Goal: Information Seeking & Learning: Learn about a topic

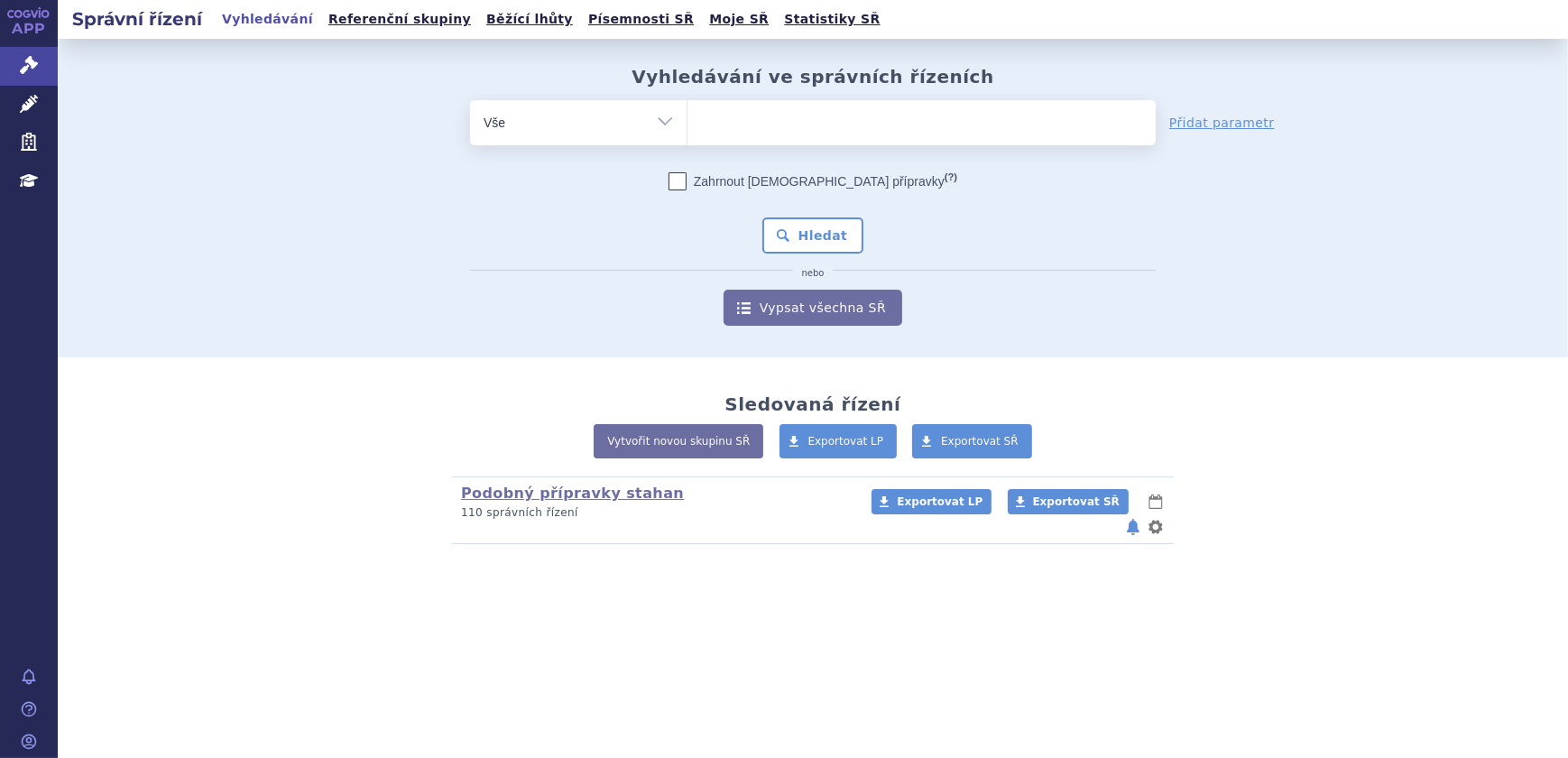
click at [762, 122] on ul at bounding box center [921, 119] width 468 height 38
click at [687, 122] on select at bounding box center [686, 122] width 1 height 45
paste input "ACC INJEKT"
type input "ACC INJEKT"
select select "ACC INJEKT"
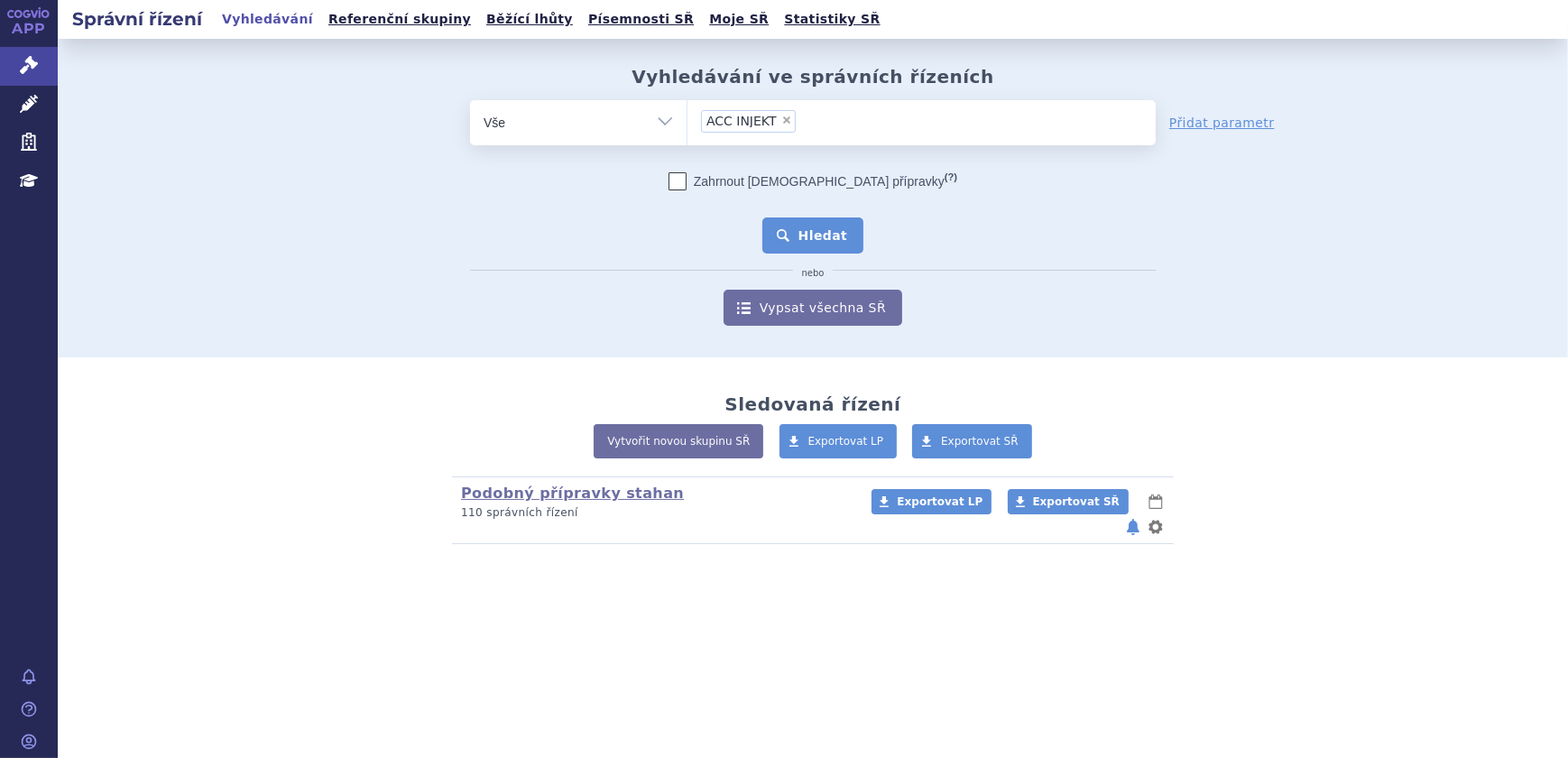
click at [797, 233] on button "Hledat" at bounding box center [814, 235] width 102 height 36
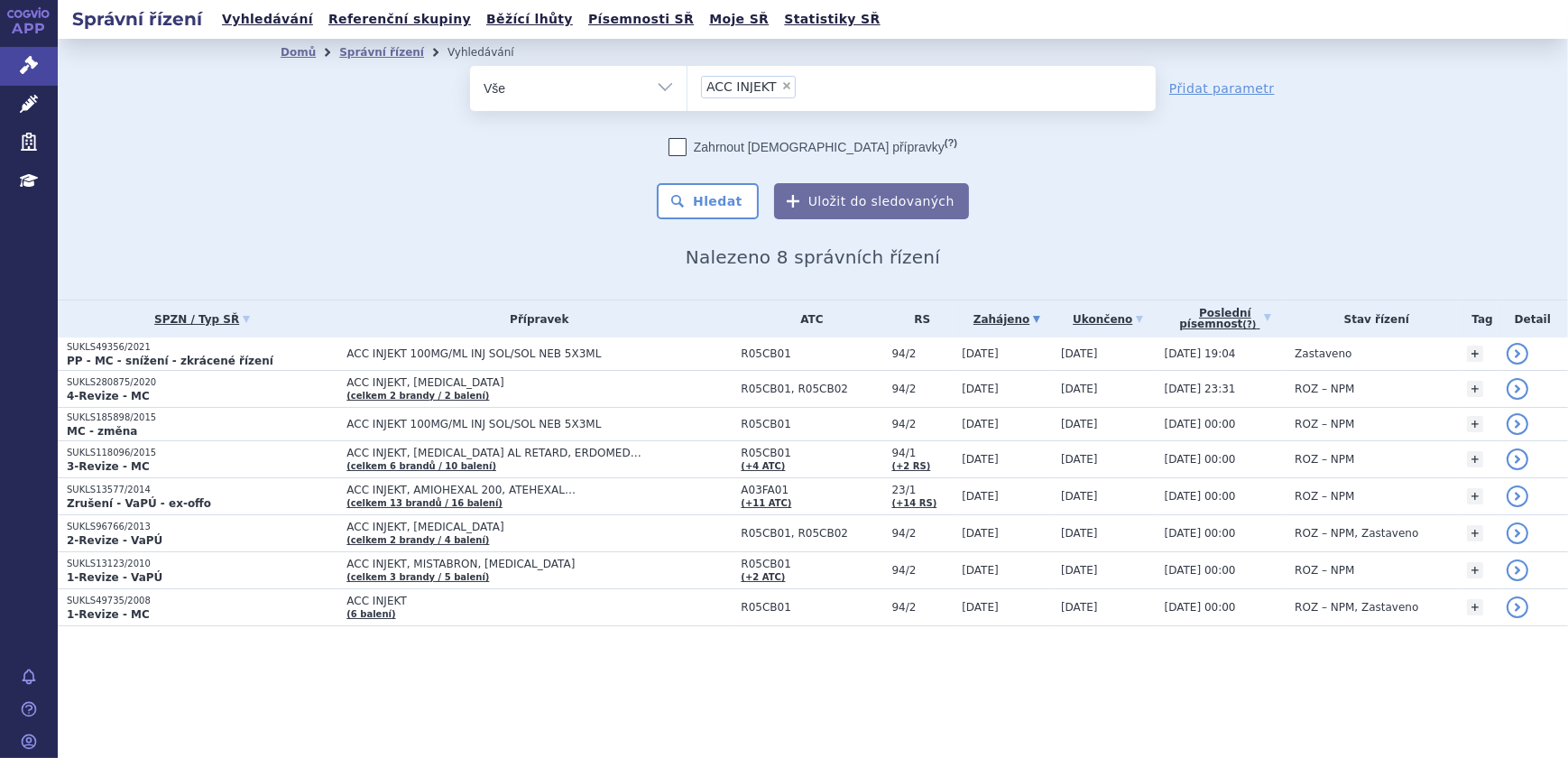
click at [782, 82] on span "×" at bounding box center [786, 85] width 11 height 11
click at [687, 82] on select "ACC INJEKT" at bounding box center [686, 87] width 1 height 45
select select
type input "TRIAMCINOLON LÉČIVA"
select select "TRIAMCINOLON LÉČIVA"
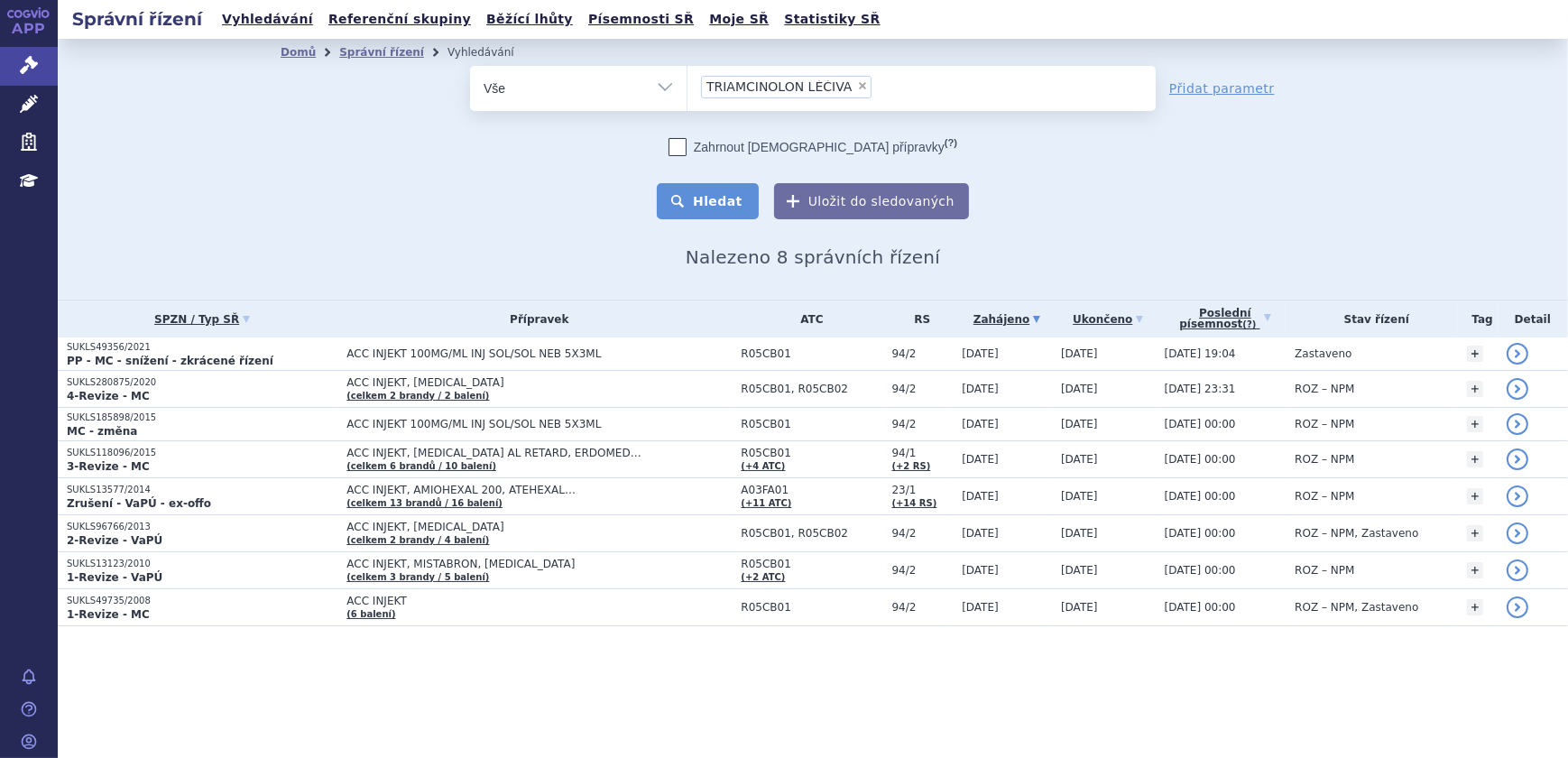
click at [717, 201] on button "Hledat" at bounding box center [708, 201] width 102 height 36
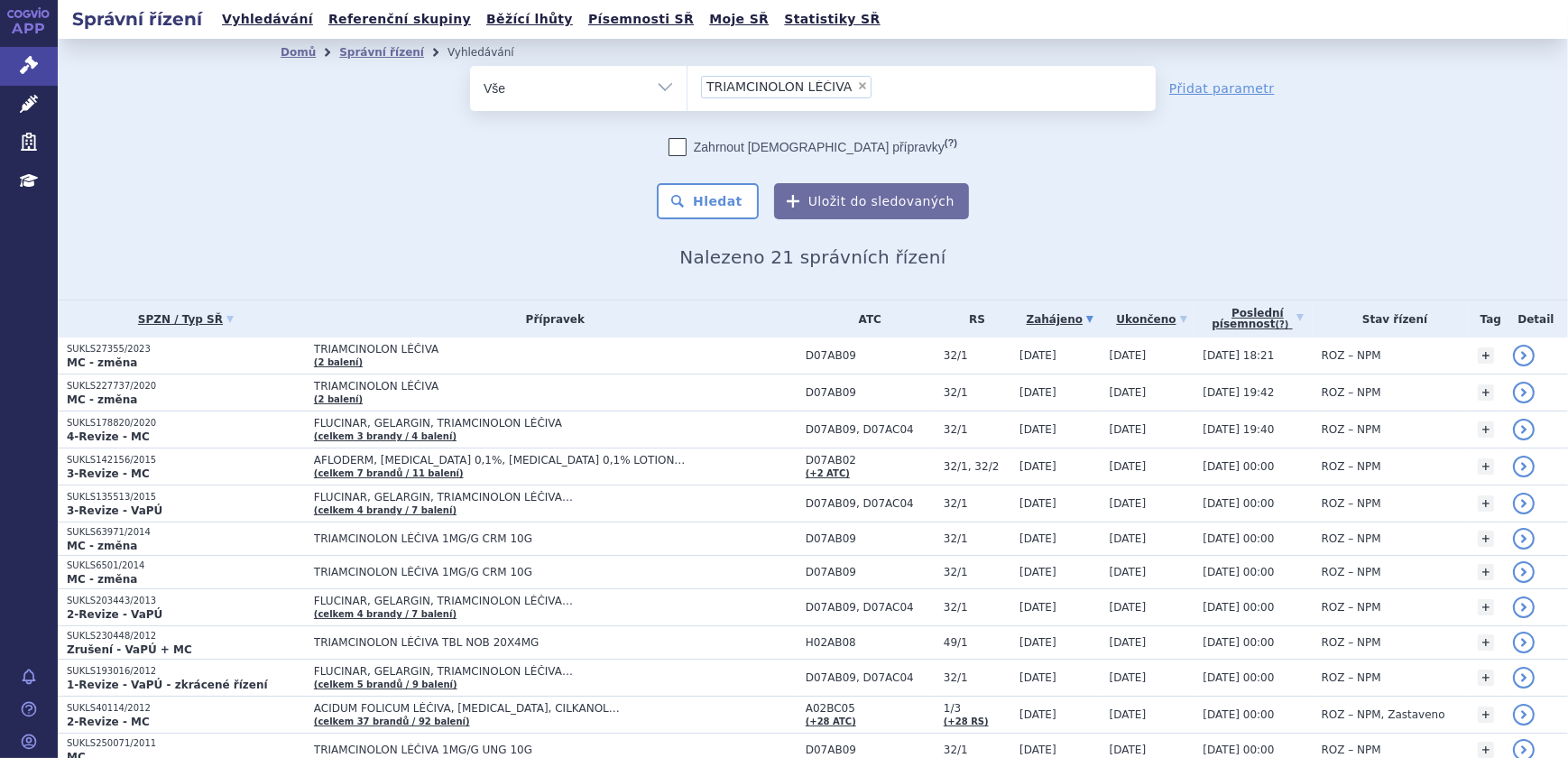
click at [857, 84] on span "×" at bounding box center [862, 85] width 11 height 11
click at [687, 84] on select "TRIAMCINOLON LÉČIVA" at bounding box center [686, 87] width 1 height 45
select select
drag, startPoint x: 742, startPoint y: 93, endPoint x: 752, endPoint y: 109, distance: 18.9
click at [742, 93] on ul at bounding box center [921, 84] width 468 height 38
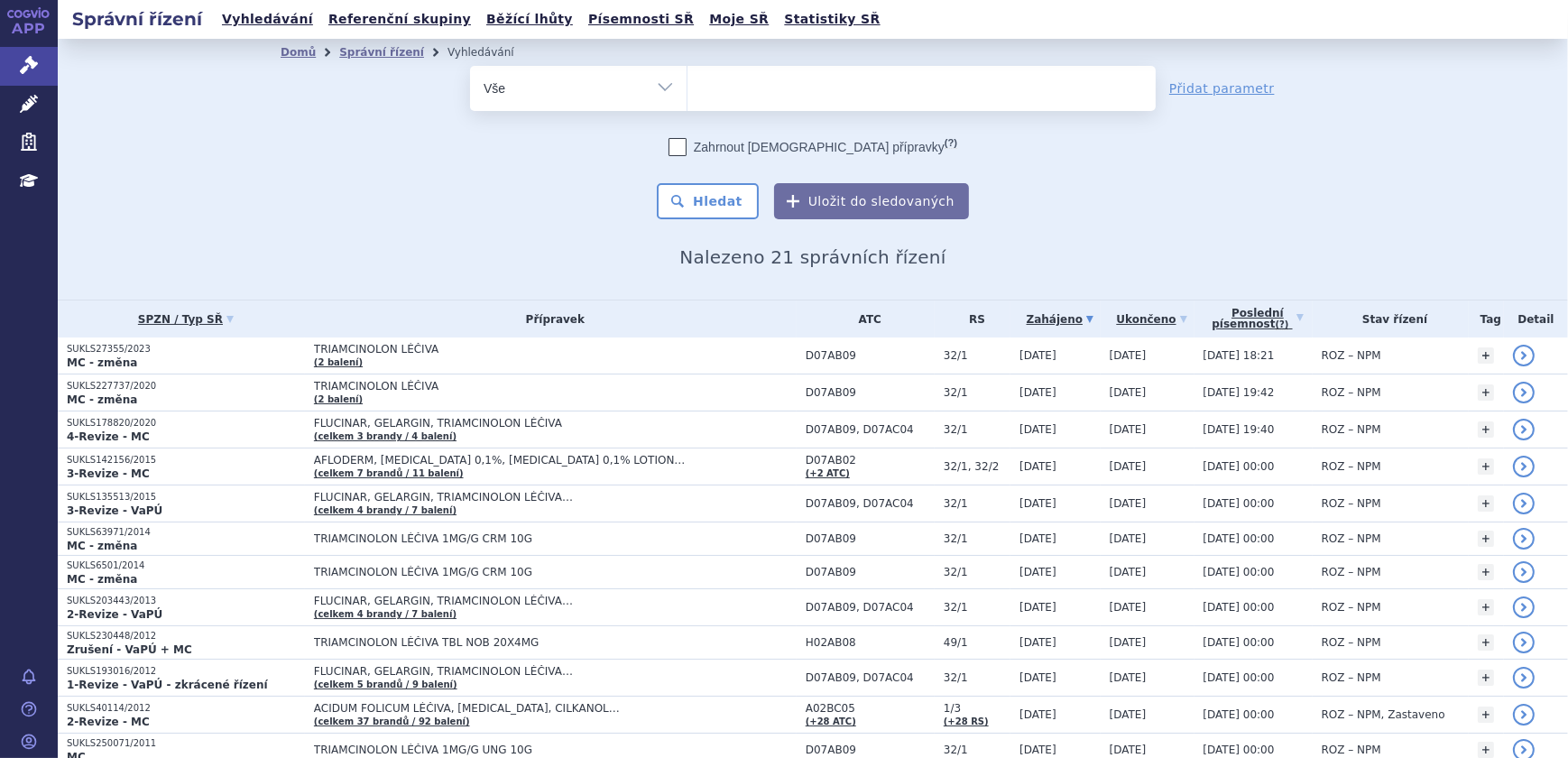
click at [687, 93] on select "TRIAMCINOLON LÉČIVA" at bounding box center [686, 87] width 1 height 45
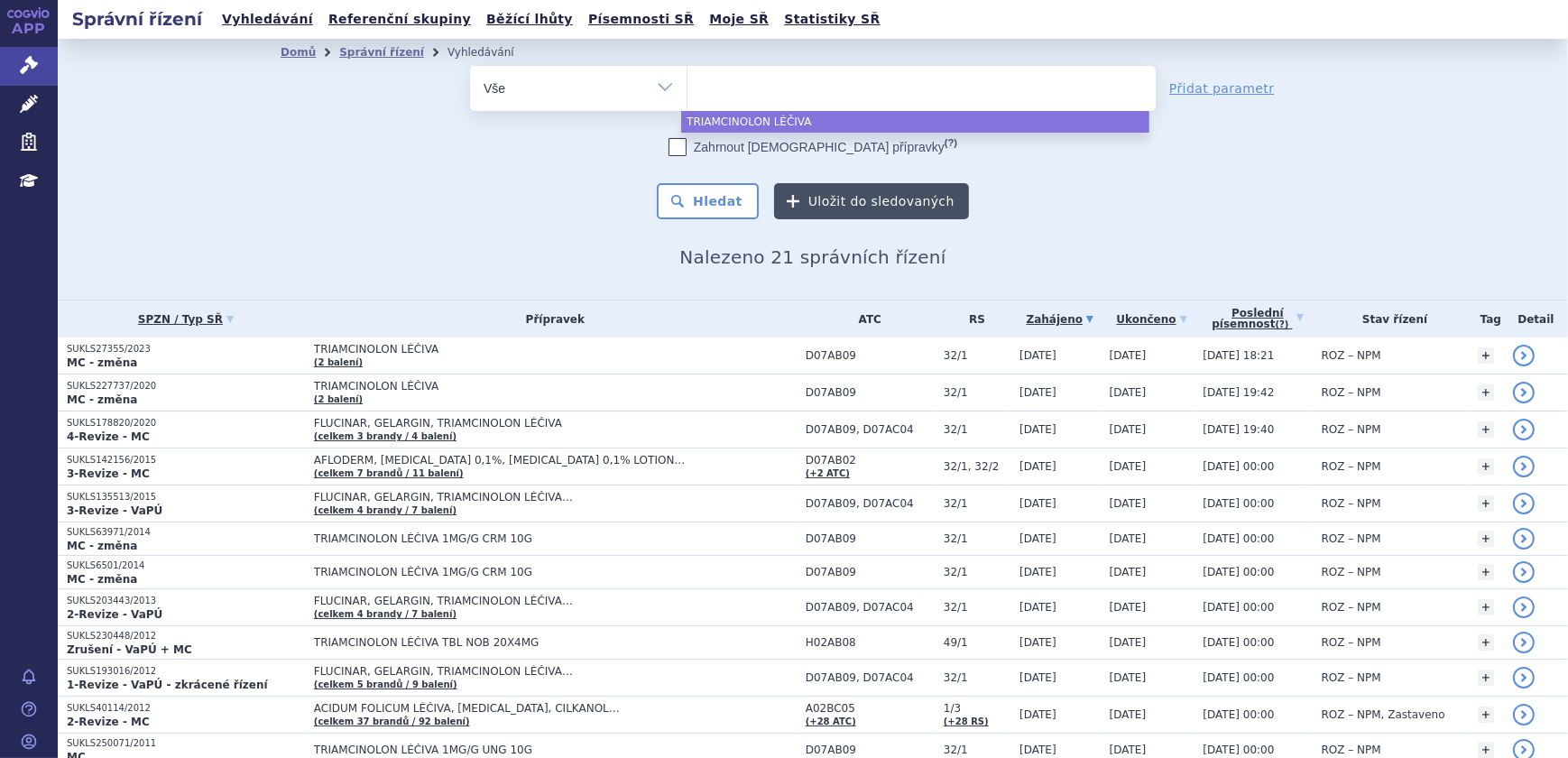
paste input "KALNORMIN"
type input "KALNORMIN"
select select "KALNORMIN"
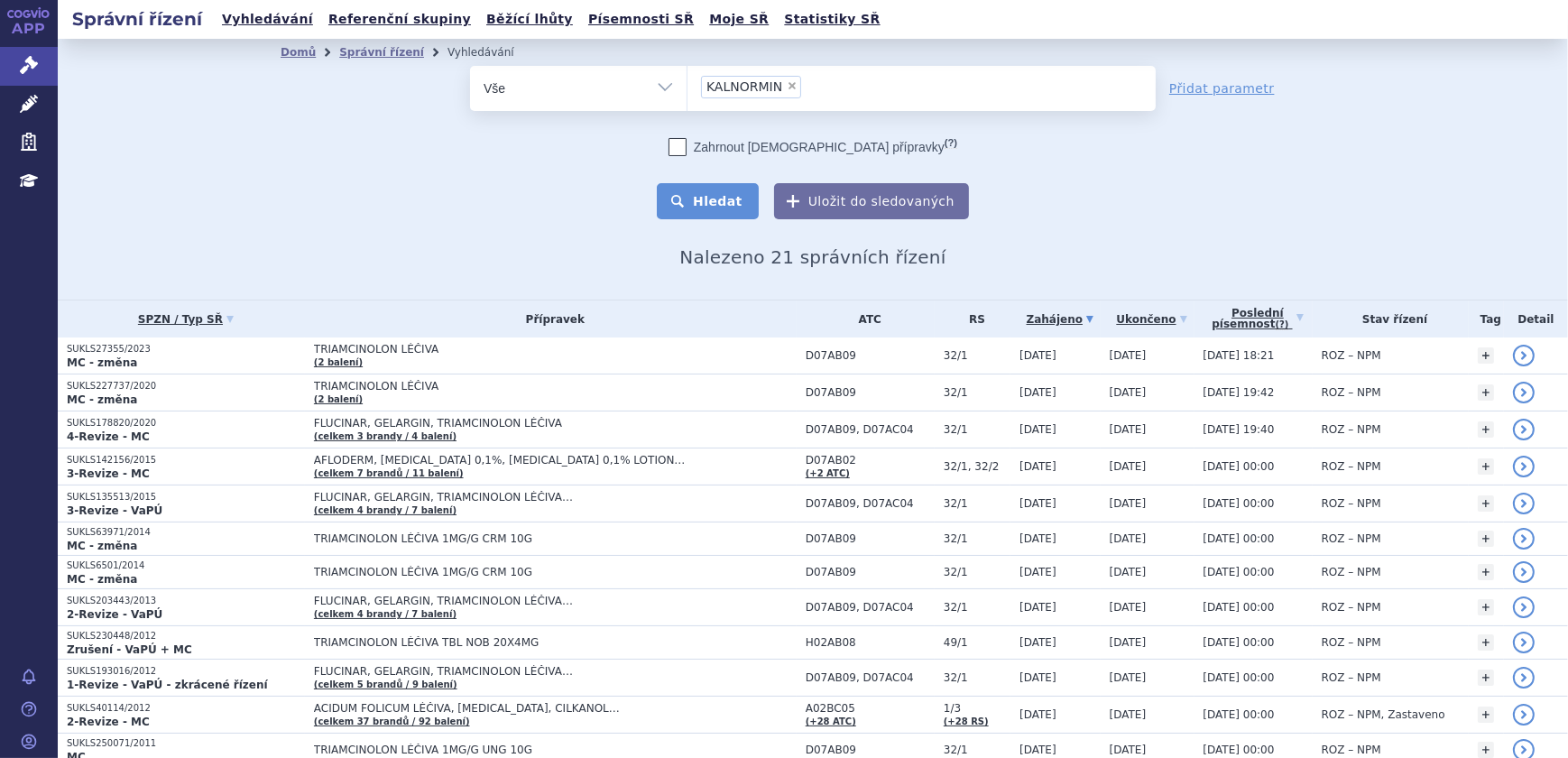
click at [714, 190] on button "Hledat" at bounding box center [708, 201] width 102 height 36
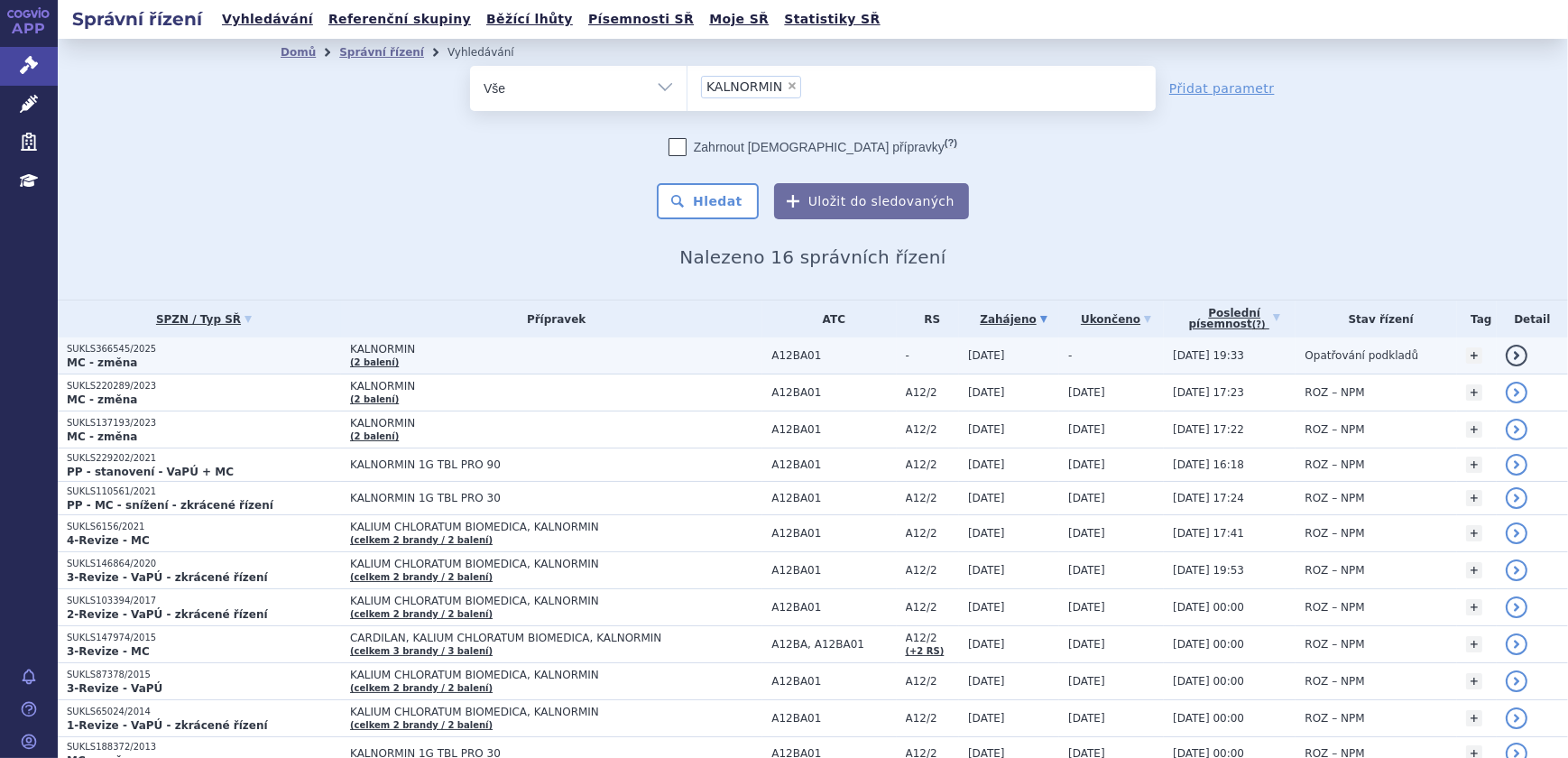
click at [772, 356] on span "A12BA01" at bounding box center [834, 355] width 125 height 13
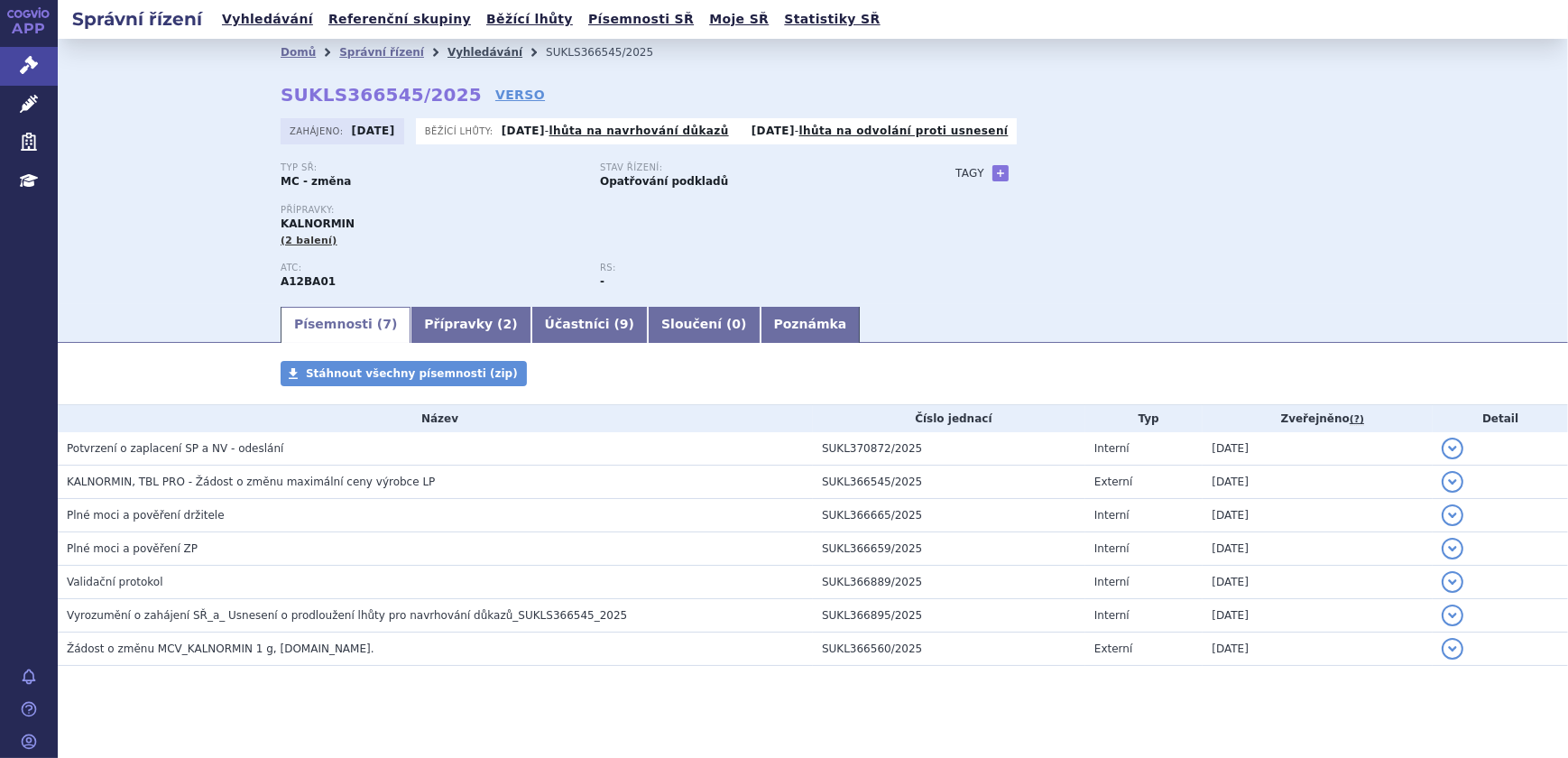
click at [448, 52] on link "Vyhledávání" at bounding box center [485, 52] width 75 height 13
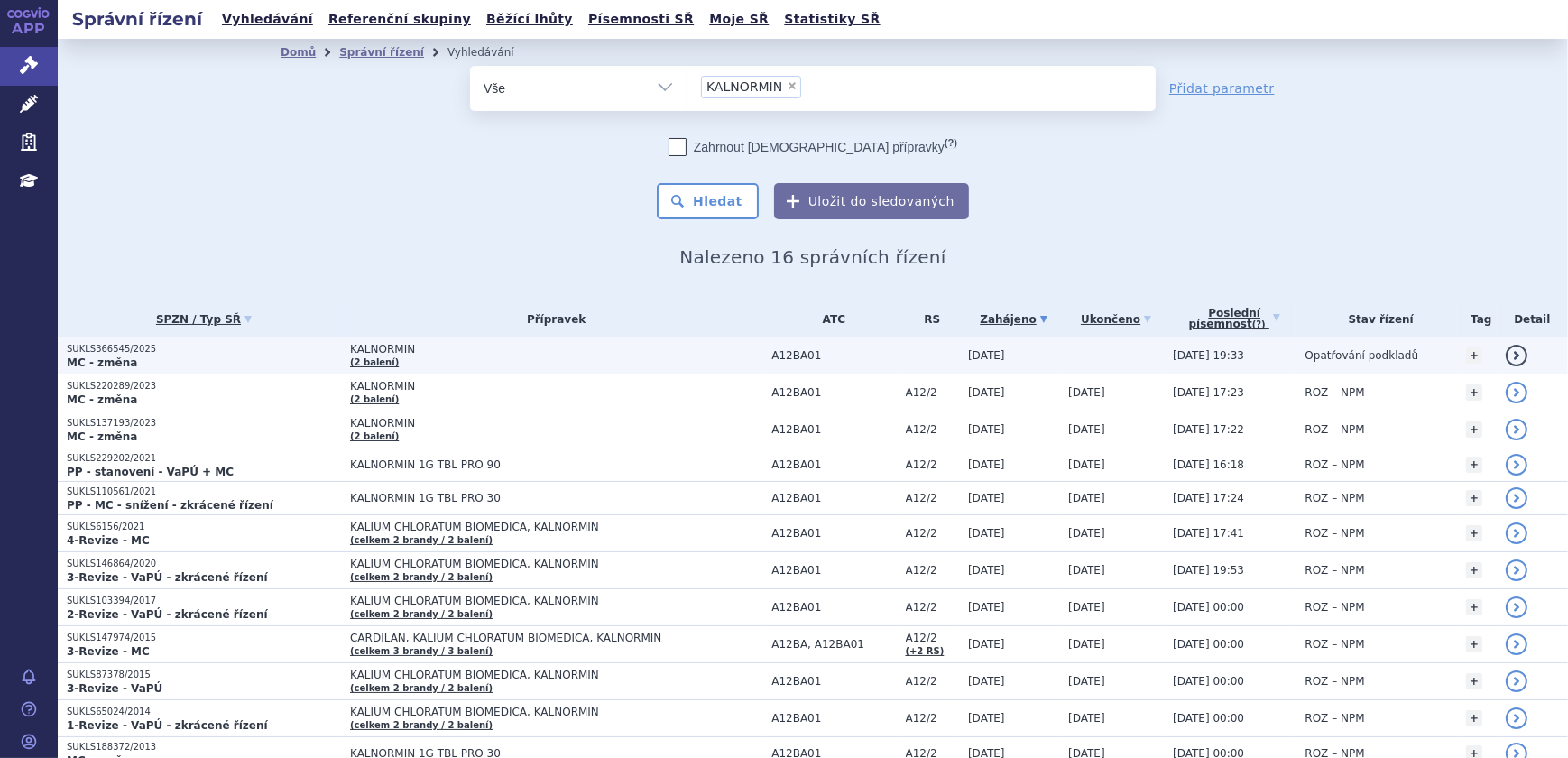
click at [486, 348] on span "KALNORMIN" at bounding box center [557, 349] width 412 height 13
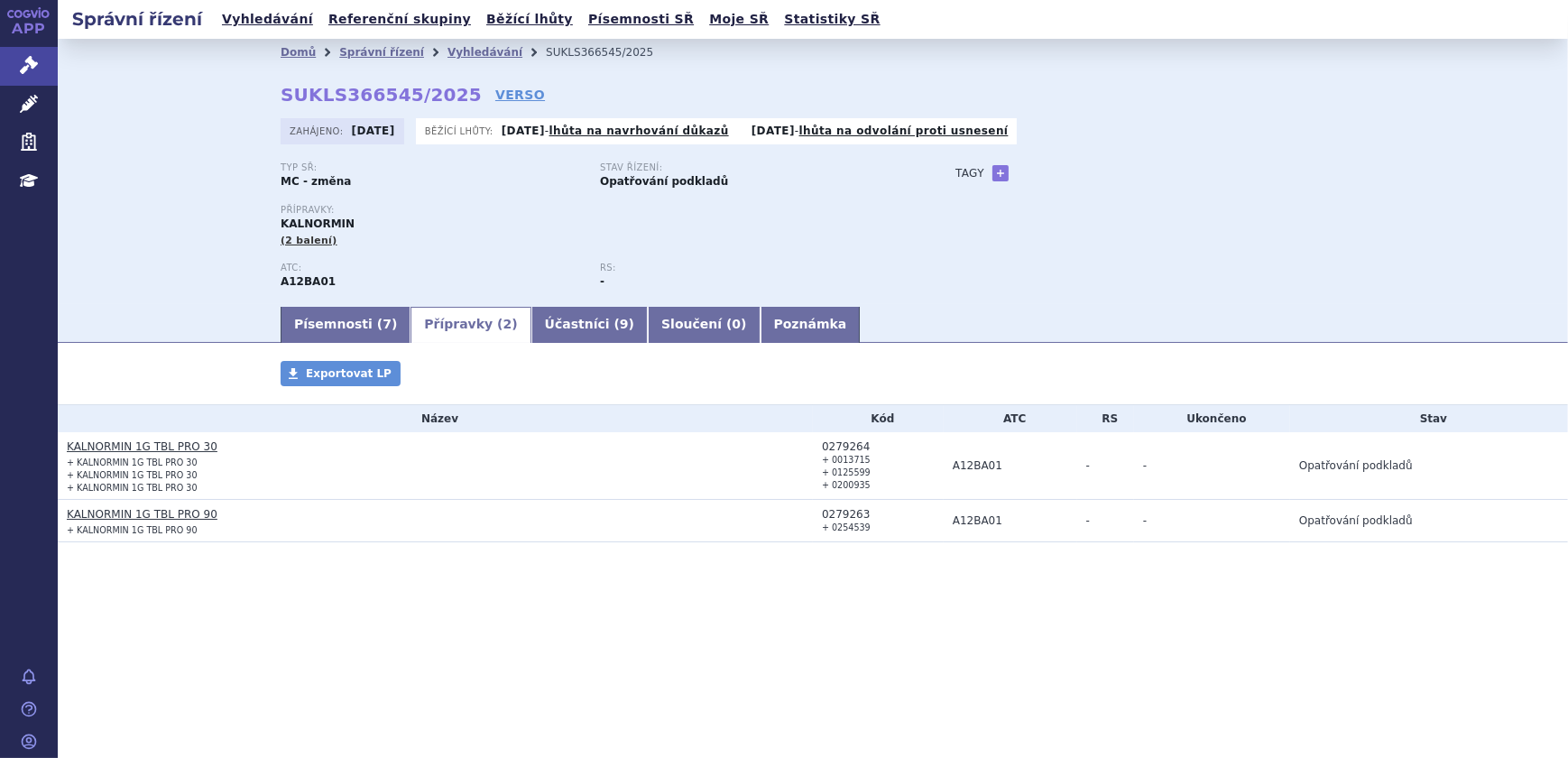
drag, startPoint x: 450, startPoint y: 56, endPoint x: 478, endPoint y: 75, distance: 33.8
click at [451, 56] on link "Vyhledávání" at bounding box center [485, 52] width 75 height 13
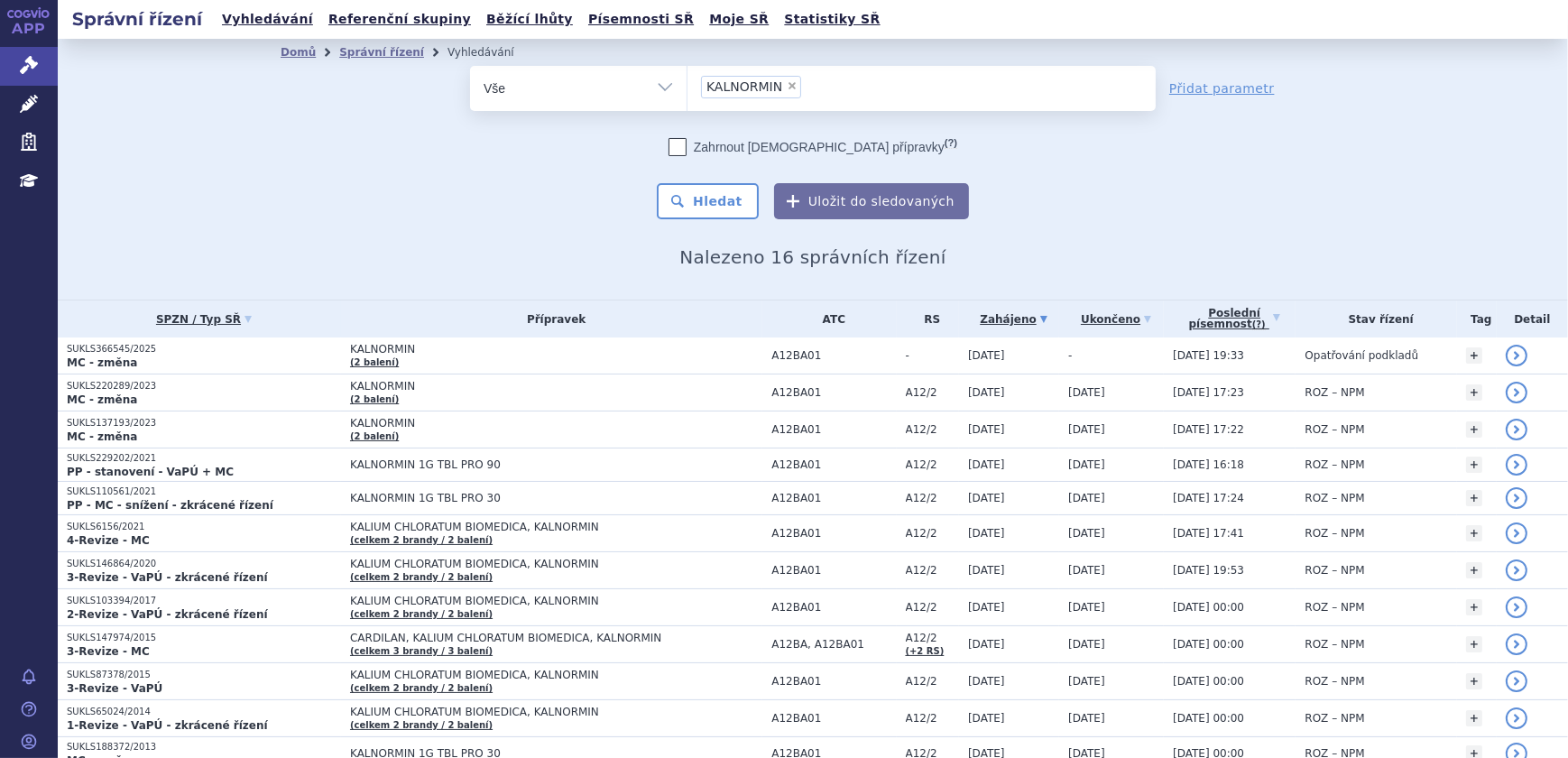
click at [786, 81] on span "×" at bounding box center [791, 85] width 11 height 11
click at [687, 81] on select "KALNORMIN" at bounding box center [686, 87] width 1 height 45
select select
type input "VODA PRO INJEKCI VIAFLO"
select select "VODA PRO INJEKCI VIAFLO"
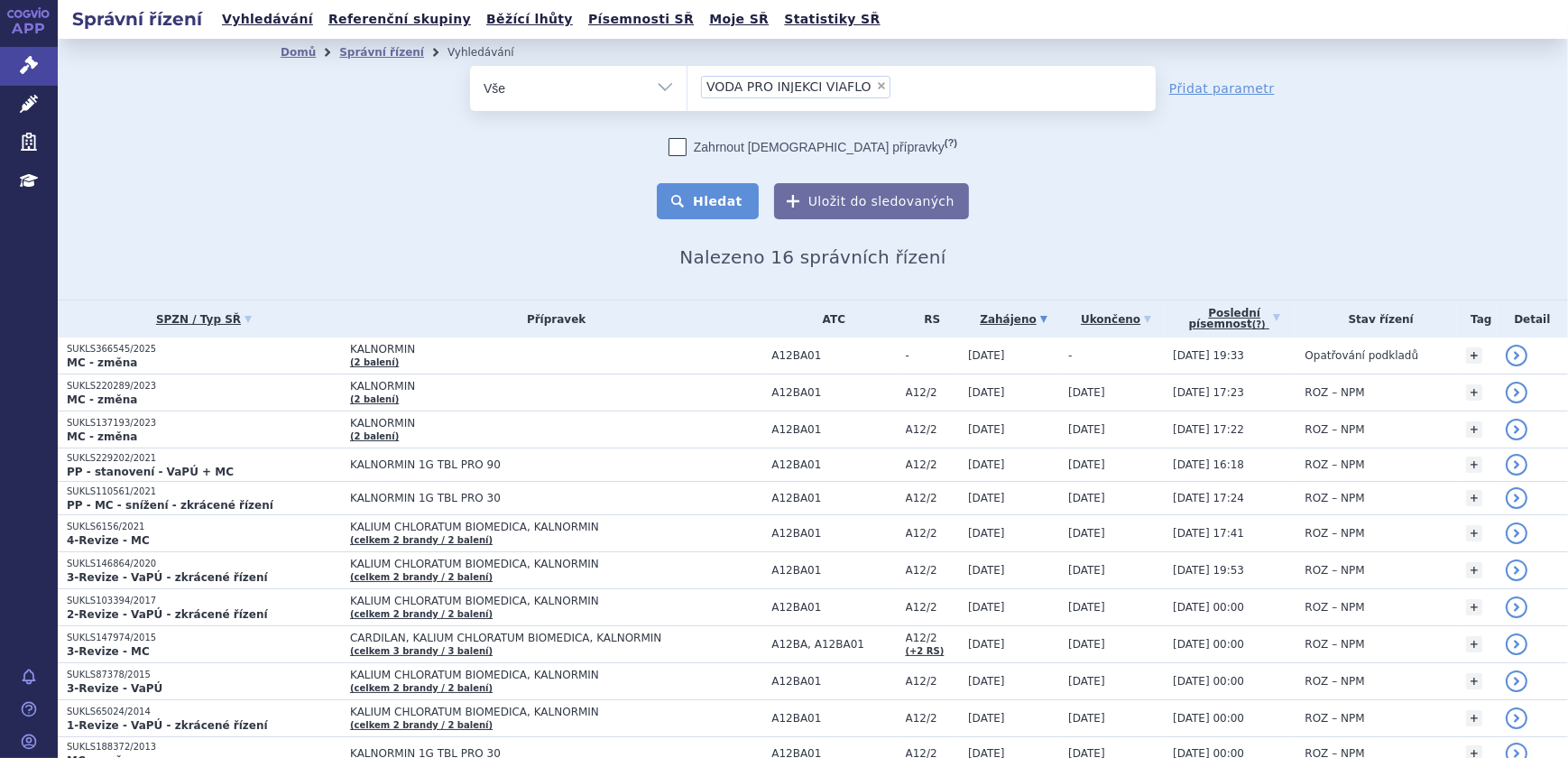
click at [719, 194] on button "Hledat" at bounding box center [708, 201] width 102 height 36
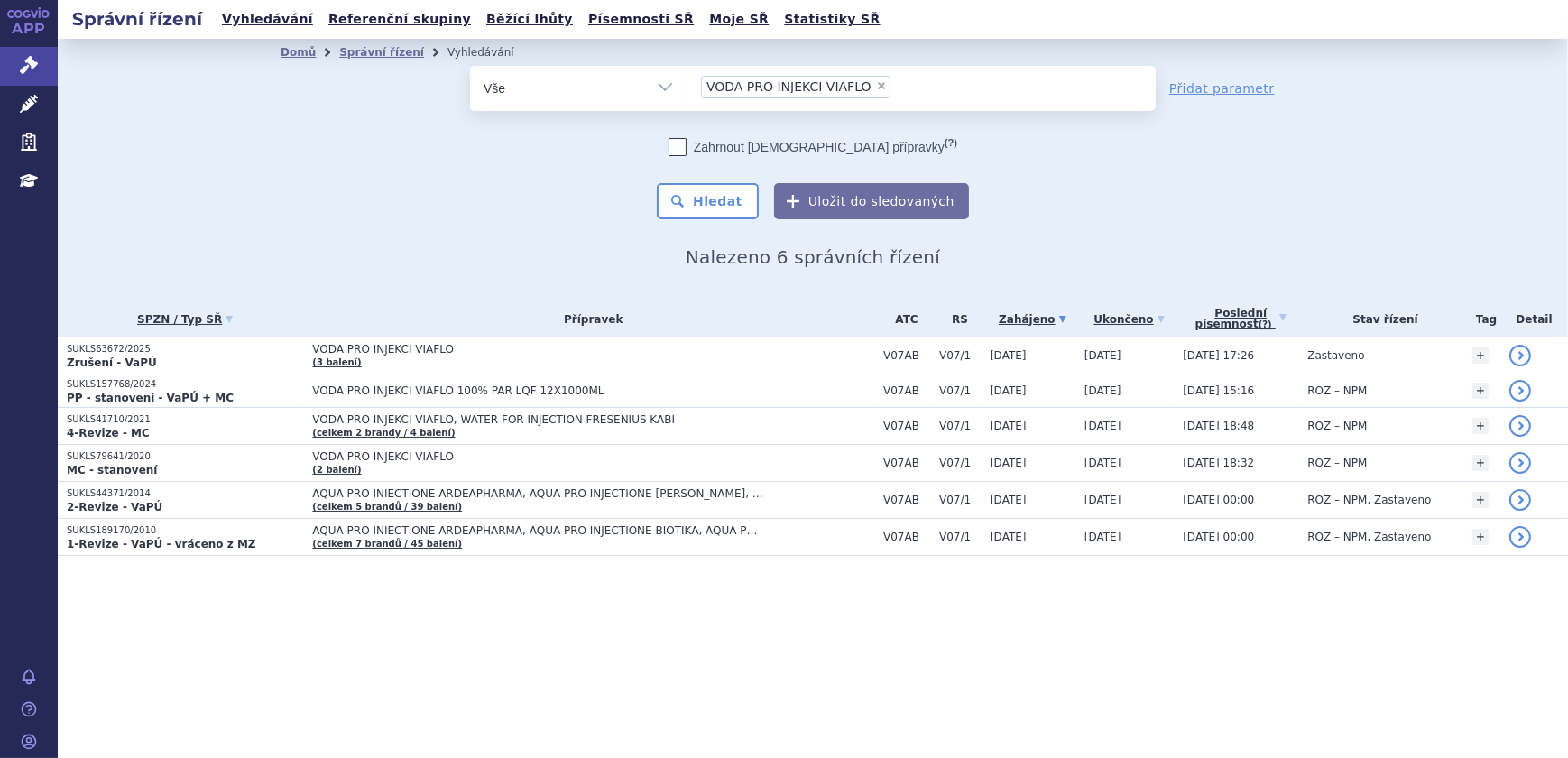
click at [876, 89] on span "×" at bounding box center [881, 85] width 11 height 11
click at [687, 89] on select "VODA PRO INJEKCI VIAFLO" at bounding box center [686, 87] width 1 height 45
select select
type input "[MEDICAL_DATA]"
select select "[MEDICAL_DATA]"
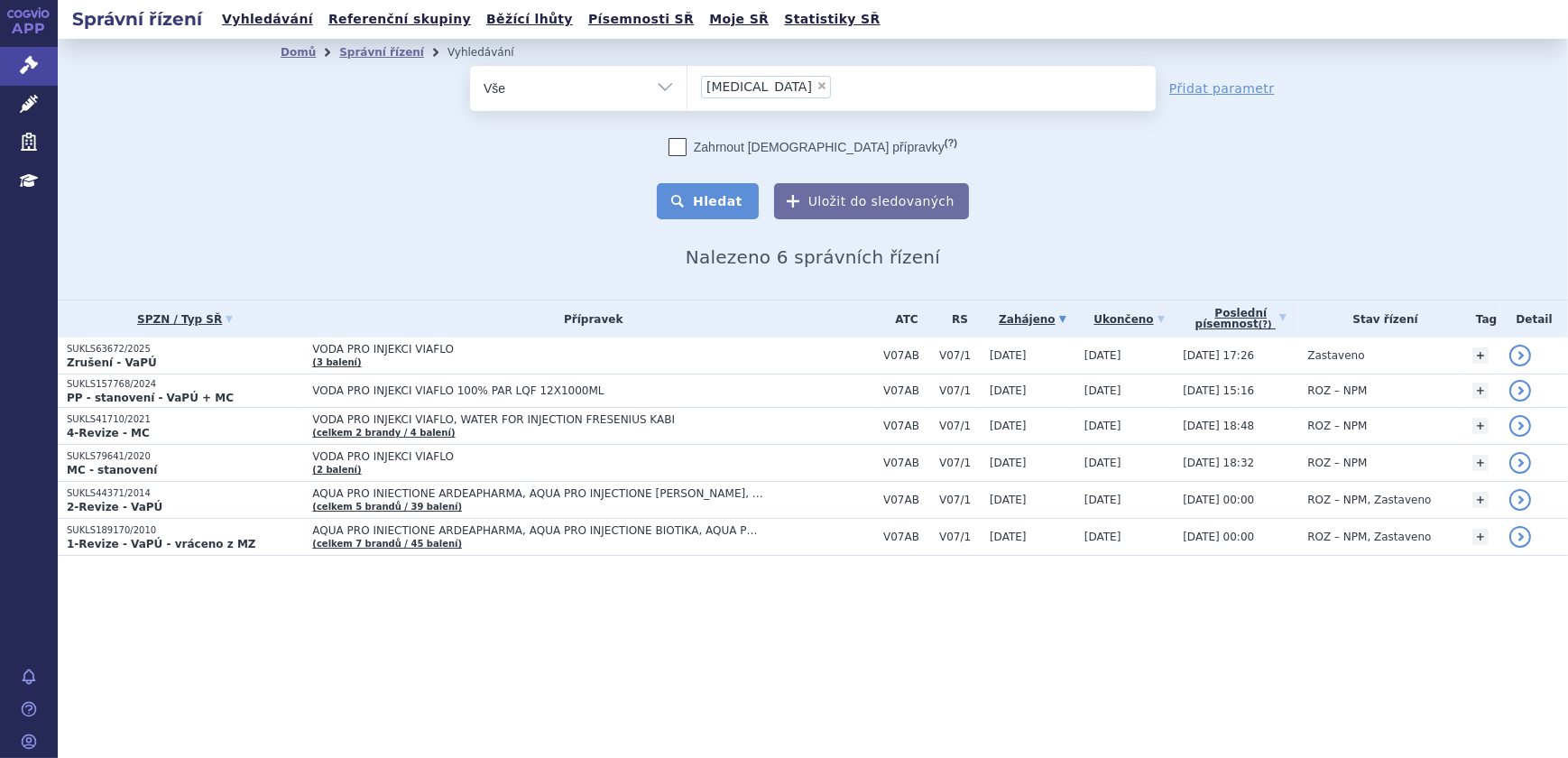
click at [716, 198] on button "Hledat" at bounding box center [708, 201] width 102 height 36
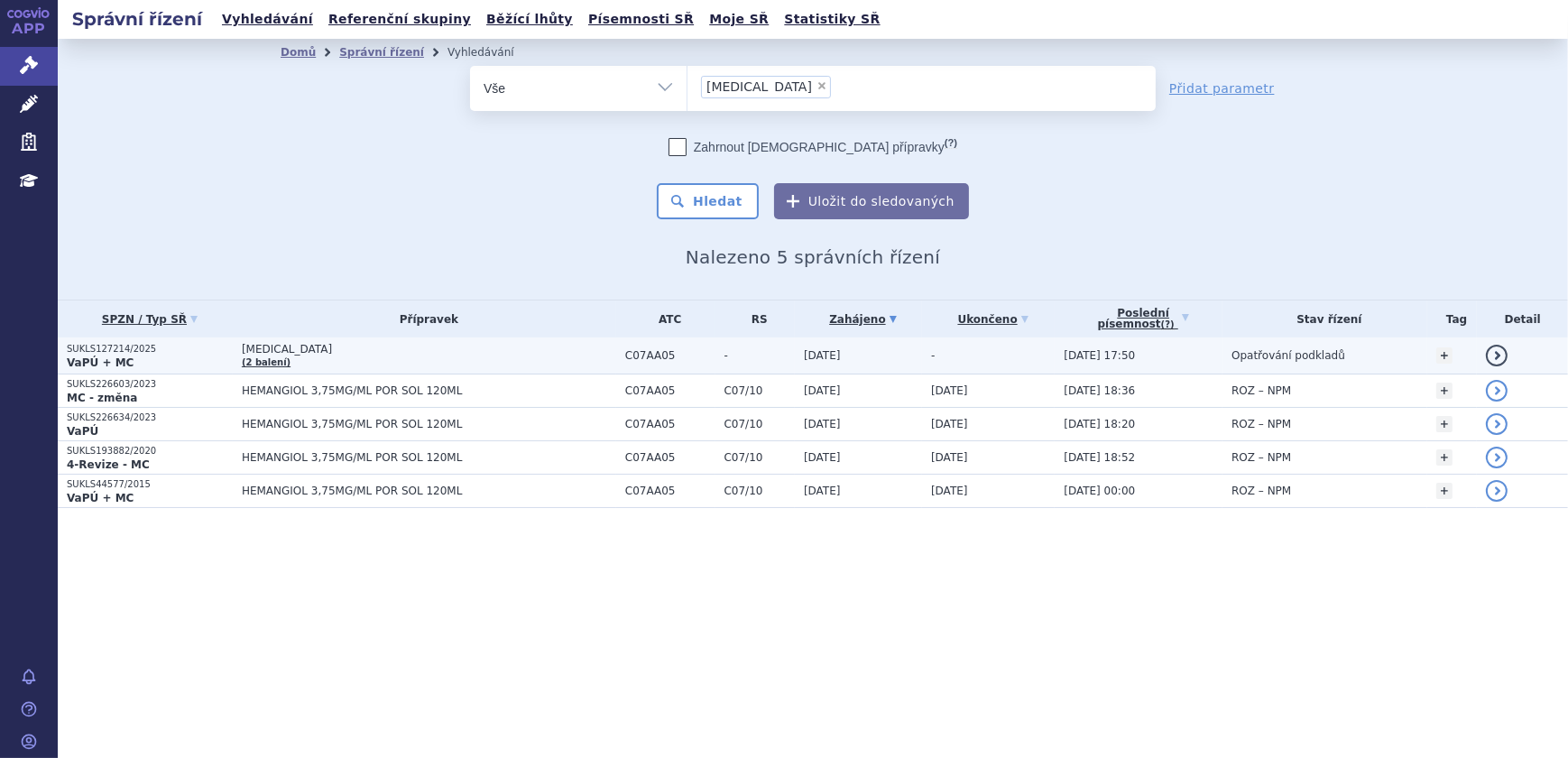
click at [397, 352] on span "[MEDICAL_DATA]" at bounding box center [428, 349] width 374 height 13
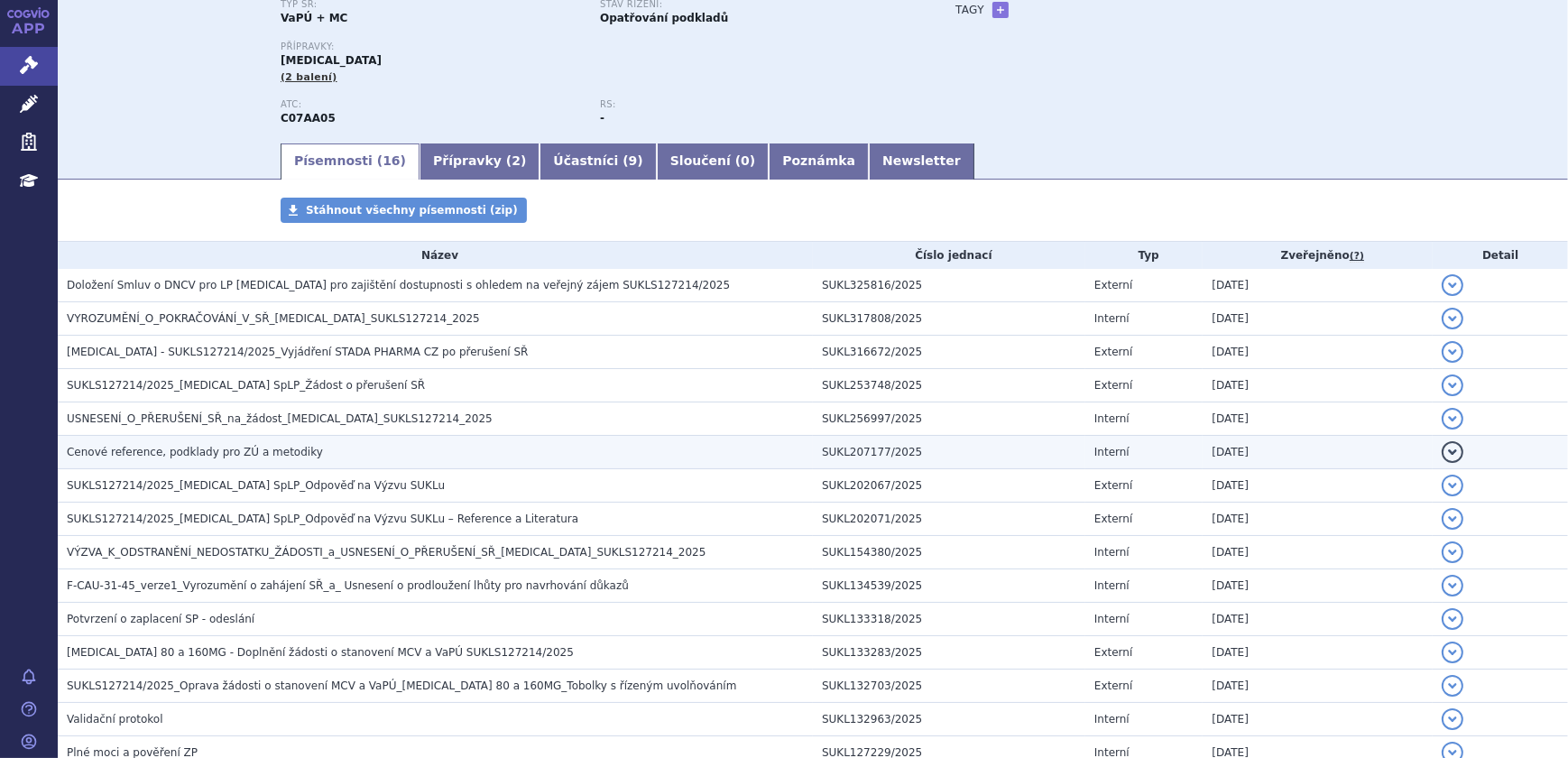
scroll to position [245, 0]
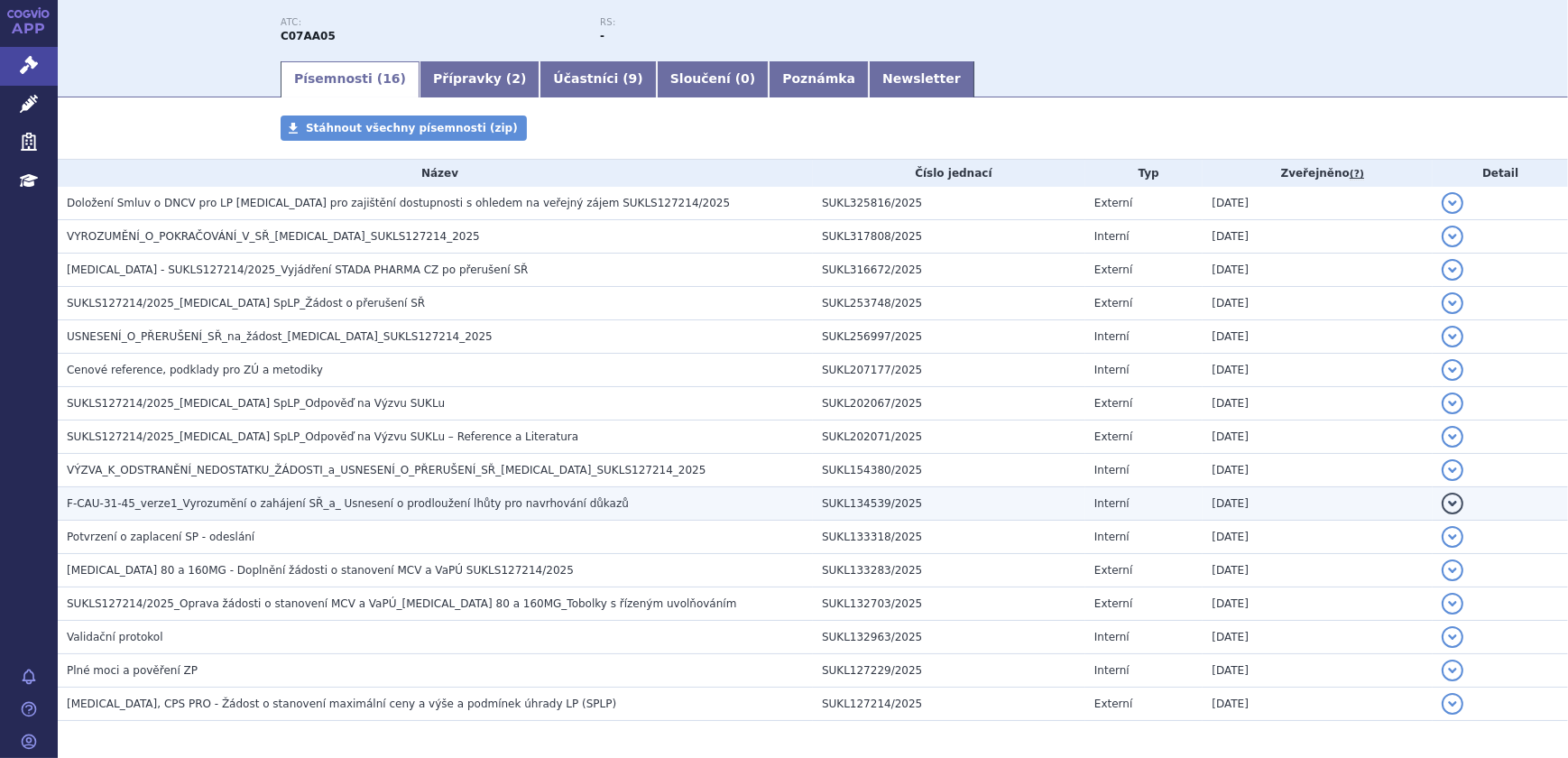
click at [263, 497] on span "F-CAU-31-45_verze1_Vyrozumění o zahájení SŘ_a_ Usnesení o prodloužení lhůty pro…" at bounding box center [348, 503] width 563 height 13
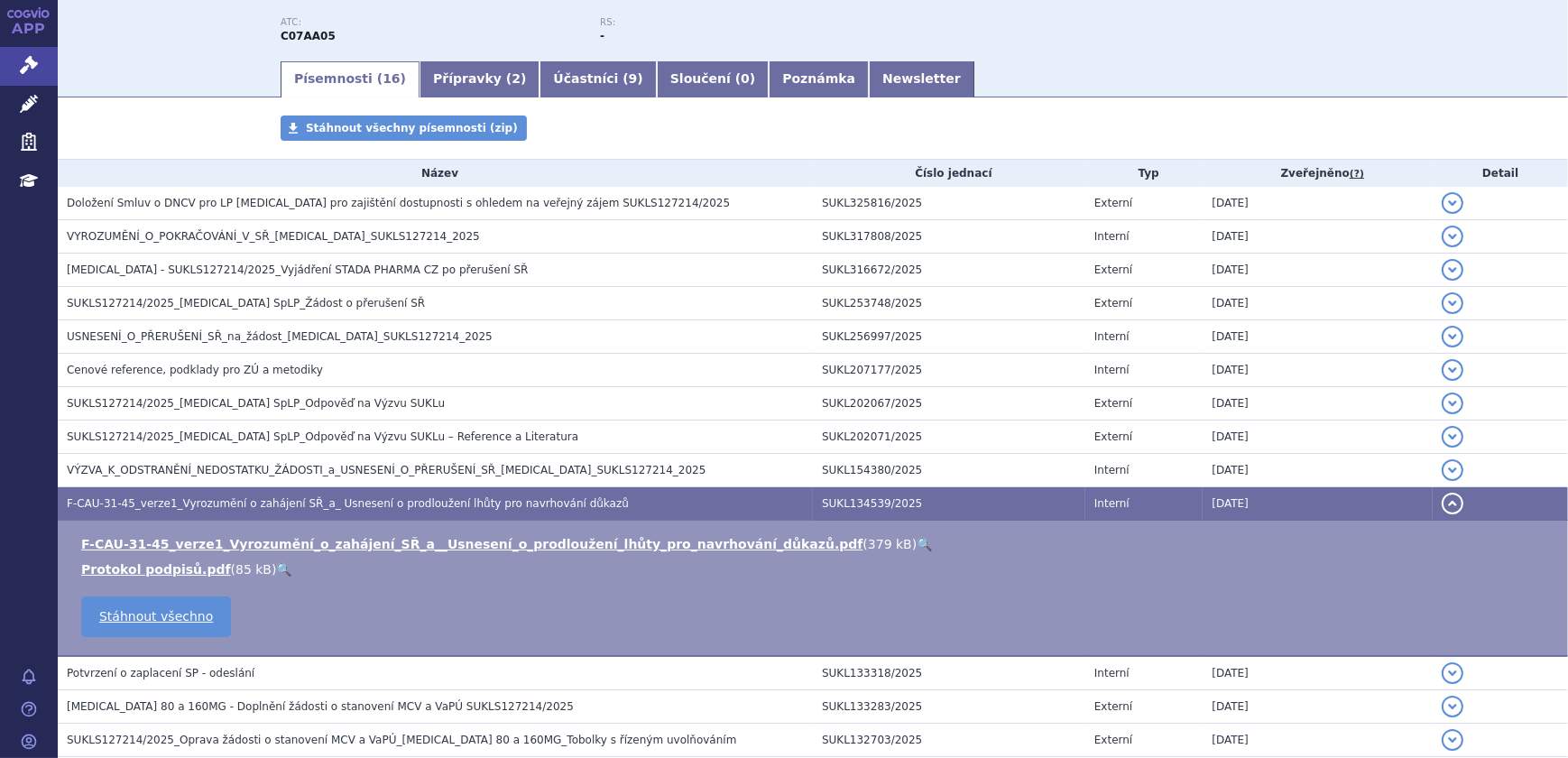
click at [917, 545] on link "🔍" at bounding box center [925, 544] width 16 height 15
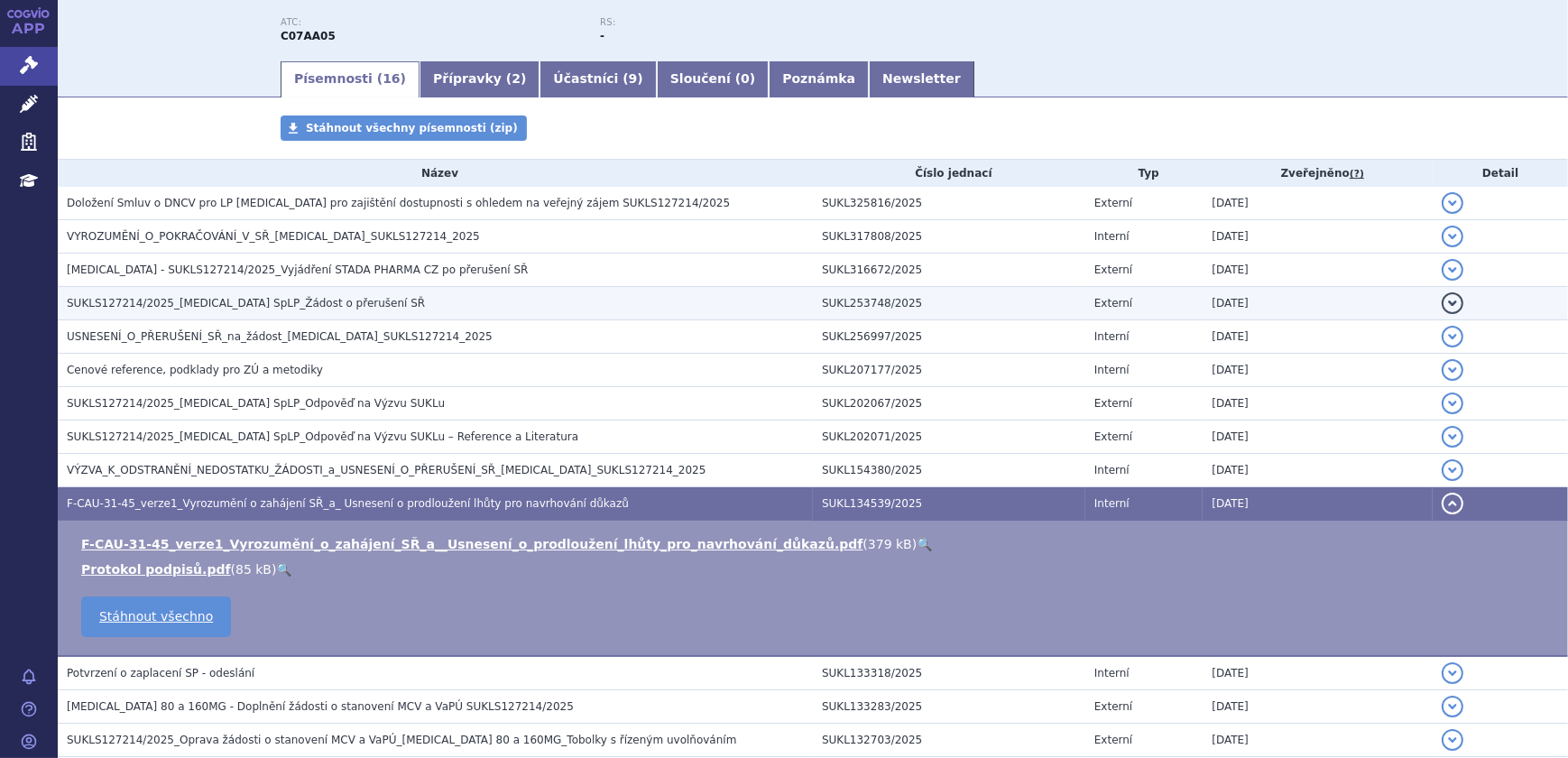
click at [334, 301] on span "SUKLS127214/2025_Propranolol SpLP_Žádost o přerušení SŘ" at bounding box center [245, 302] width 358 height 13
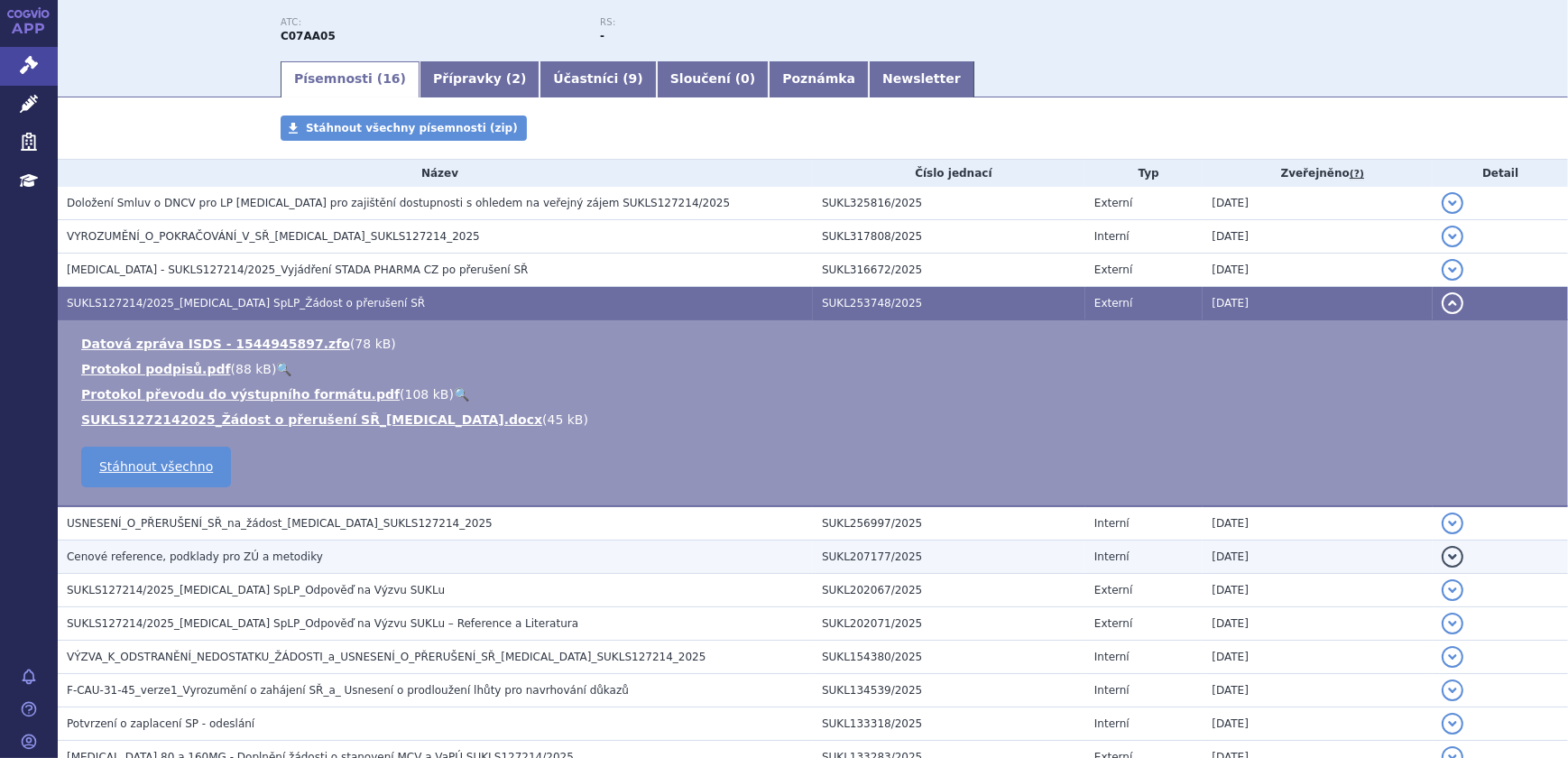
click at [300, 555] on h3 "Cenové reference, podklady pro ZÚ a metodiky" at bounding box center [440, 557] width 746 height 18
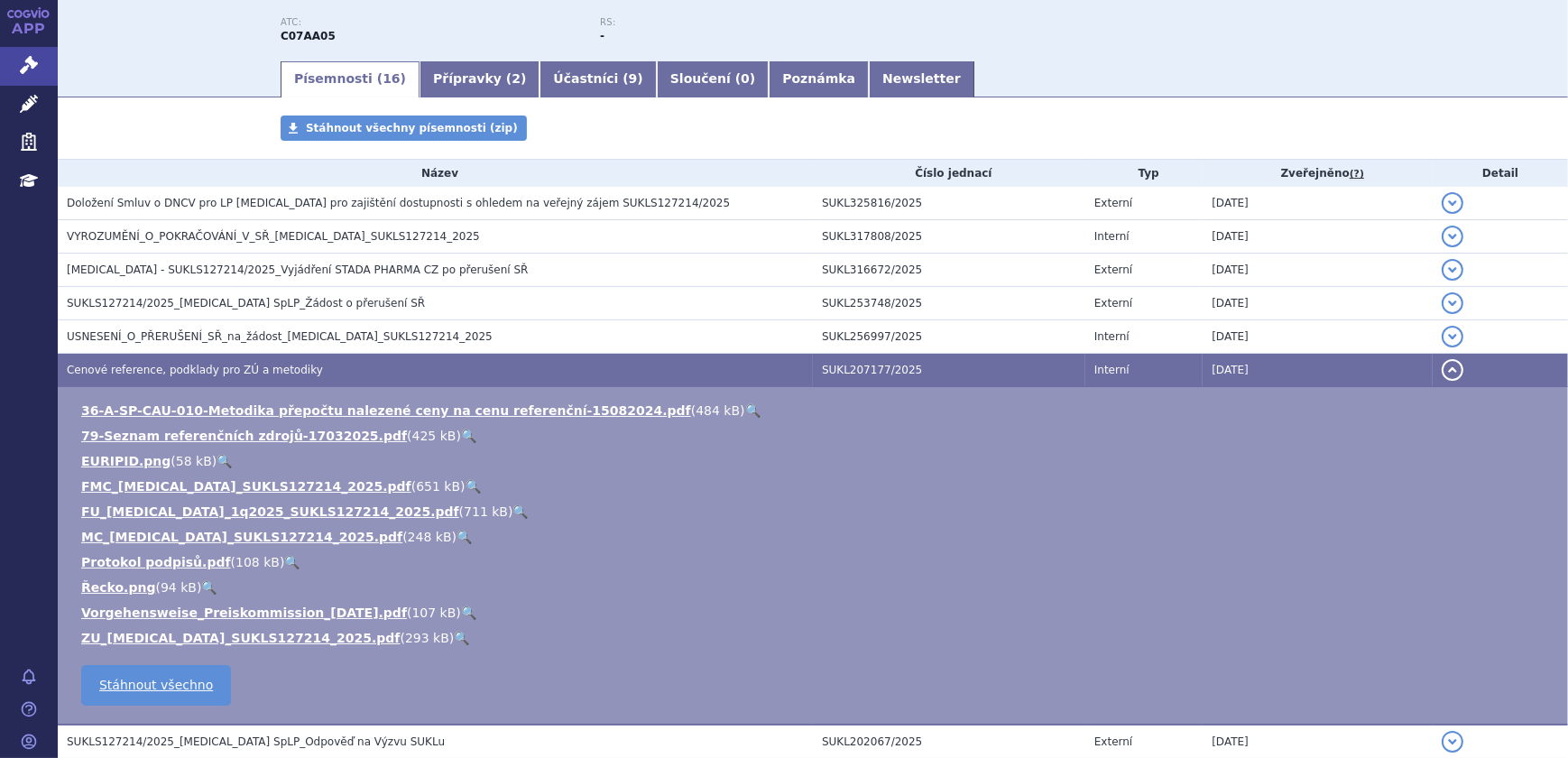
click at [395, 532] on li "MC_PROPRANOLOL_SUKLS127214_2025.pdf ( 248 kB ) 🔍" at bounding box center [816, 537] width 1469 height 18
click at [457, 532] on link "🔍" at bounding box center [464, 536] width 16 height 15
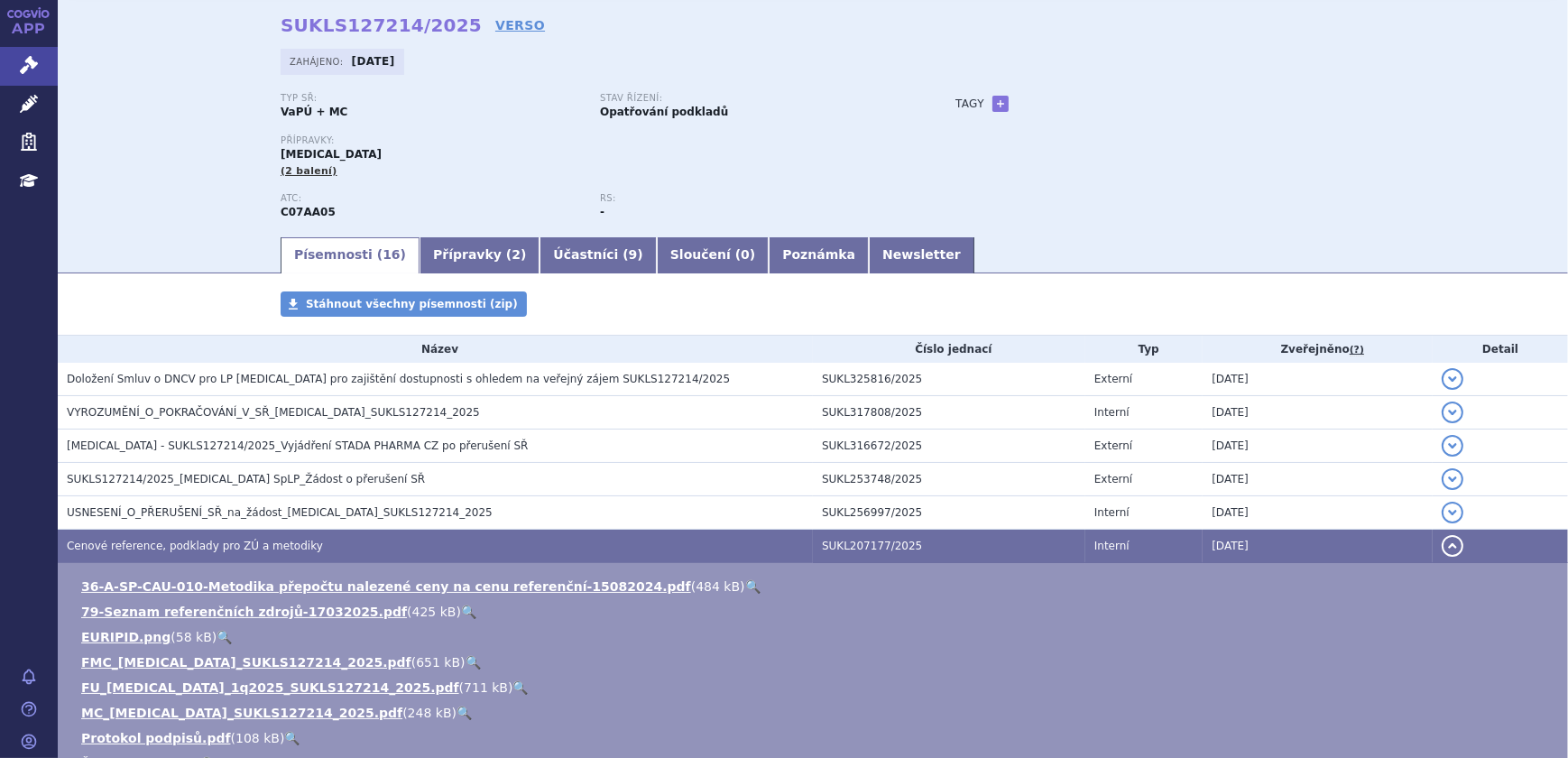
scroll to position [0, 0]
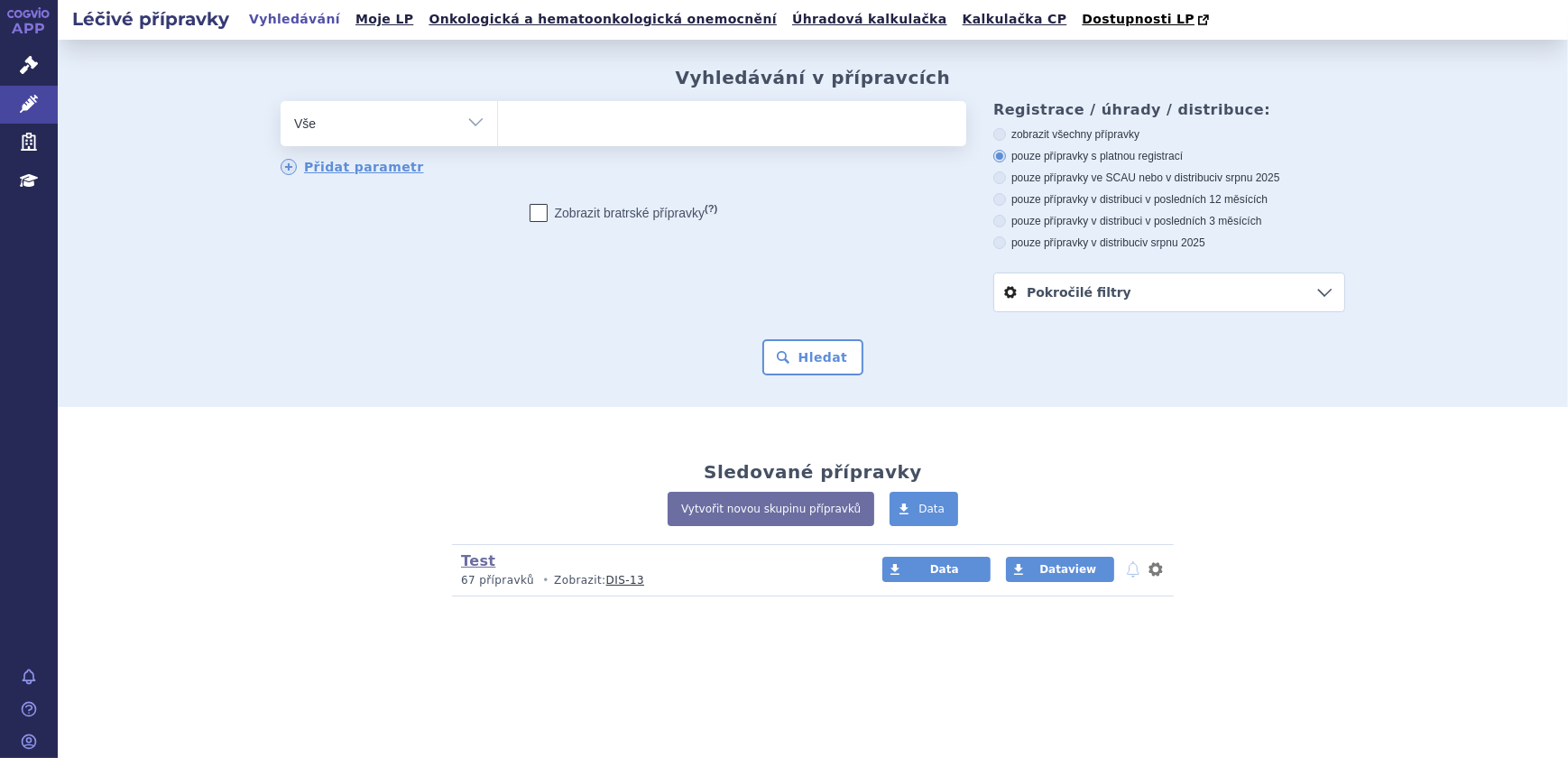
click at [530, 121] on ul at bounding box center [731, 120] width 468 height 38
click at [498, 121] on select at bounding box center [497, 123] width 1 height 45
paste input "KALNORMIN"
type input "KALNORMIN"
select select "KALNORMIN"
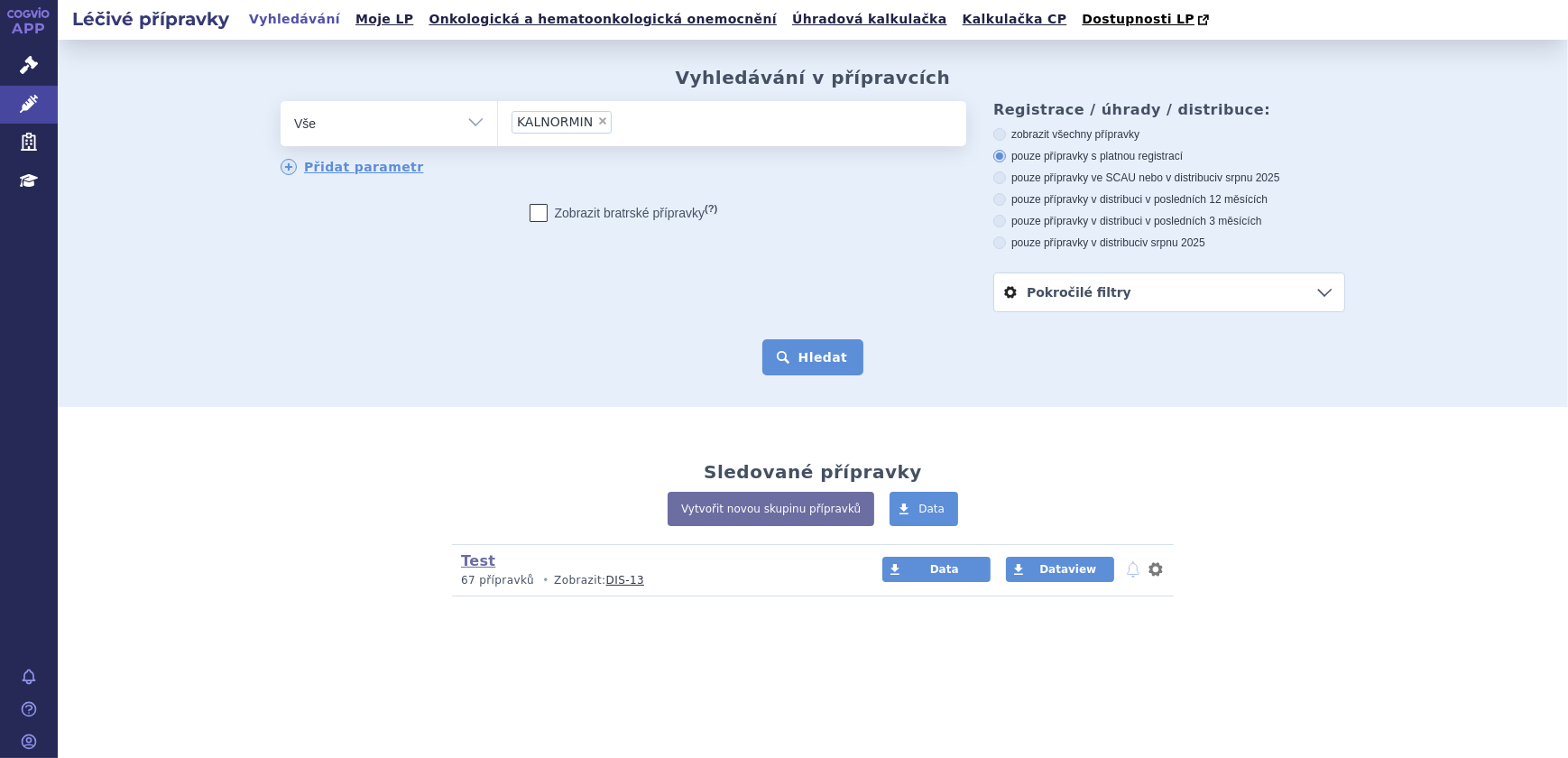
click at [788, 365] on button "Hledat" at bounding box center [814, 357] width 102 height 36
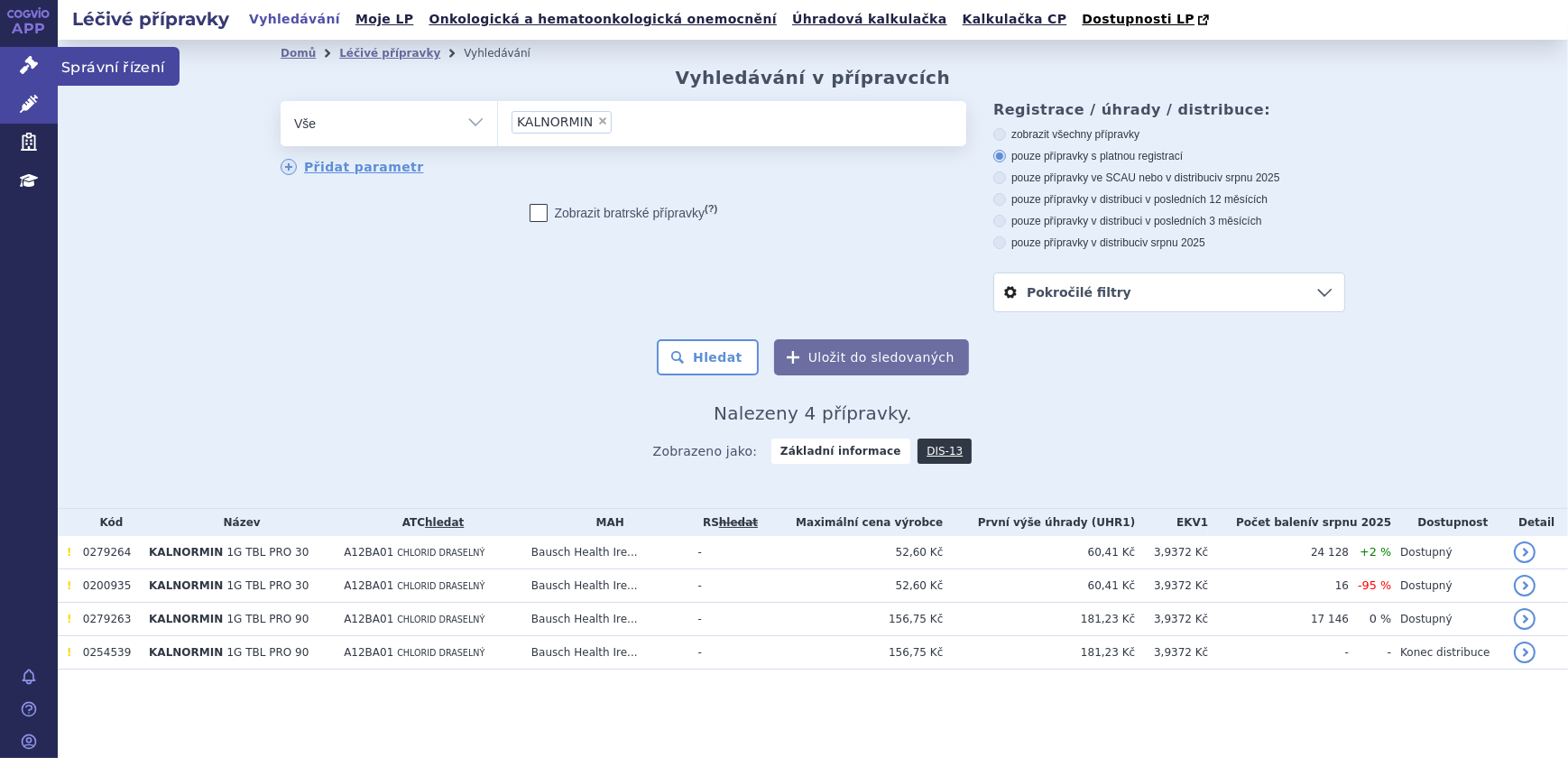
click at [9, 63] on link "Správní řízení" at bounding box center [28, 66] width 58 height 38
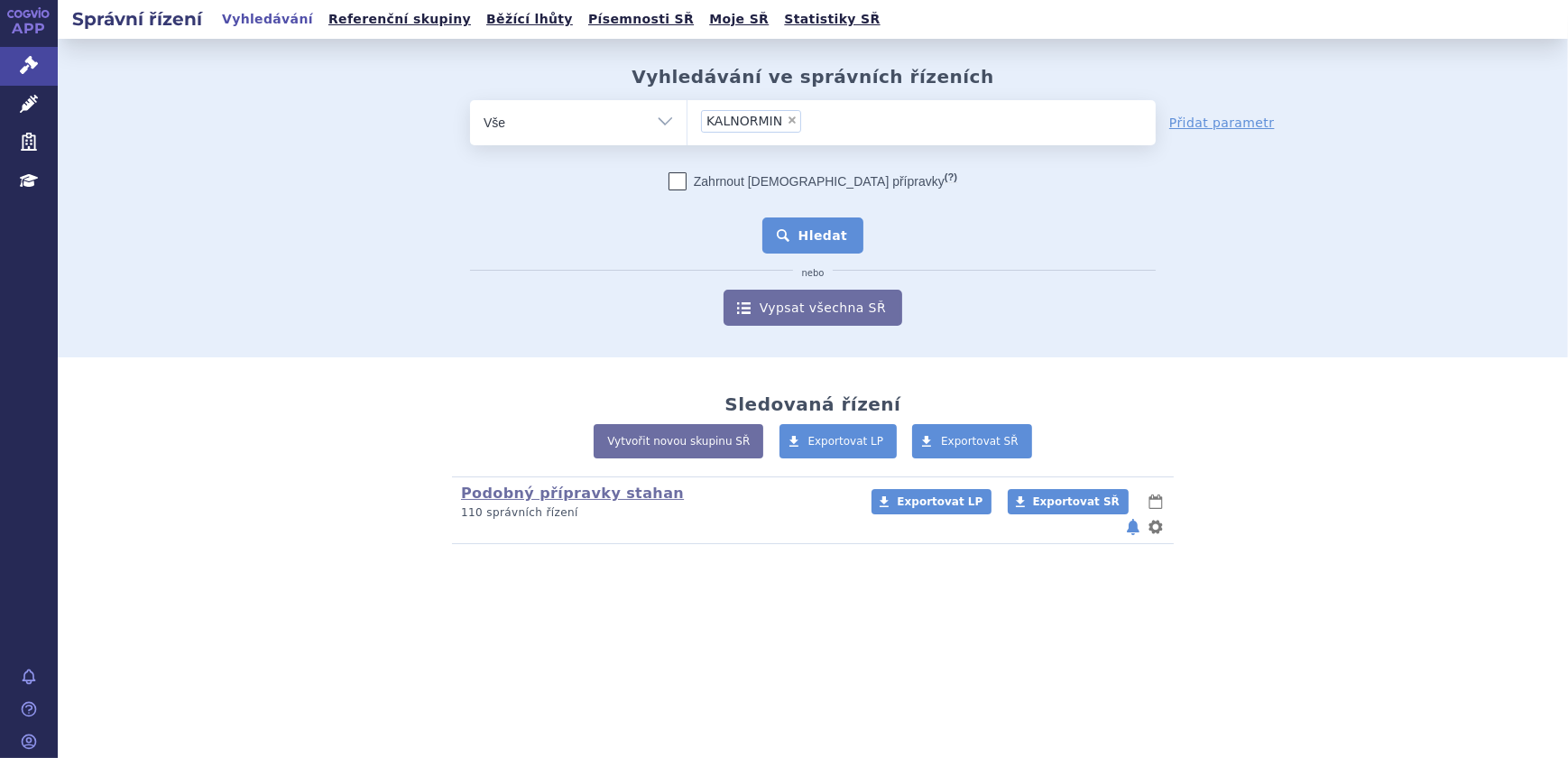
click at [838, 240] on button "Hledat" at bounding box center [814, 235] width 102 height 36
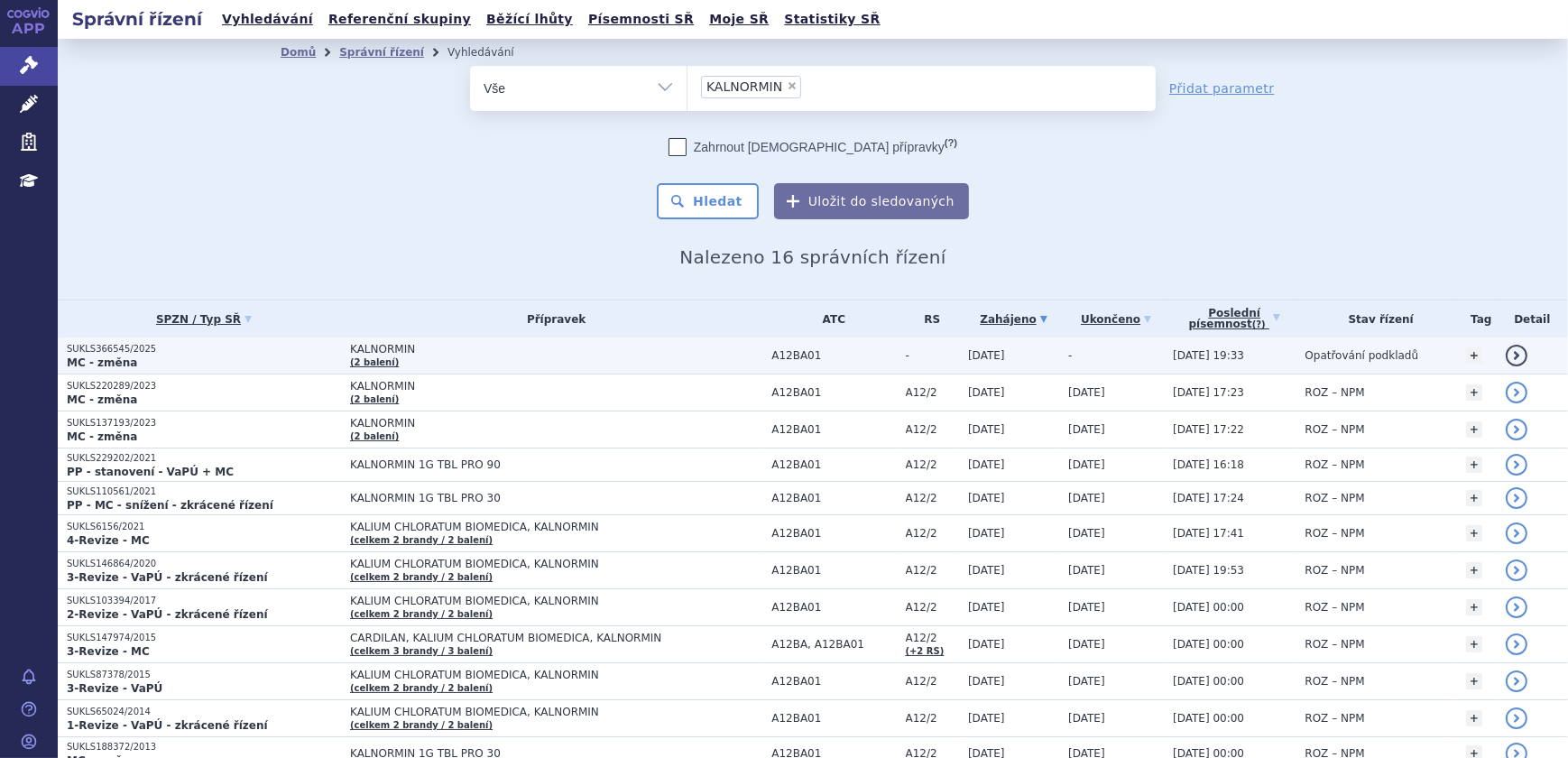
click at [485, 351] on span "KALNORMIN" at bounding box center [557, 349] width 412 height 13
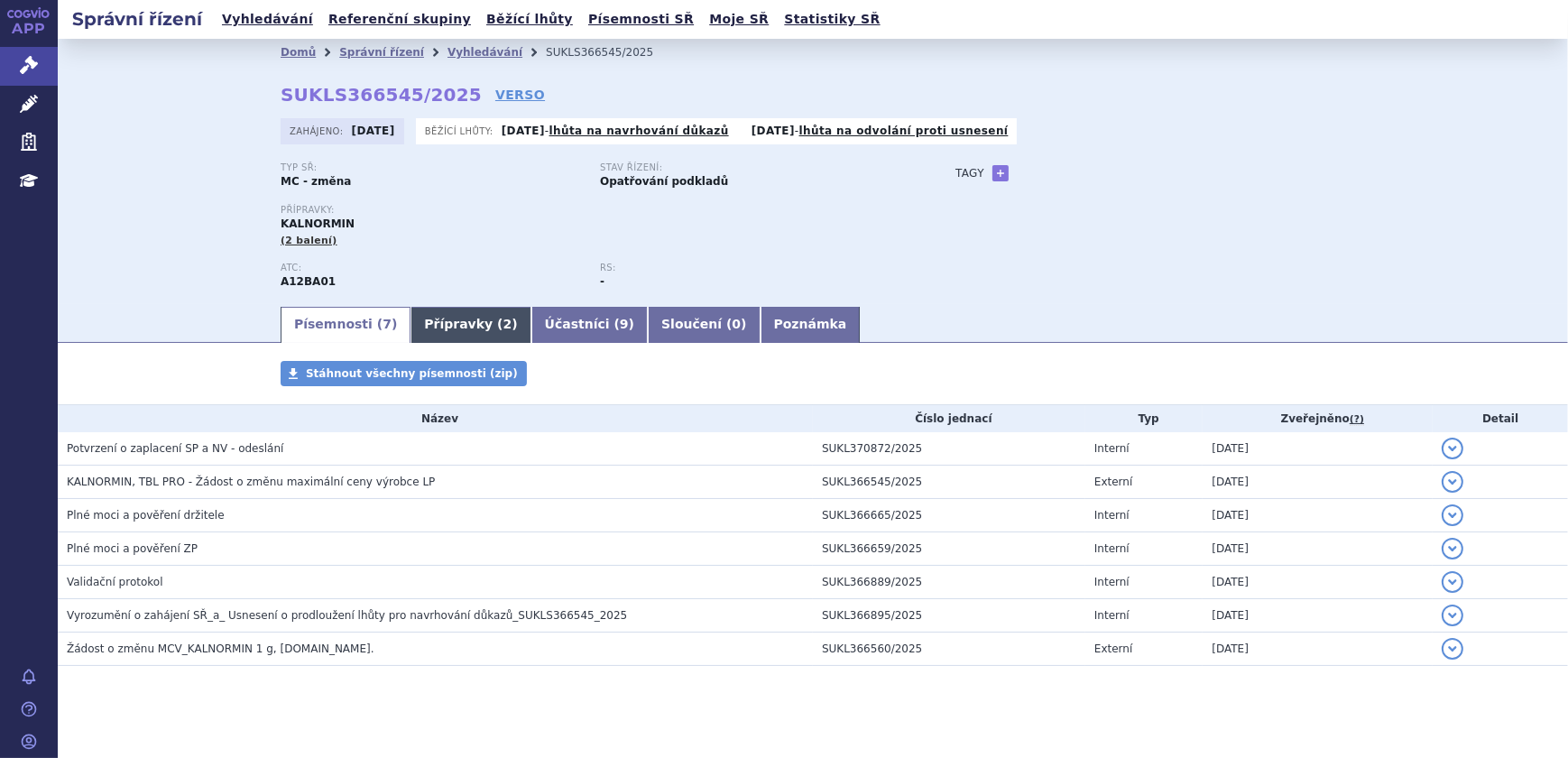
click at [439, 312] on link "Přípravky ( 2 )" at bounding box center [470, 324] width 120 height 36
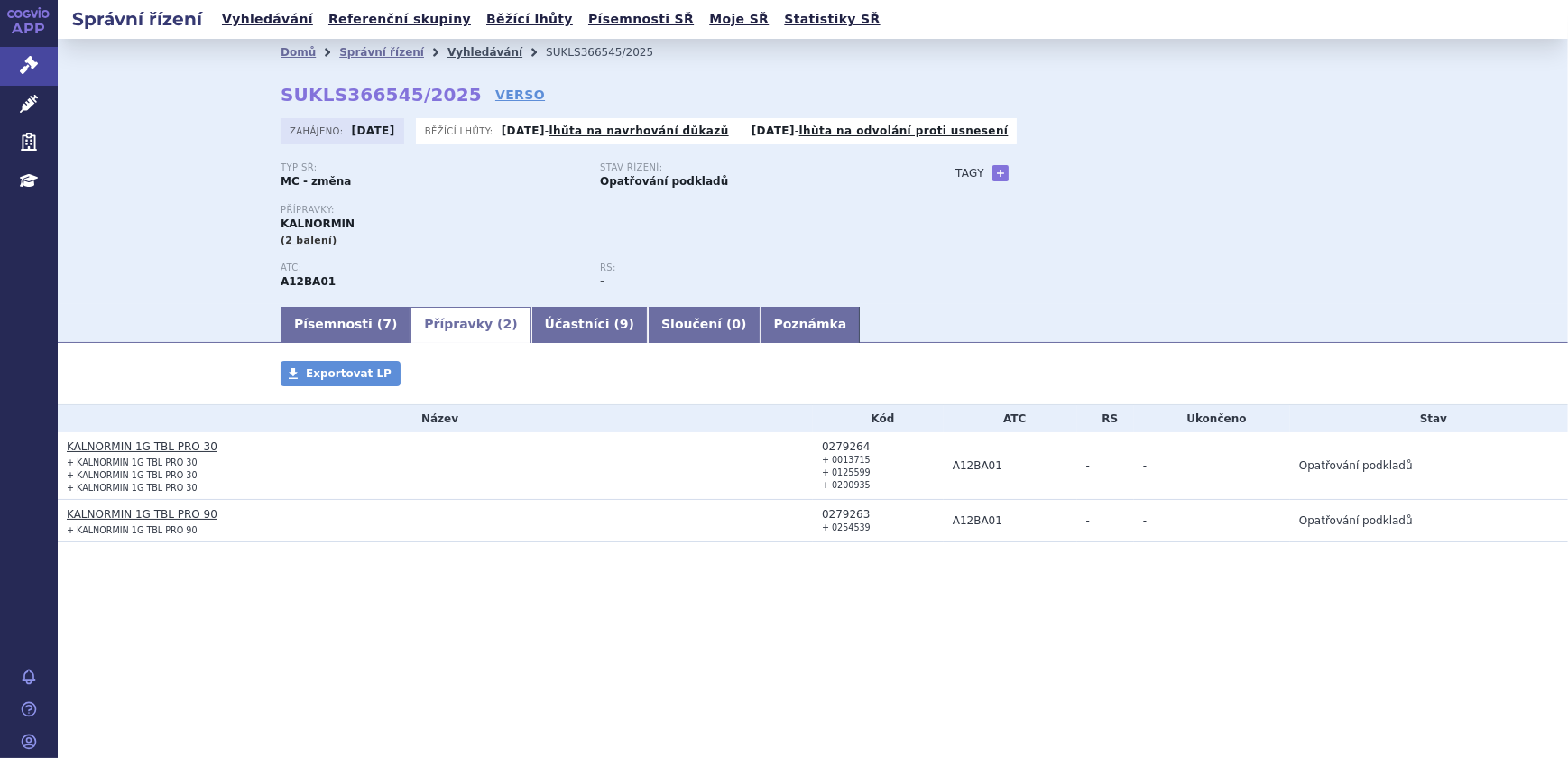
click at [448, 54] on link "Vyhledávání" at bounding box center [485, 52] width 75 height 13
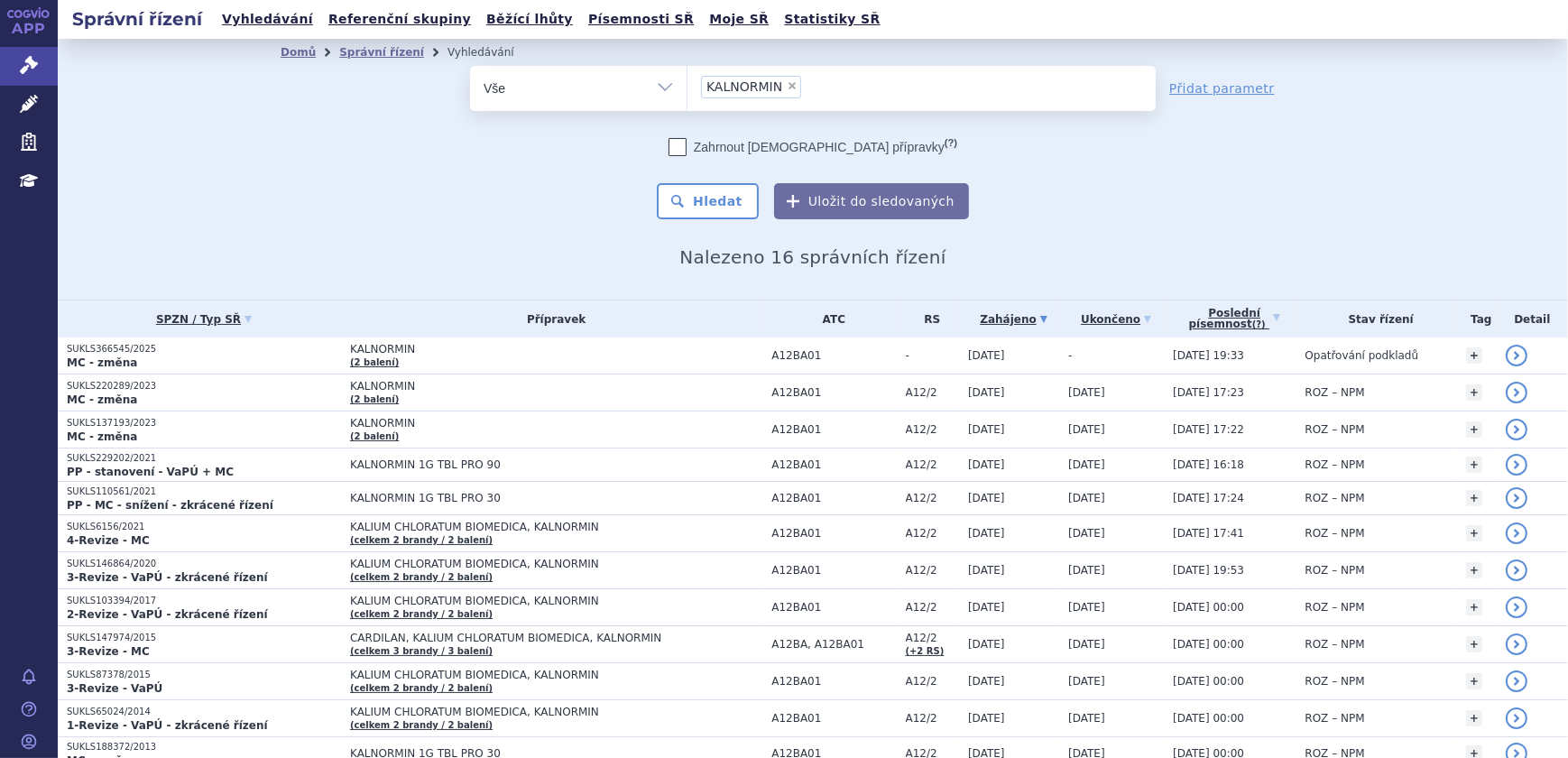
click at [786, 85] on span "×" at bounding box center [791, 85] width 11 height 11
click at [687, 85] on select "KALNORMIN" at bounding box center [686, 87] width 1 height 45
select select
paste input "PROPRANOLOL"
type input "PROPRANOLOL"
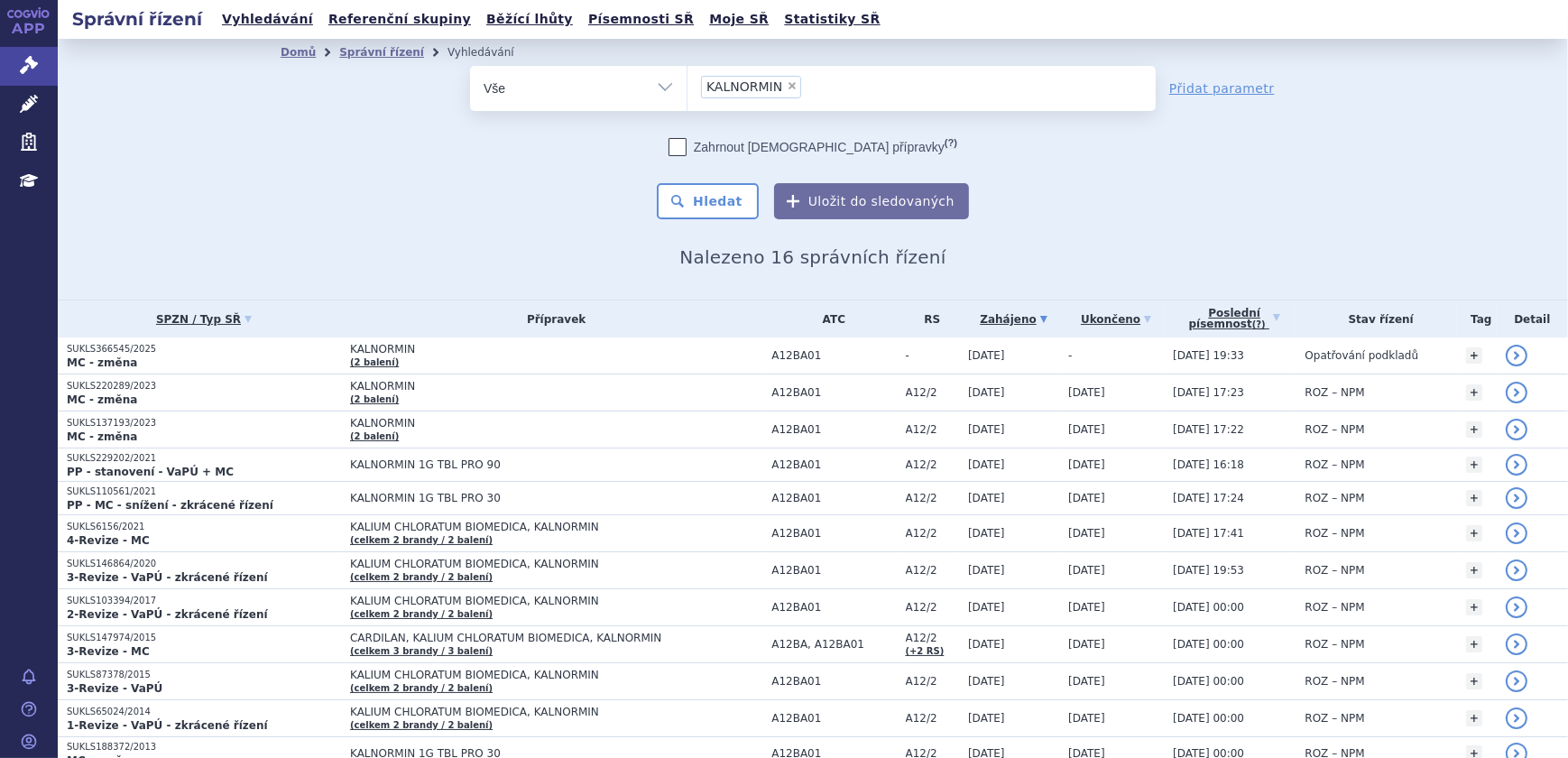
select select "PROPRANOLOL"
click at [725, 195] on button "Hledat" at bounding box center [708, 201] width 102 height 36
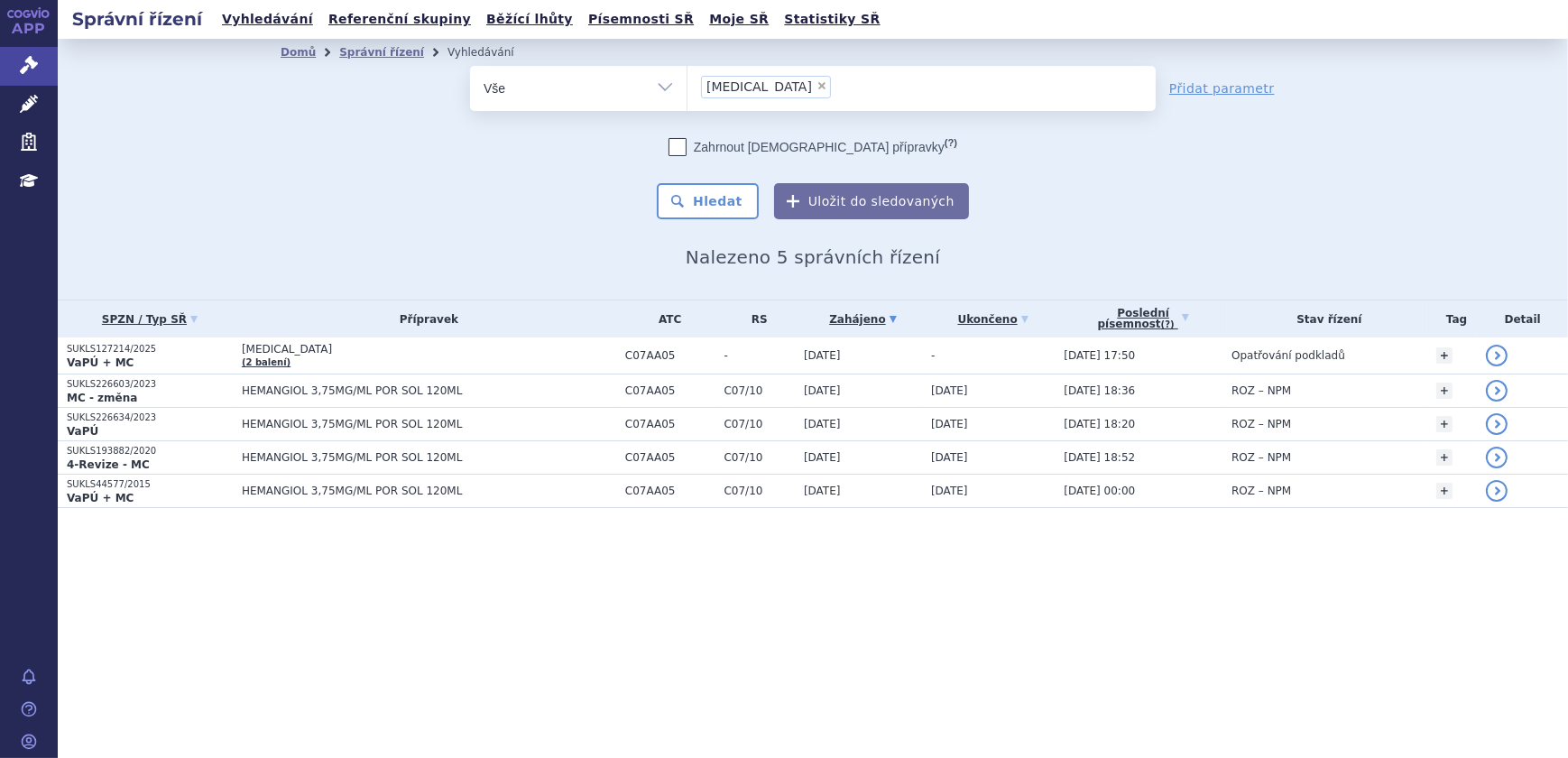
click at [320, 352] on span "[MEDICAL_DATA]" at bounding box center [428, 349] width 374 height 13
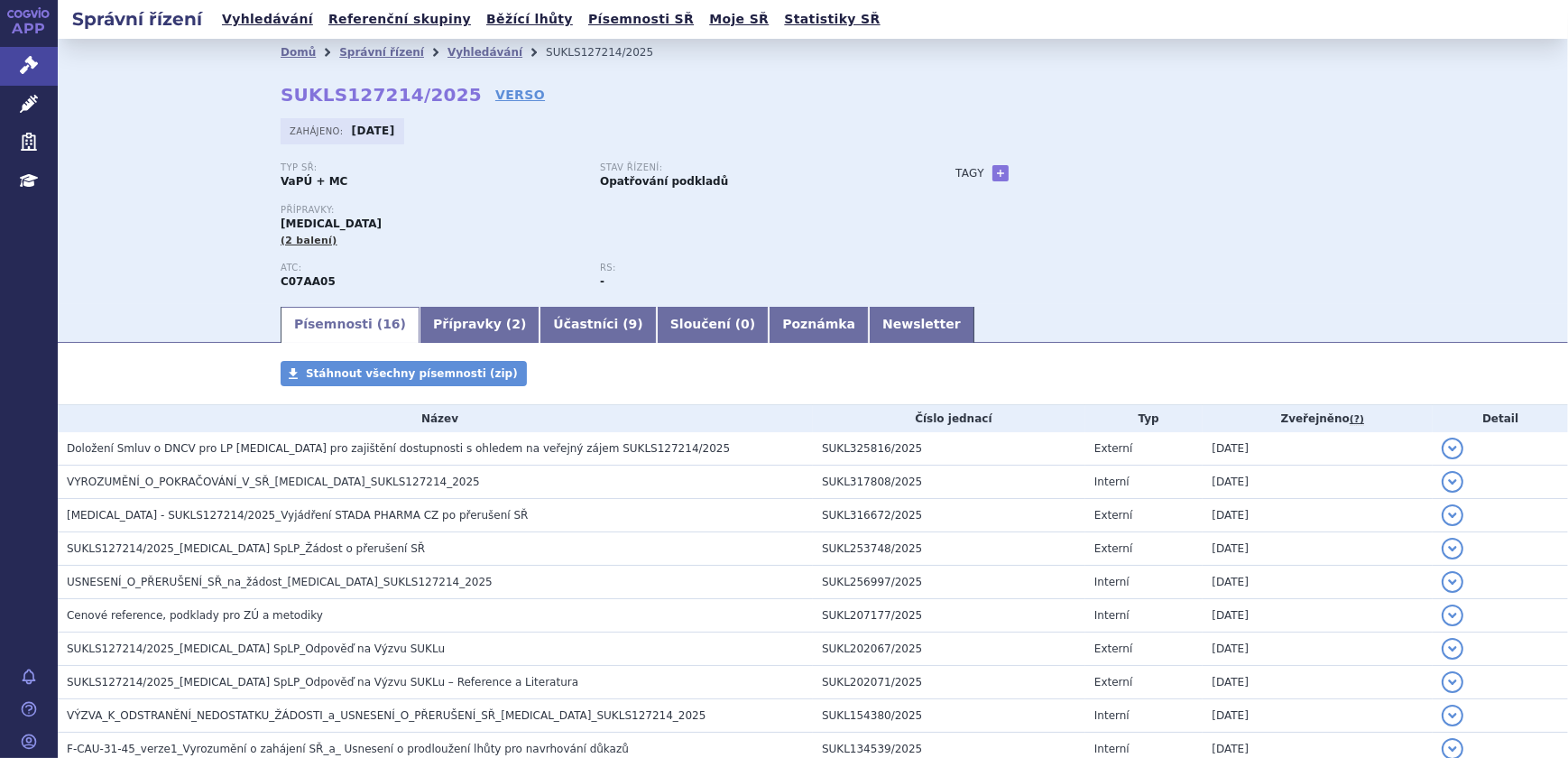
scroll to position [315, 0]
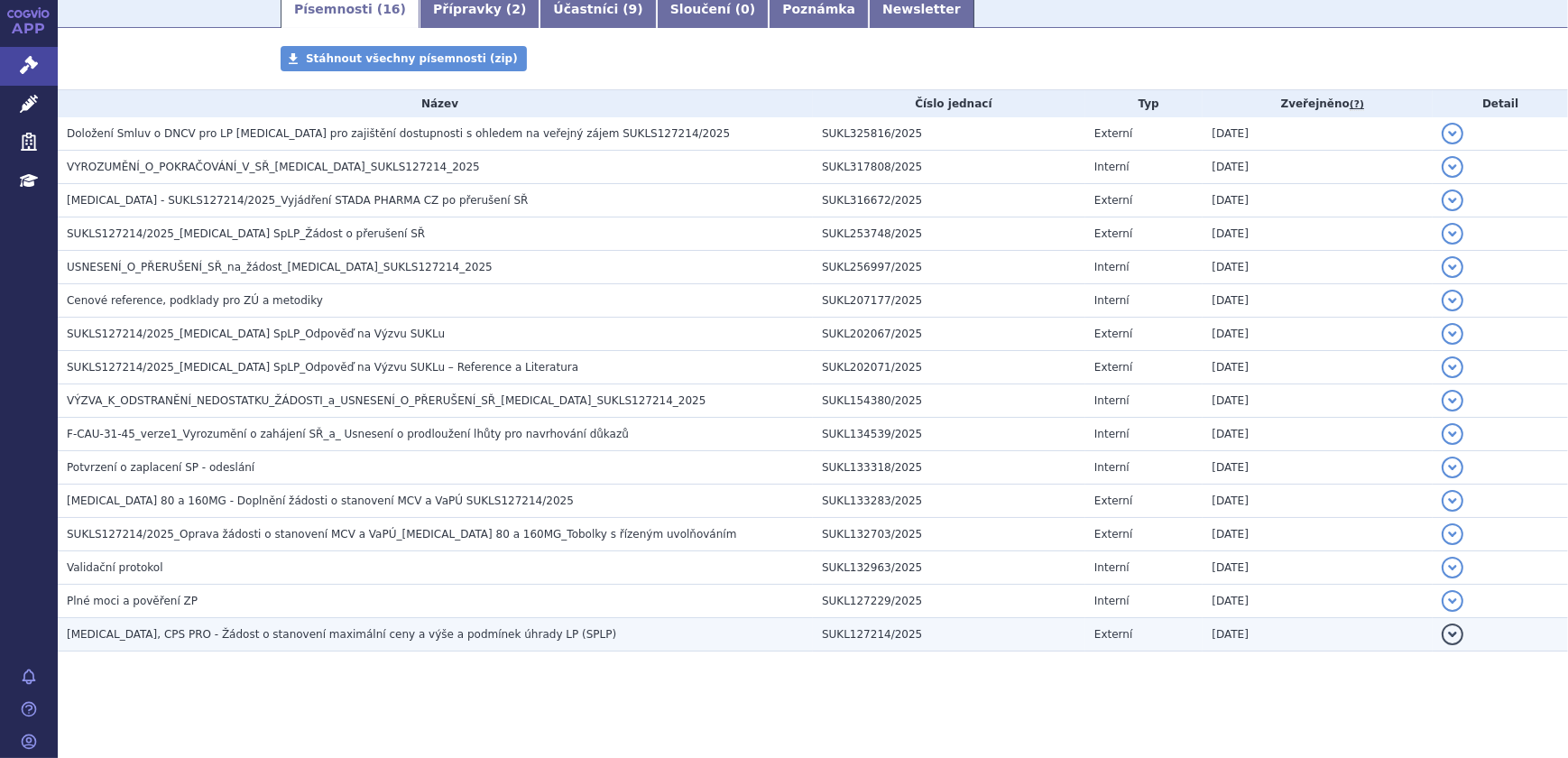
click at [252, 628] on span "PROPRANOLOL, CPS PRO - Žádost o stanovení maximální ceny a výše a podmínek úhra…" at bounding box center [342, 634] width 550 height 13
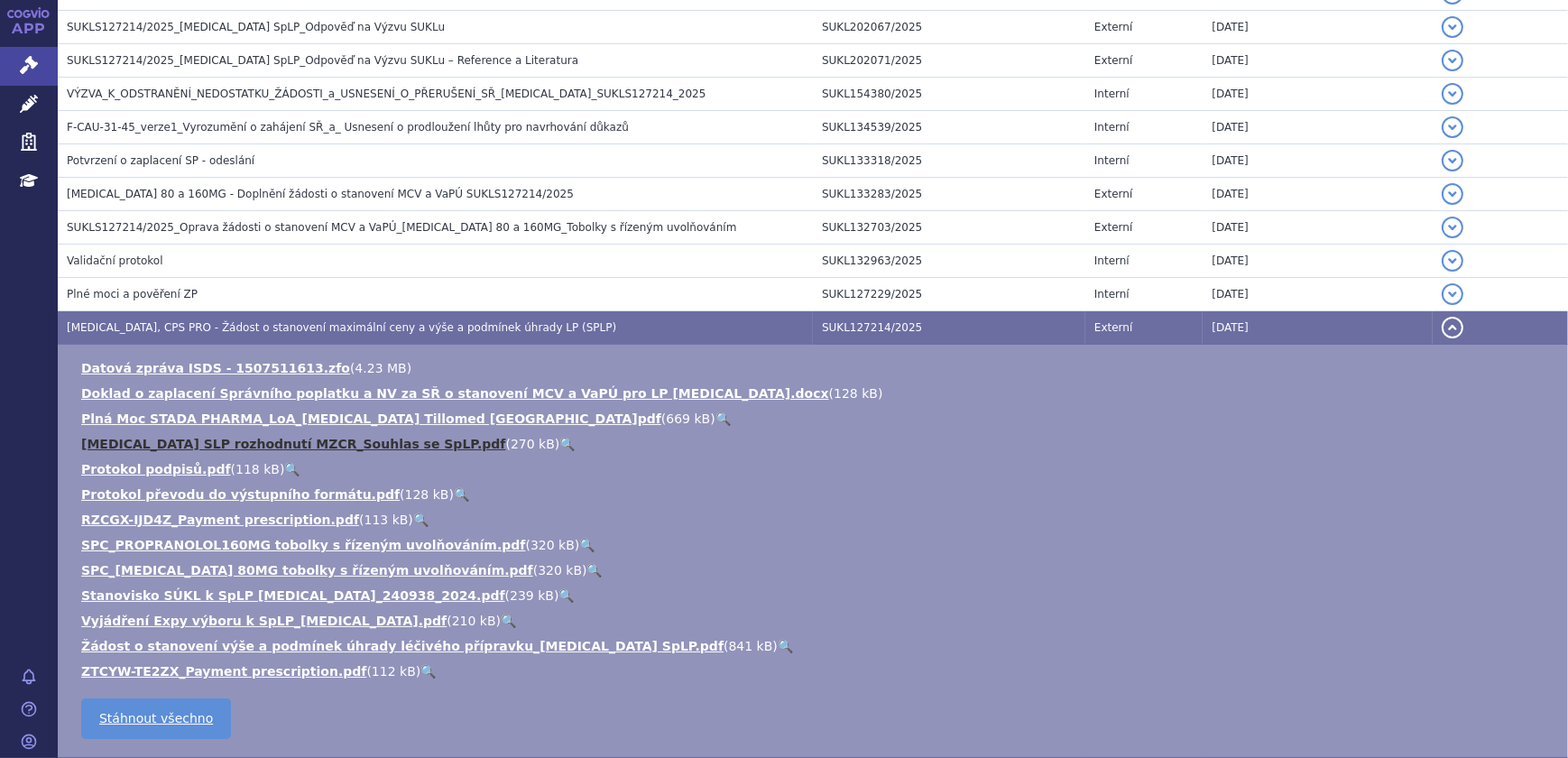
scroll to position [642, 0]
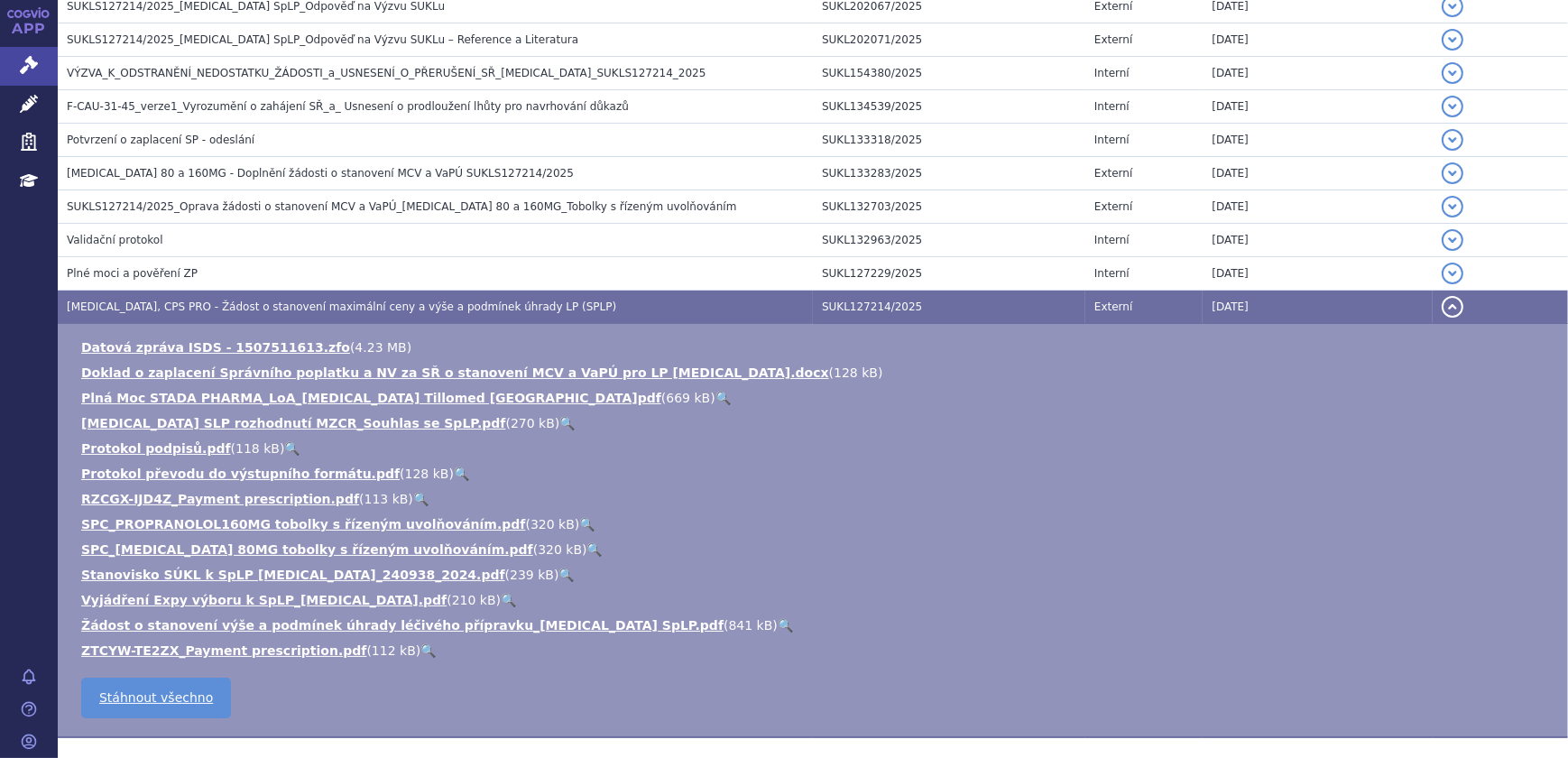
click at [778, 619] on link "🔍" at bounding box center [785, 625] width 16 height 15
click at [560, 418] on link "🔍" at bounding box center [568, 423] width 16 height 15
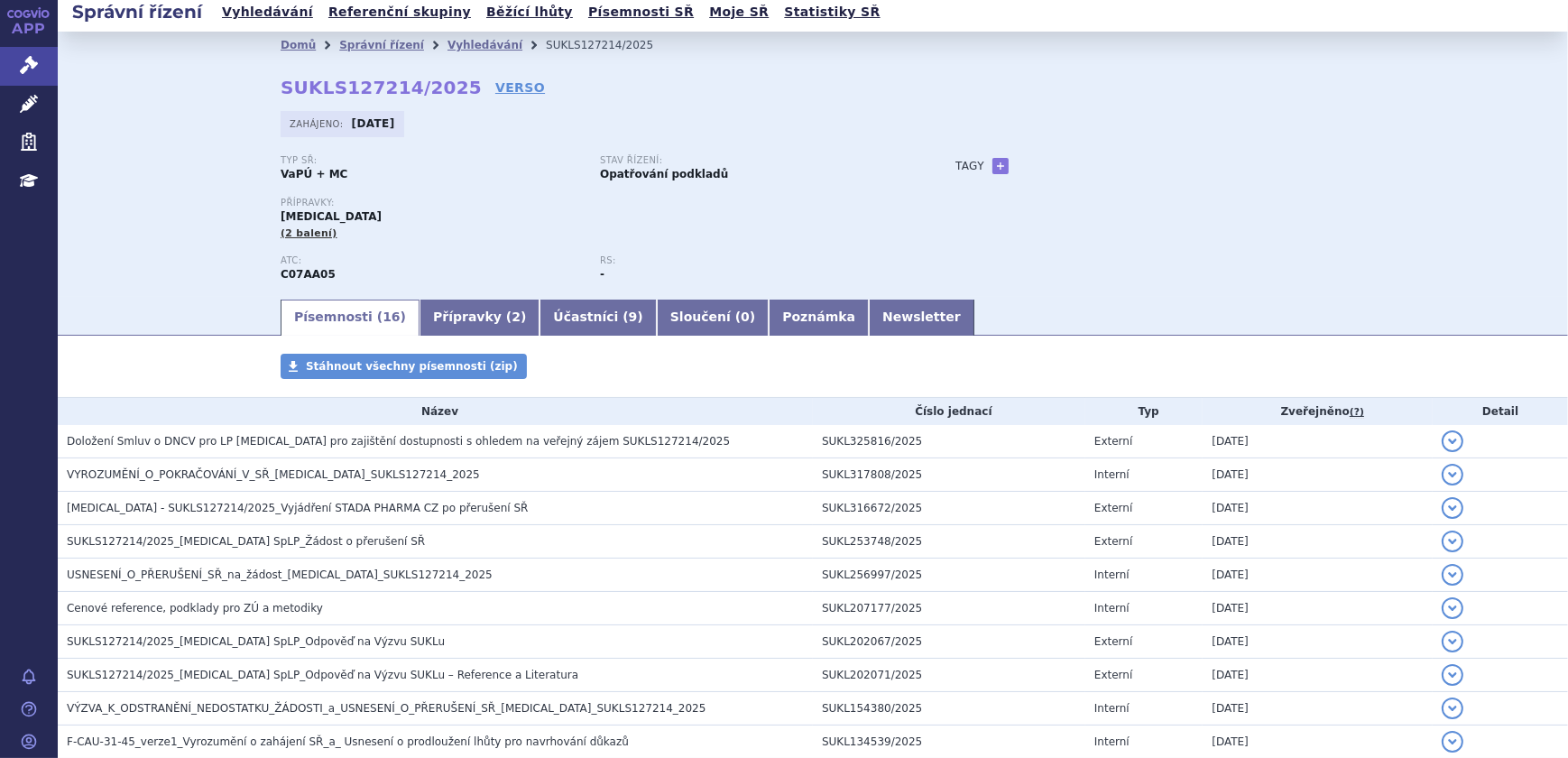
scroll to position [0, 0]
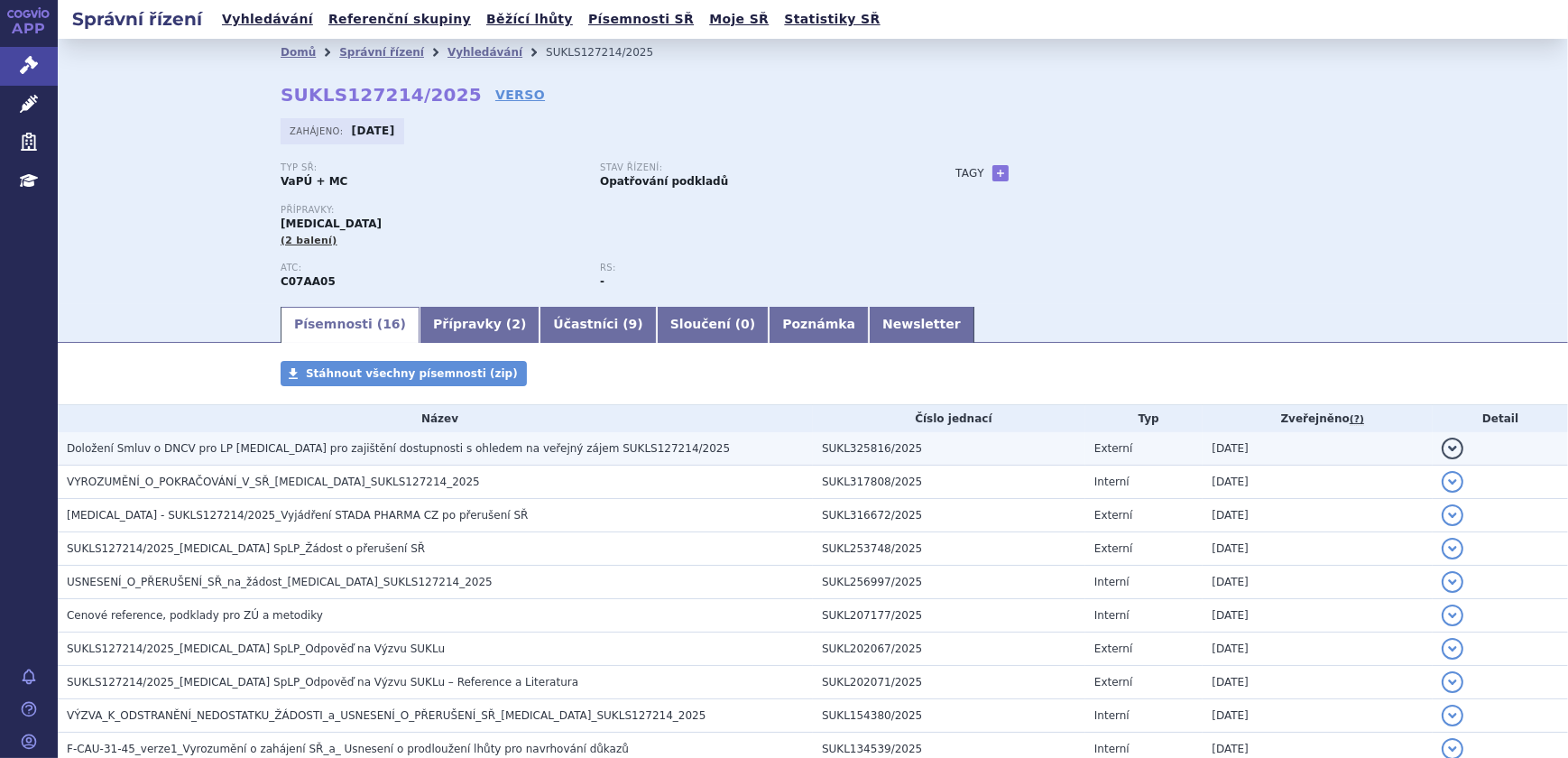
click at [432, 455] on h3 "Doložení Smluv o DNCV pro LP Propranolol pro zajištění dostupnosti s ohledem na…" at bounding box center [440, 449] width 746 height 18
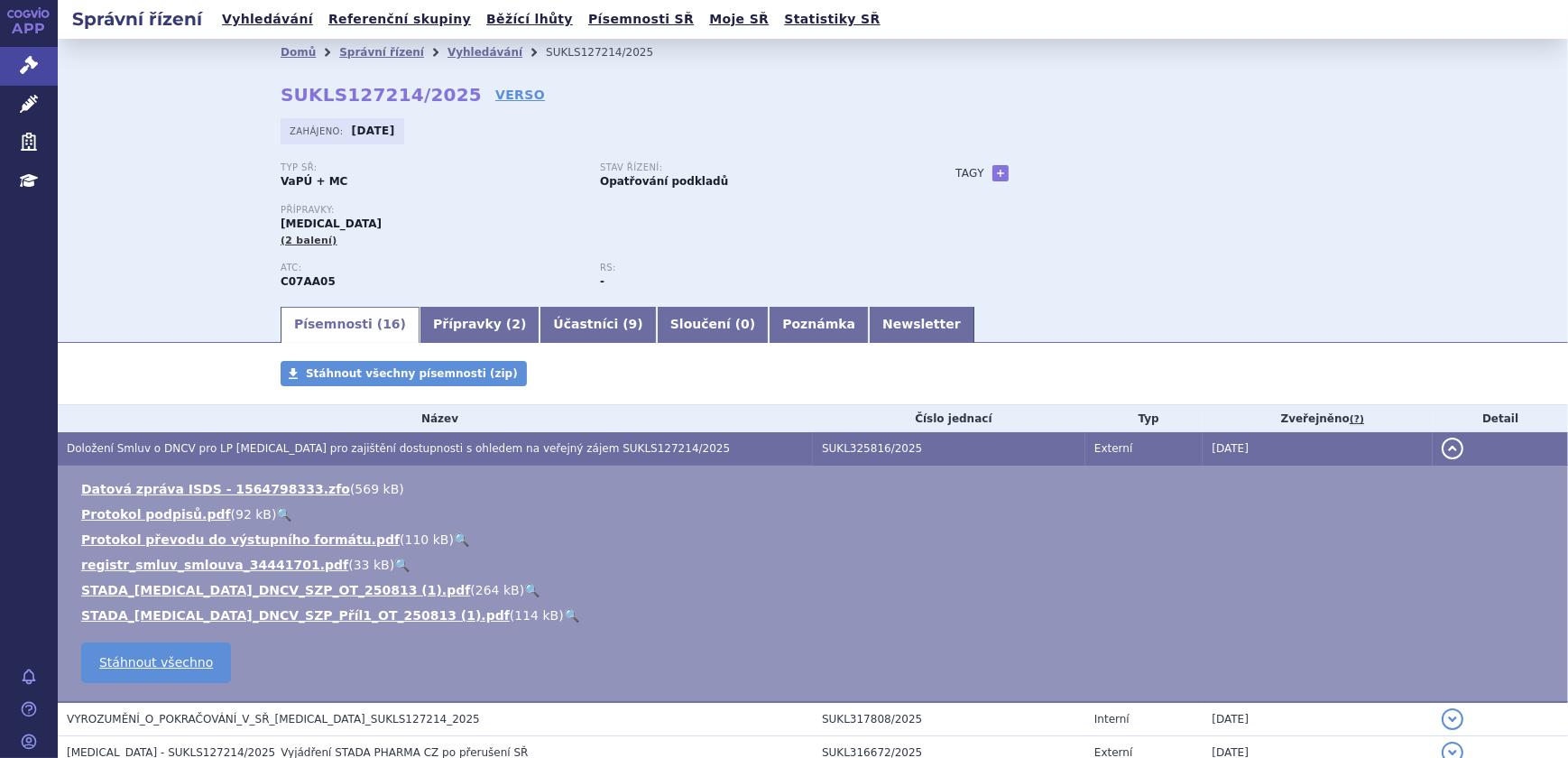
click at [524, 591] on link "🔍" at bounding box center [532, 590] width 16 height 15
click at [564, 611] on link "🔍" at bounding box center [571, 615] width 16 height 15
click at [455, 51] on link "Vyhledávání" at bounding box center [485, 52] width 75 height 13
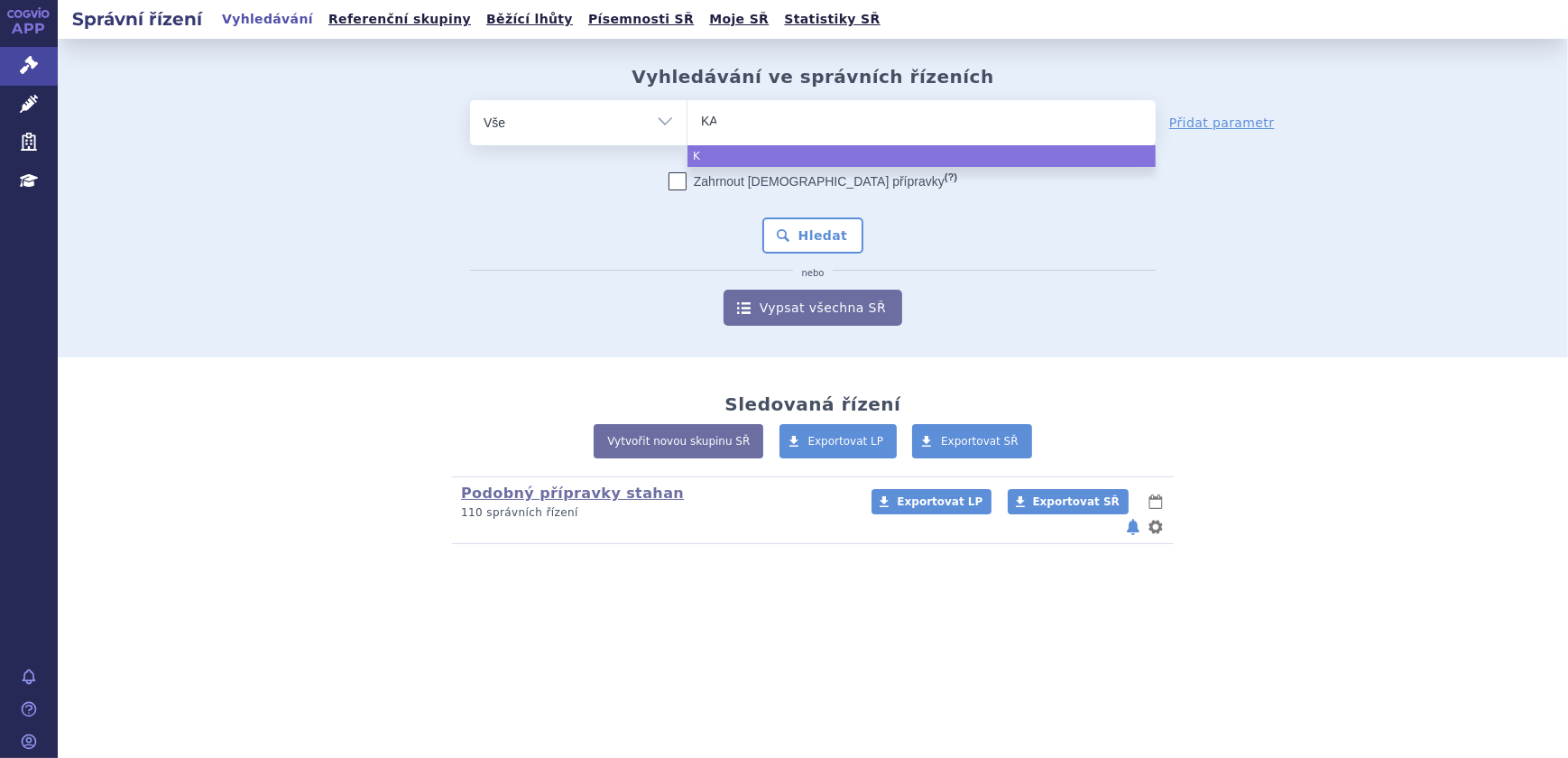
type input "KAL"
type input "KALN"
type input "KALNOI"
type input "KALNO"
type input "KALNOR"
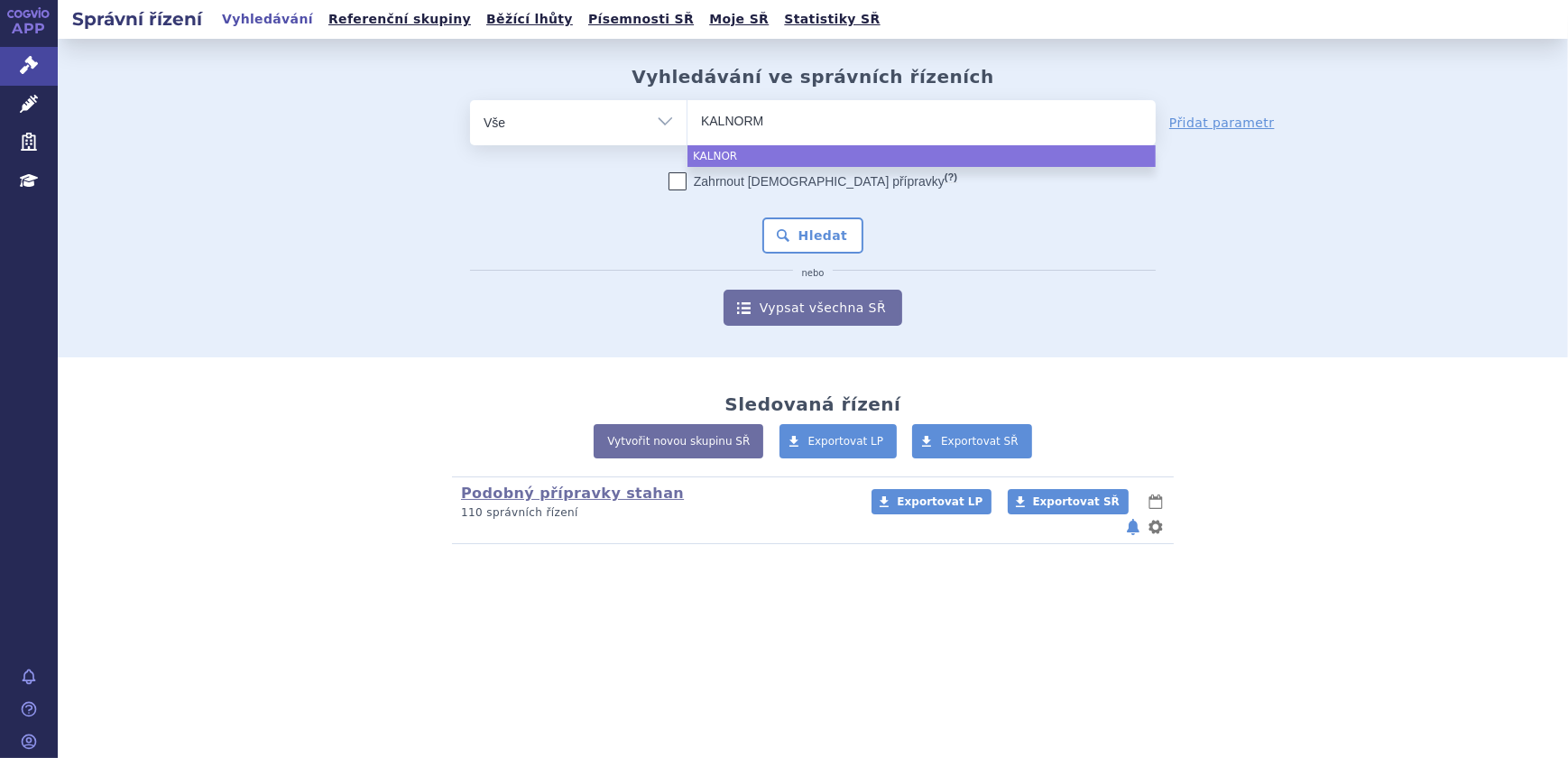
type input "KALNORMI"
type input "KALNORMIN"
select select "KALNORMIN"
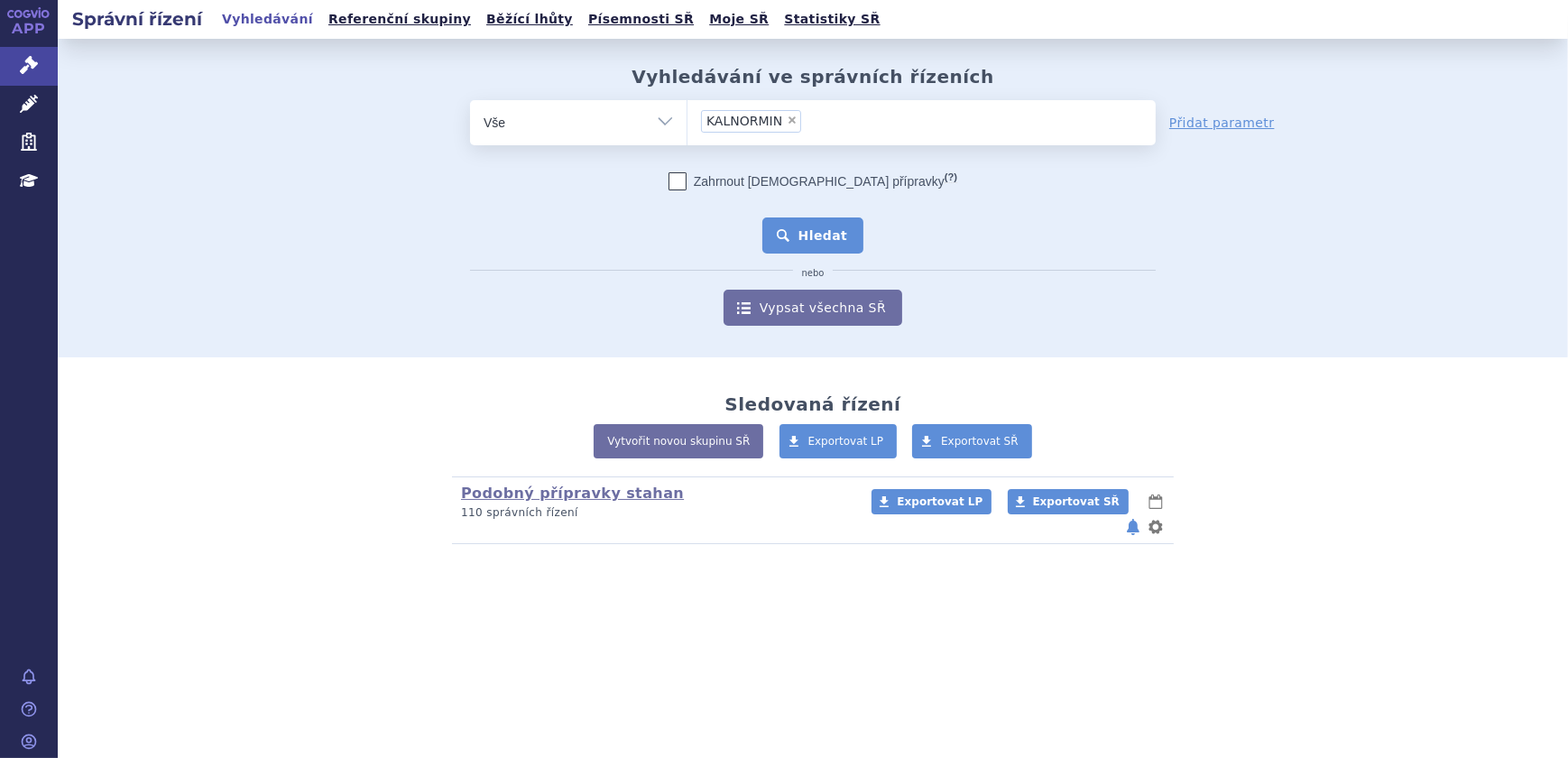
click at [805, 241] on button "Hledat" at bounding box center [814, 235] width 102 height 36
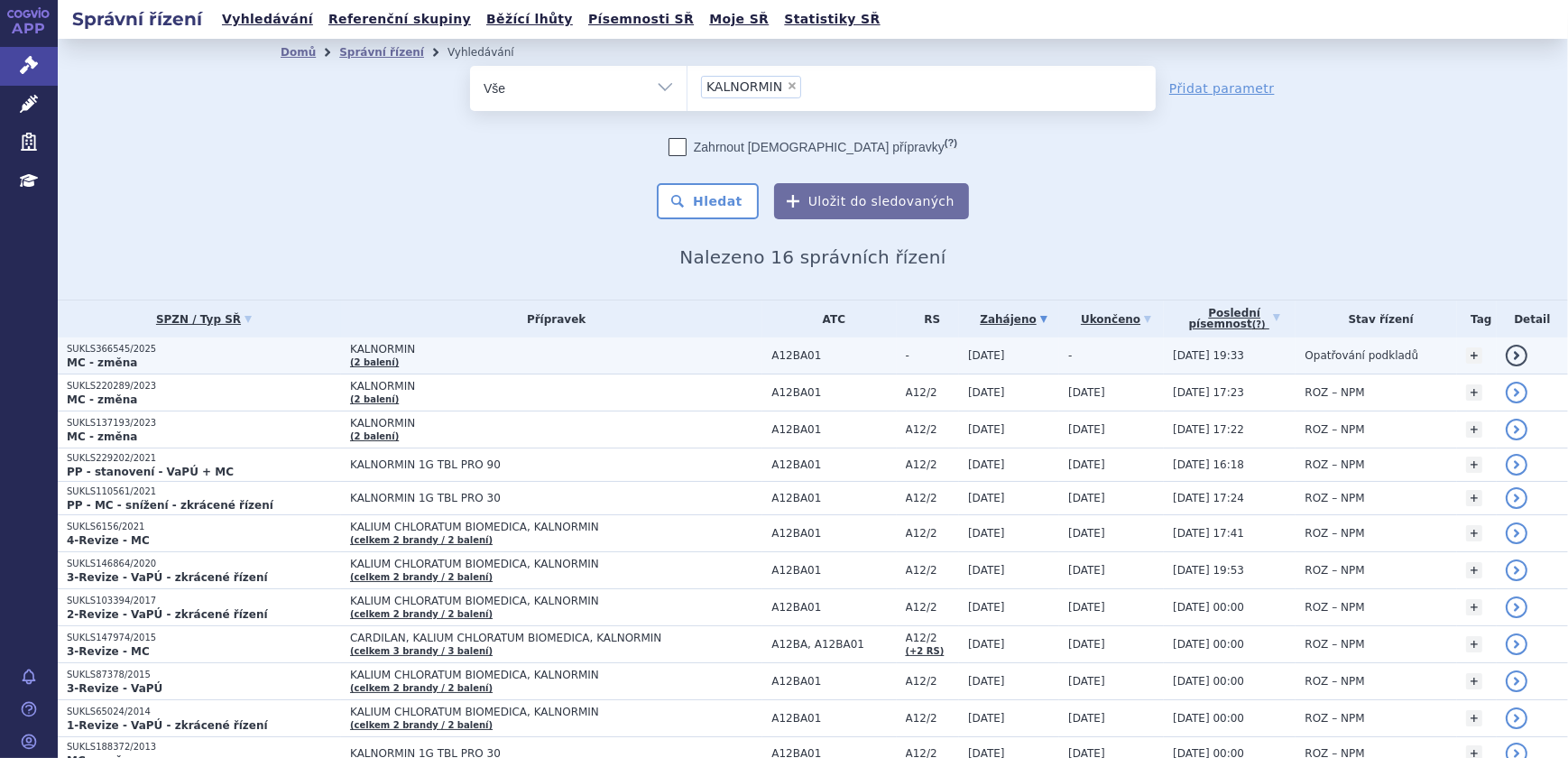
drag, startPoint x: 0, startPoint y: 0, endPoint x: 586, endPoint y: 340, distance: 677.5
click at [586, 340] on td "KALNORMIN (2 balení)" at bounding box center [551, 356] width 421 height 37
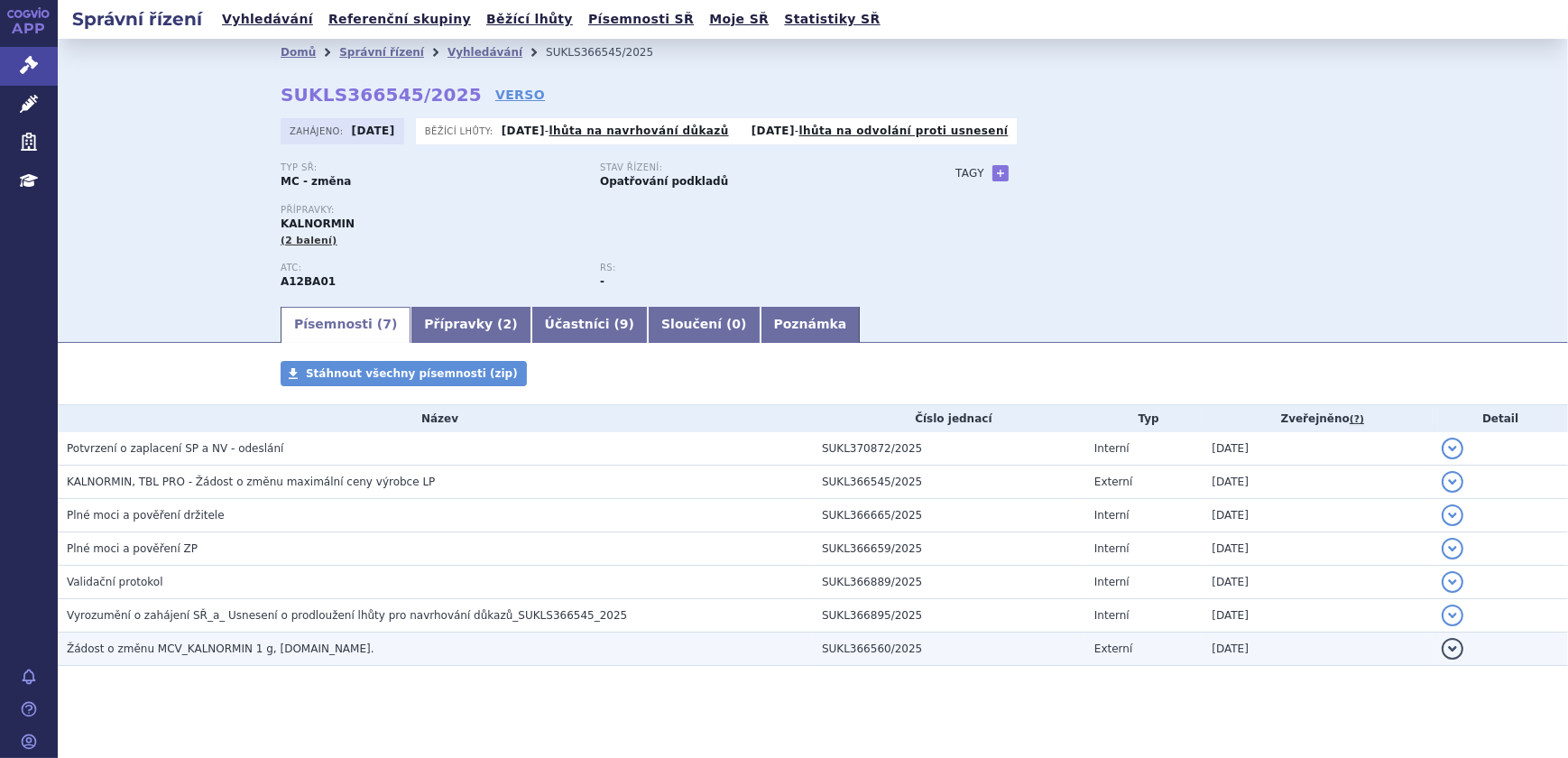
click at [312, 654] on h3 "Žádost o změnu MCV_KALNORMIN 1 g, [DOMAIN_NAME]." at bounding box center [440, 649] width 746 height 18
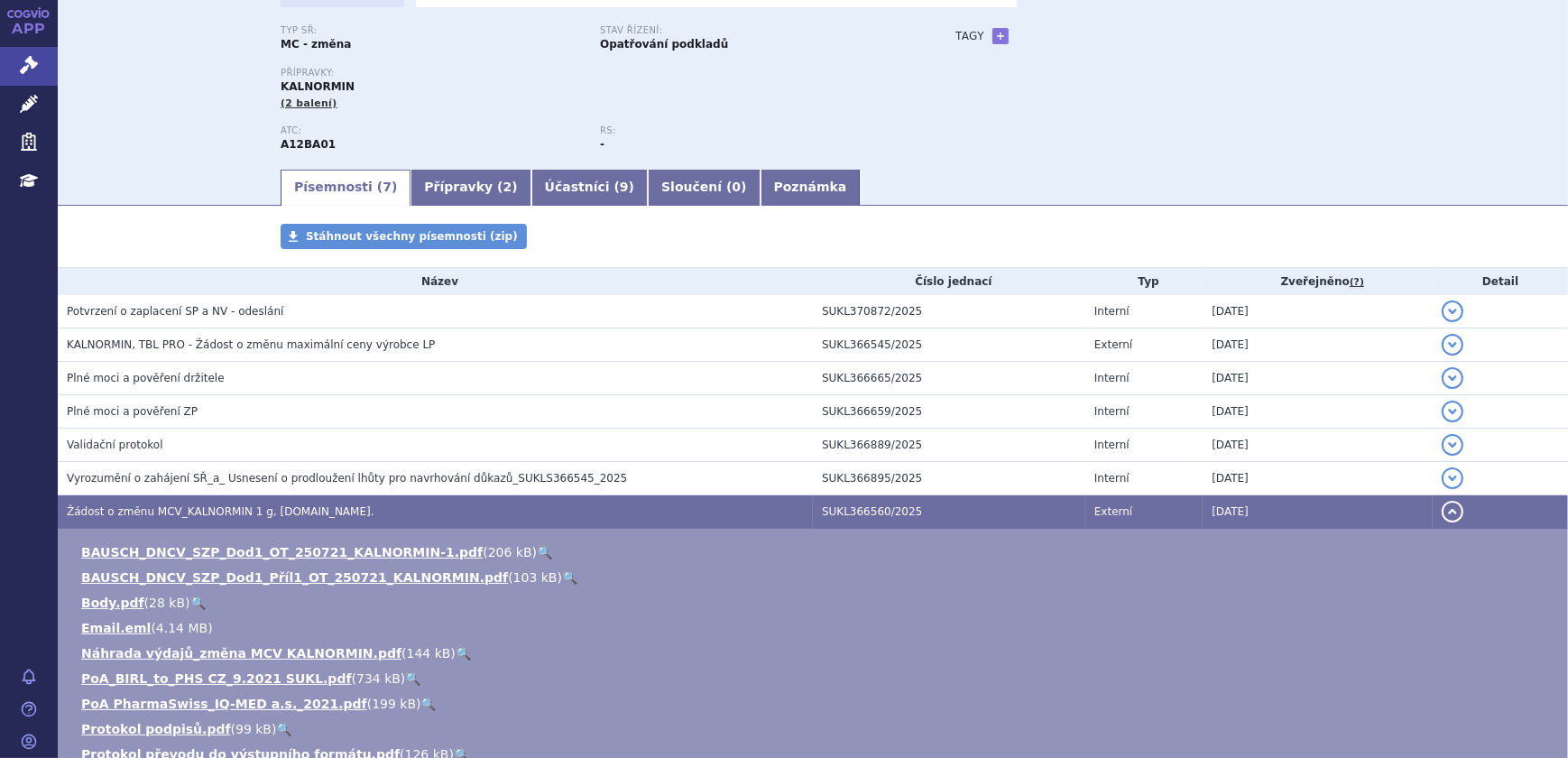
scroll to position [409, 0]
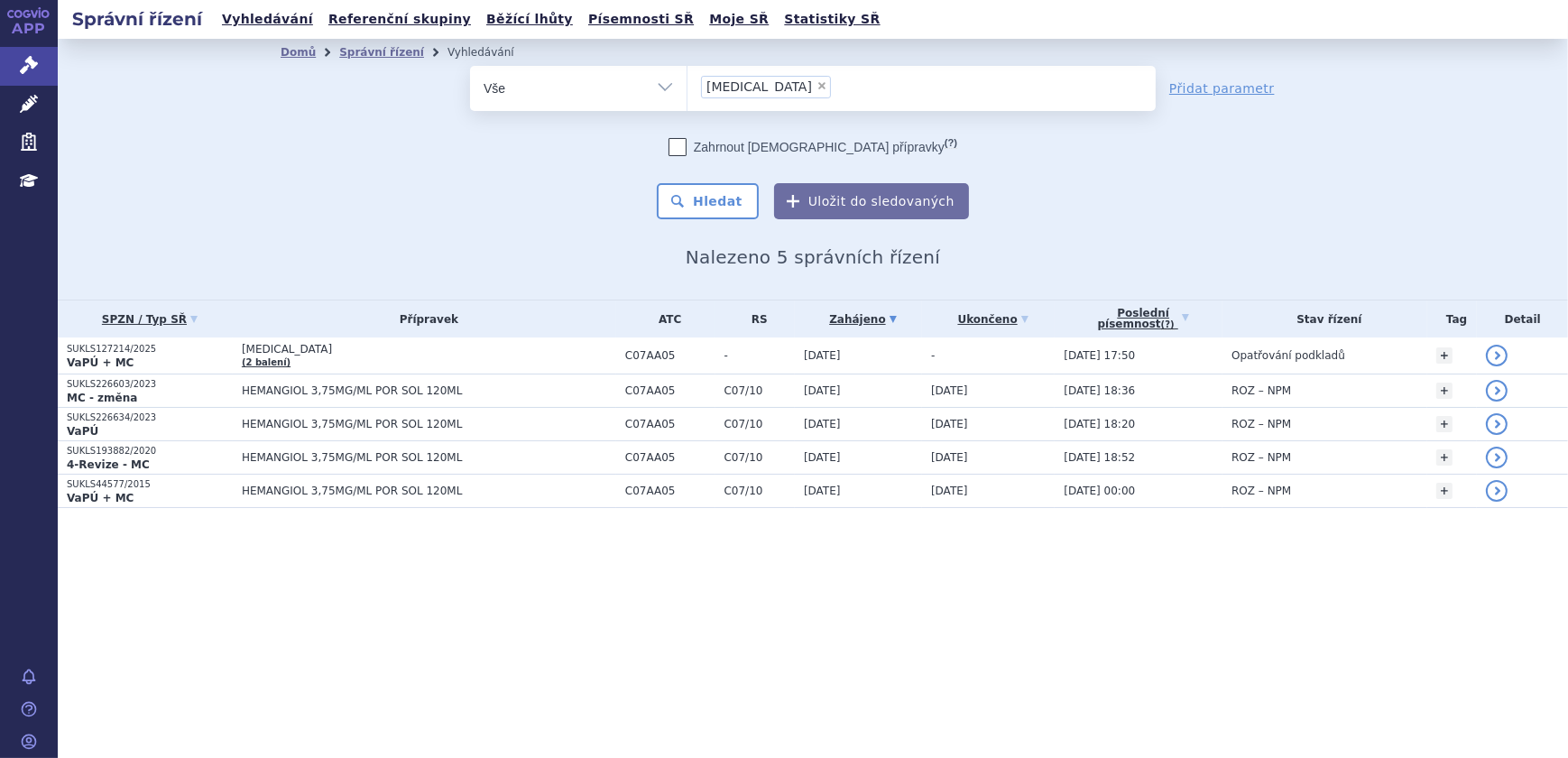
click at [801, 79] on li "× [MEDICAL_DATA]" at bounding box center [766, 86] width 130 height 23
click at [687, 79] on select "[MEDICAL_DATA]" at bounding box center [686, 87] width 1 height 45
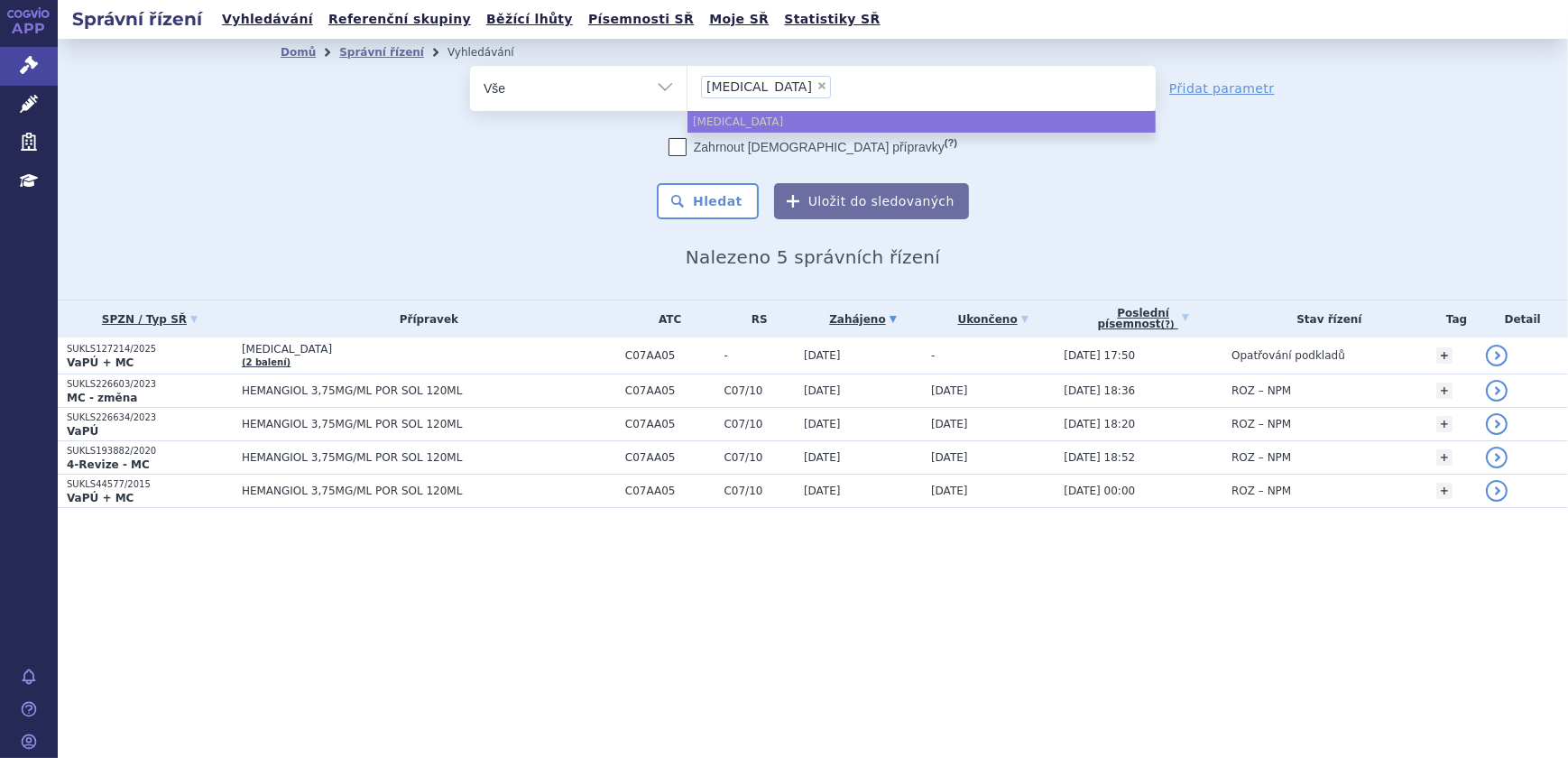
click at [817, 81] on span "×" at bounding box center [822, 85] width 11 height 11
click at [687, 81] on select "[MEDICAL_DATA]" at bounding box center [686, 87] width 1 height 45
select select
paste input "ACC INJEKT"
type input "ACC INJEKT"
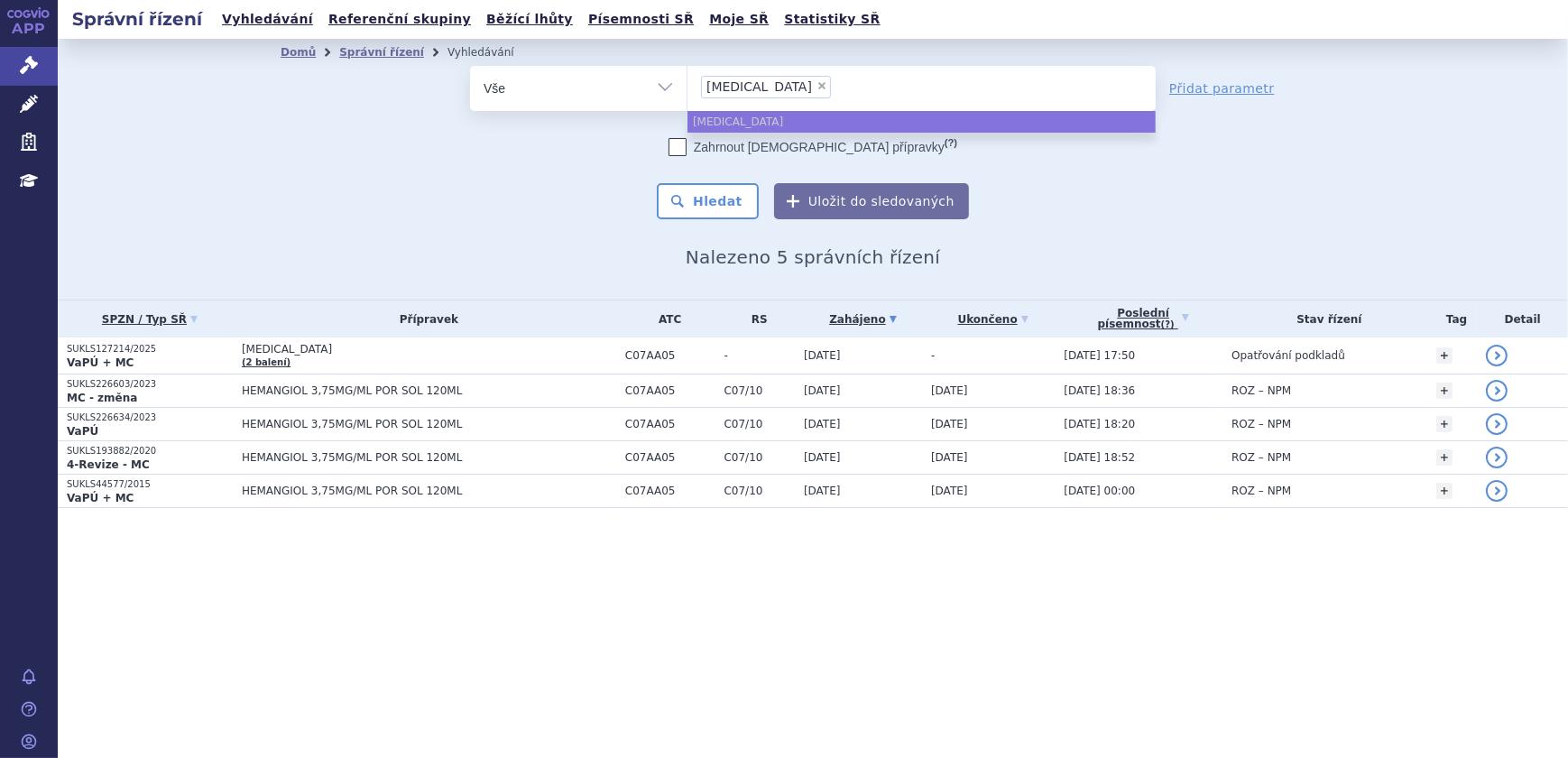
select select "ACC INJEKT"
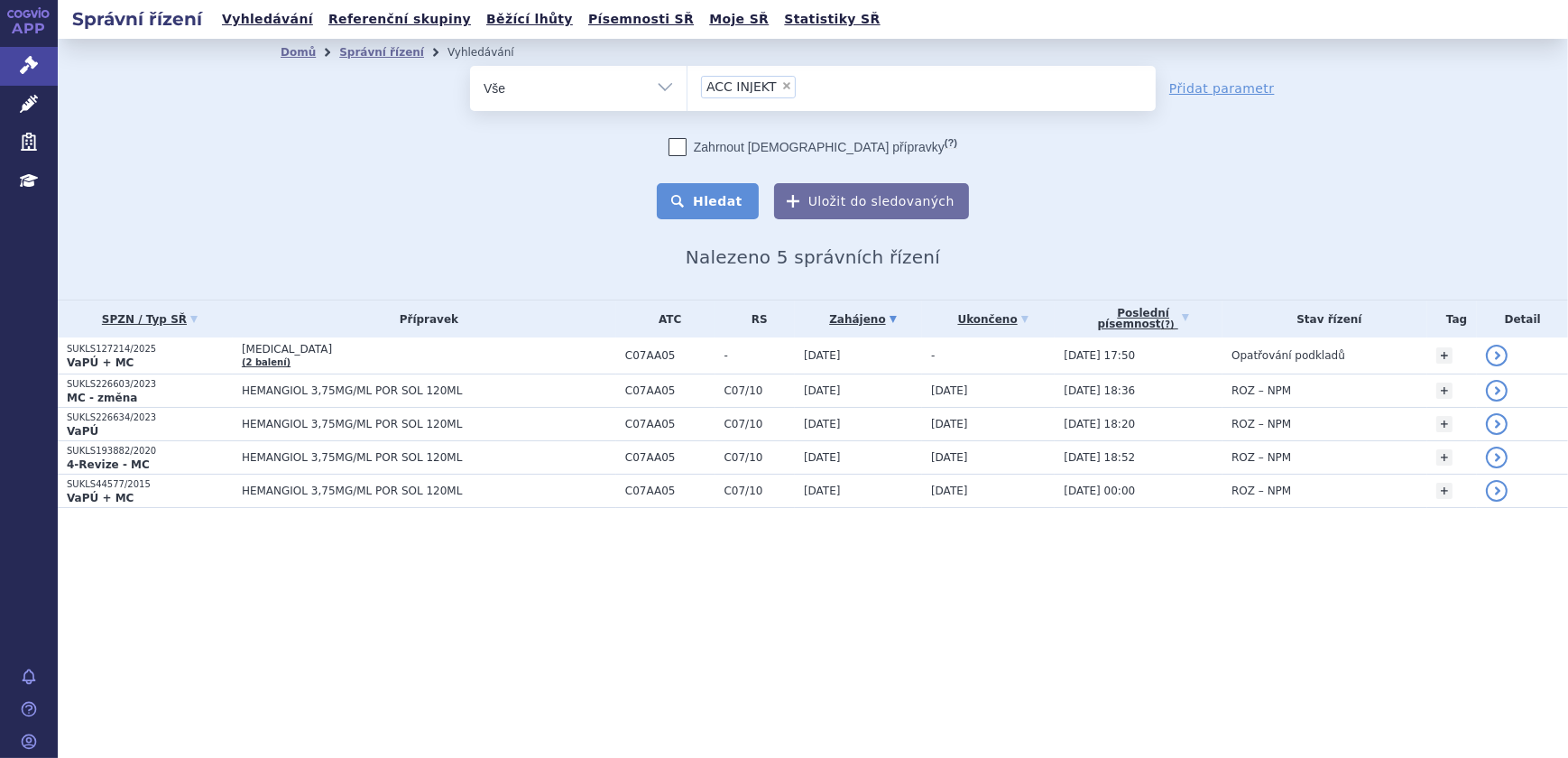
click at [747, 197] on button "Hledat" at bounding box center [708, 201] width 102 height 36
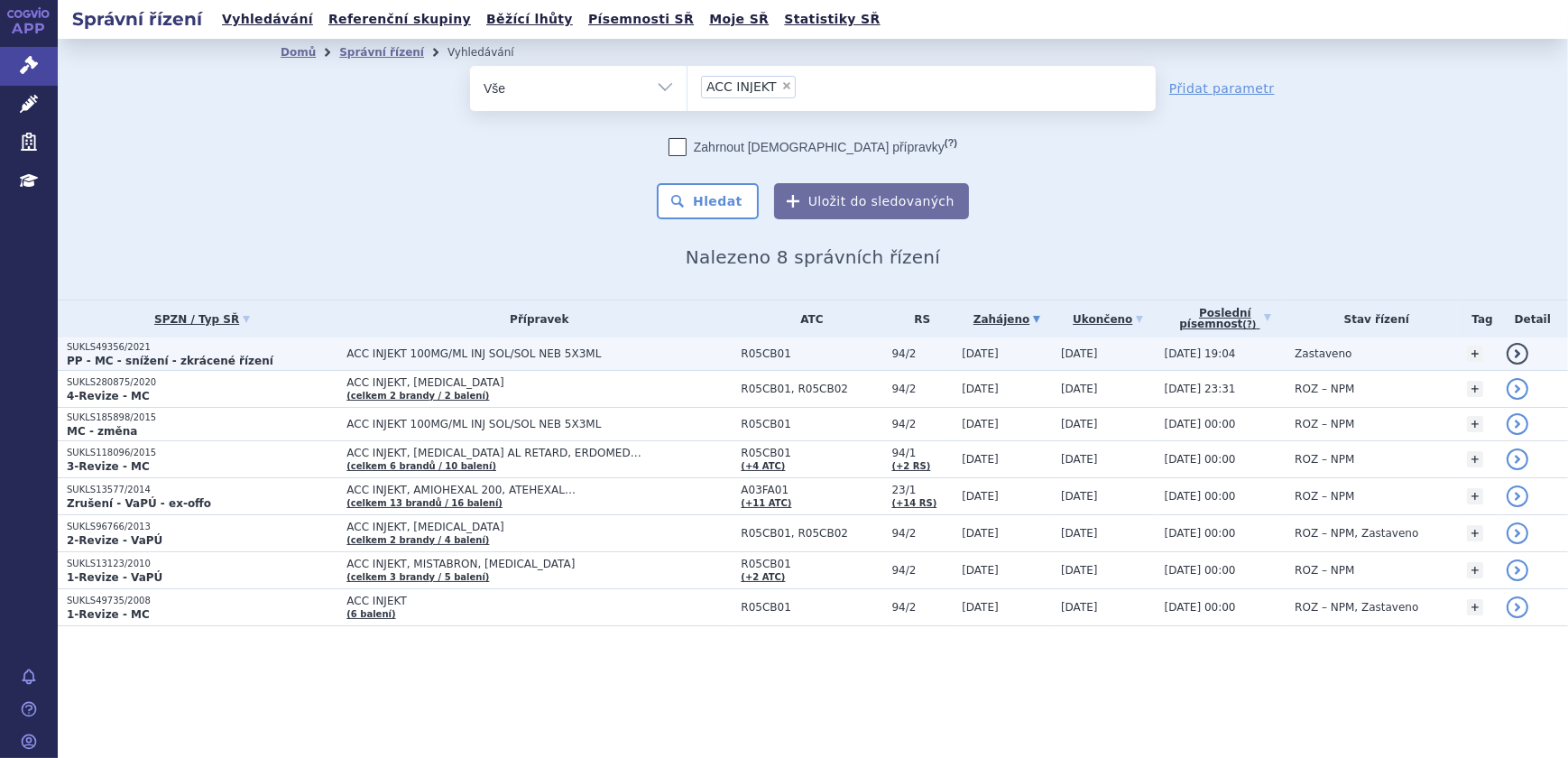
click at [642, 357] on span "ACC INJEKT 100MG/ML INJ SOL/SOL NEB 5X3ML" at bounding box center [539, 353] width 385 height 13
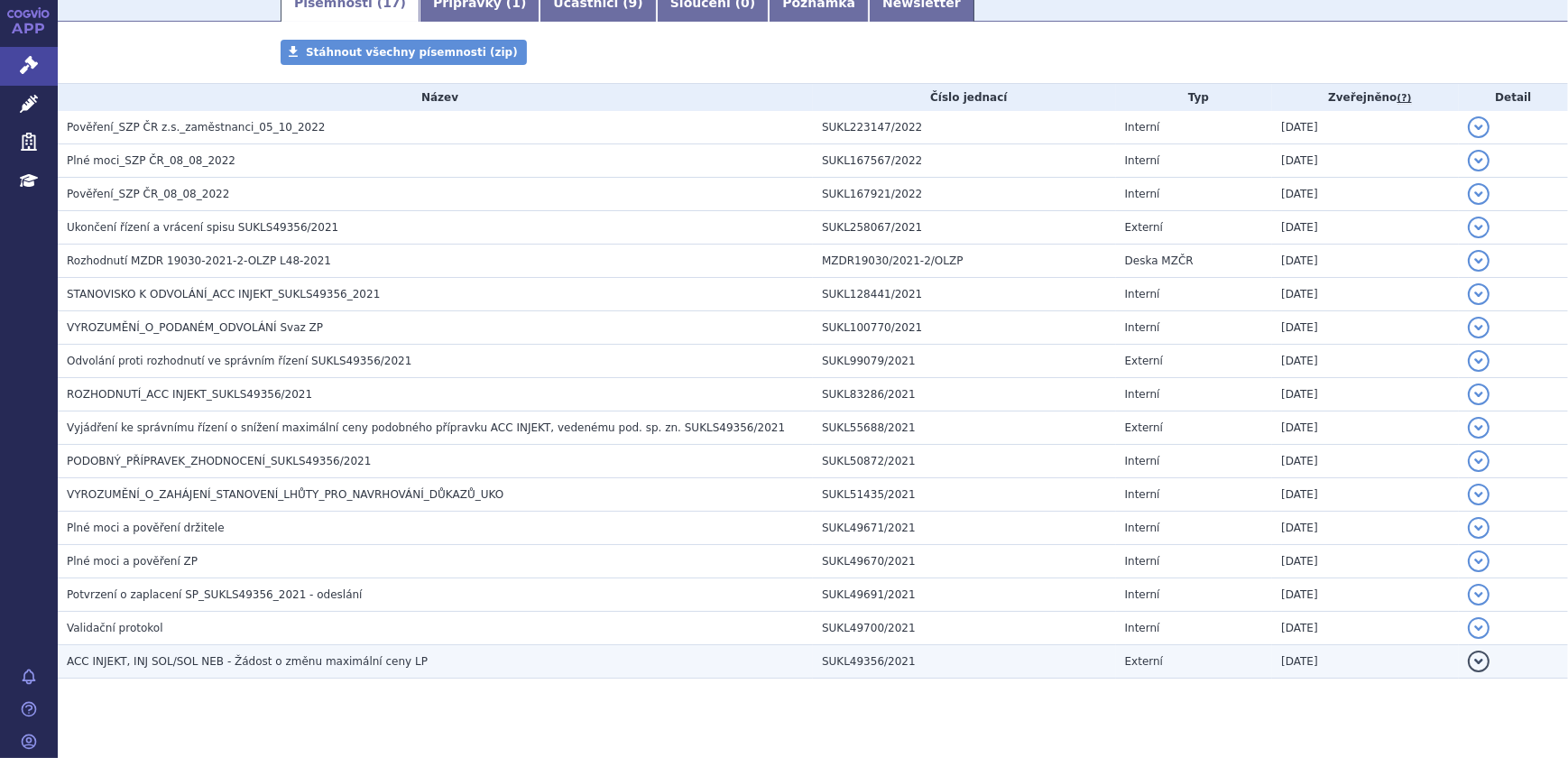
scroll to position [328, 0]
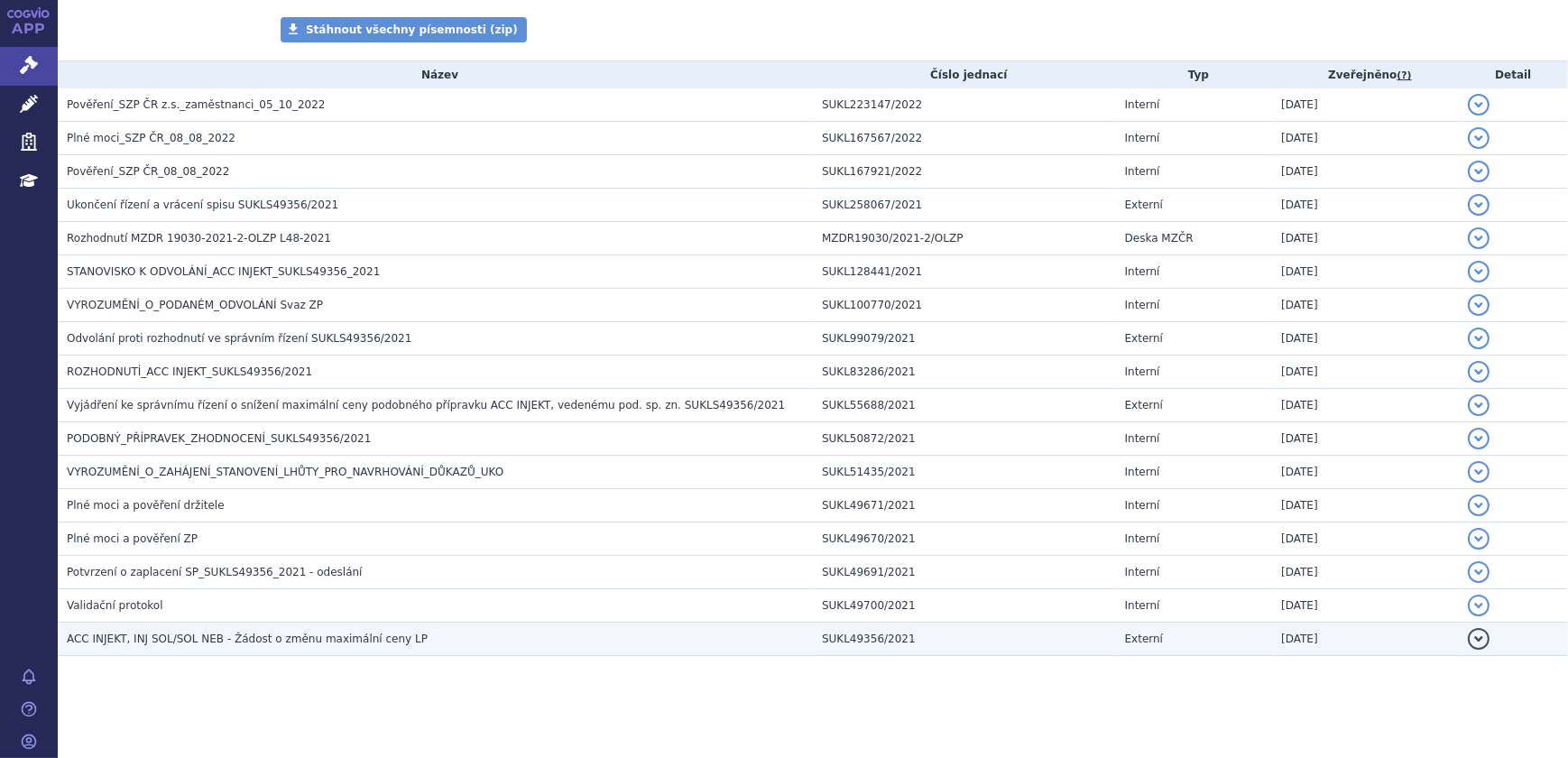
click at [473, 643] on h3 "ACC INJEKT, INJ SOL/SOL NEB - Žádost o změnu maximální ceny LP" at bounding box center [440, 638] width 746 height 18
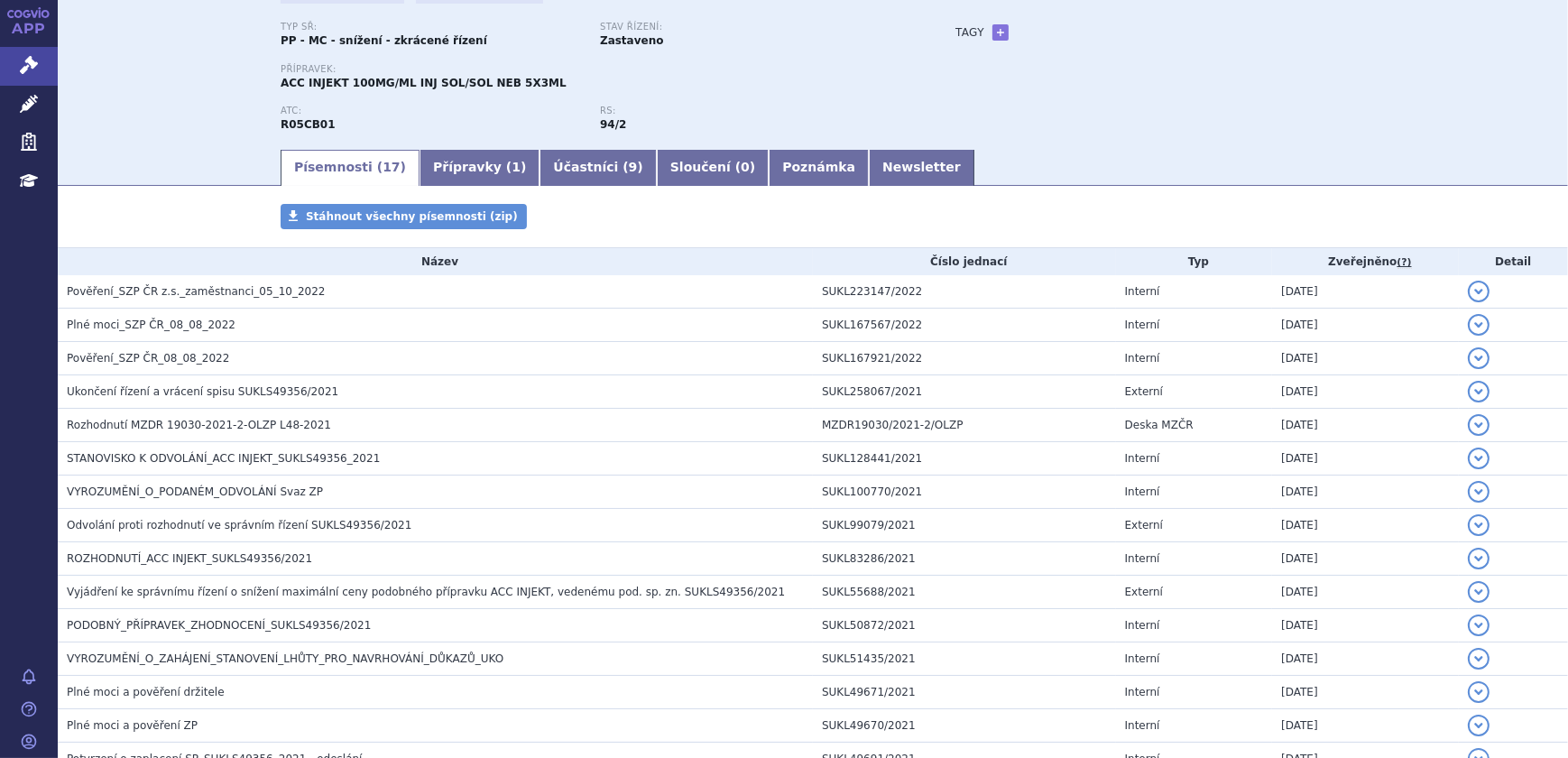
scroll to position [0, 0]
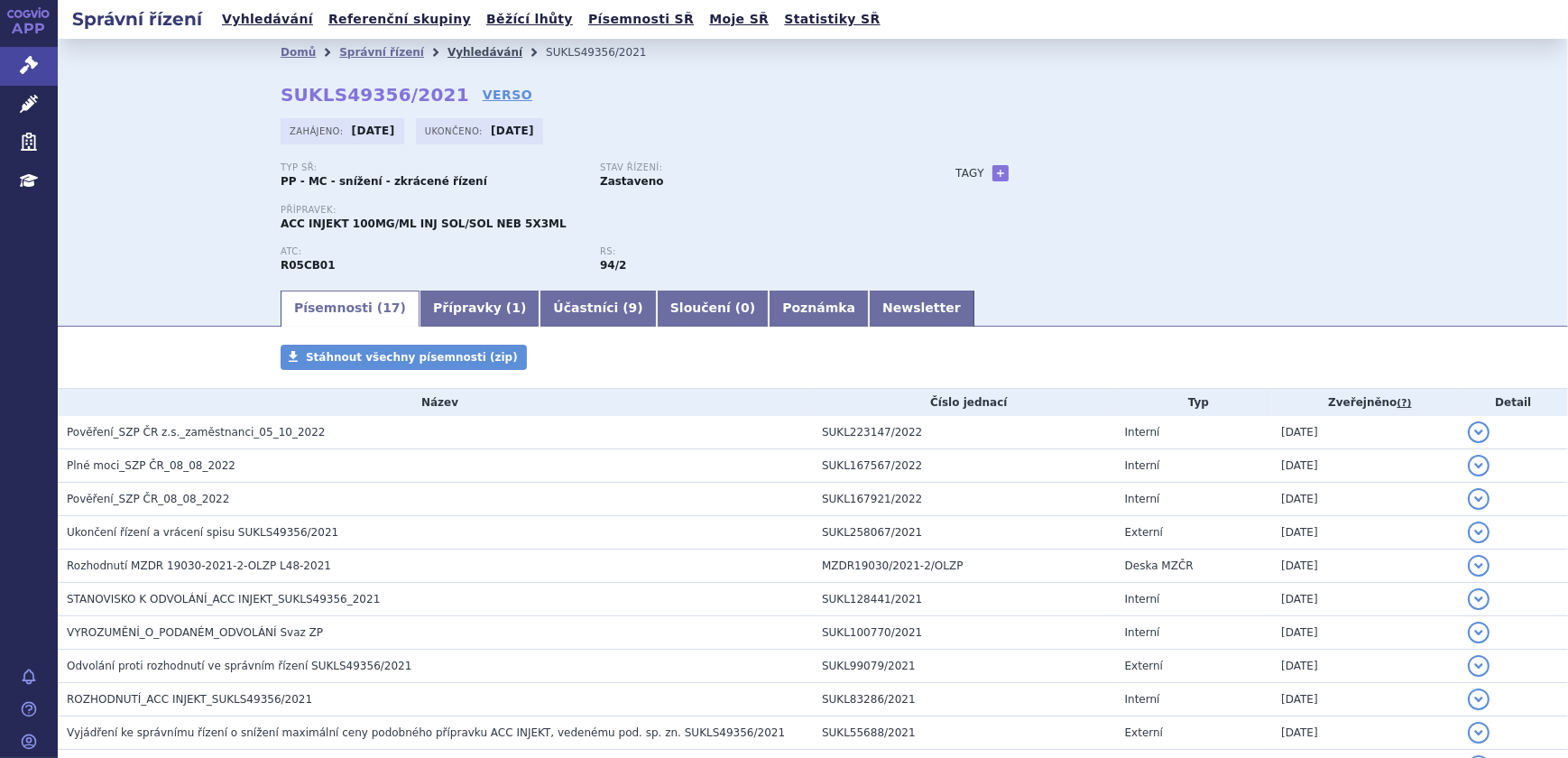
click at [473, 46] on link "Vyhledávání" at bounding box center [485, 52] width 75 height 13
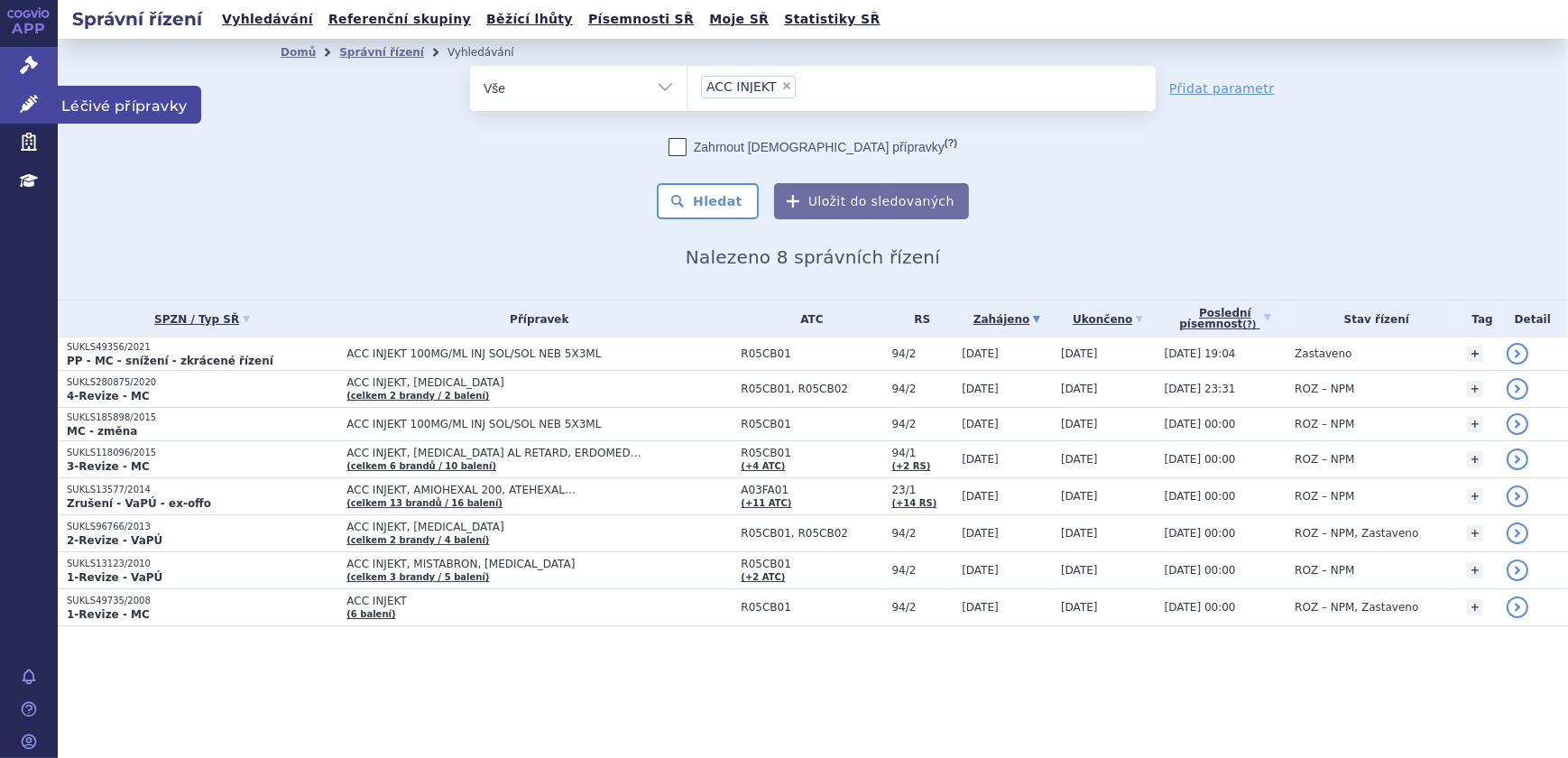
click at [39, 100] on link "Léčivé přípravky" at bounding box center [28, 104] width 58 height 38
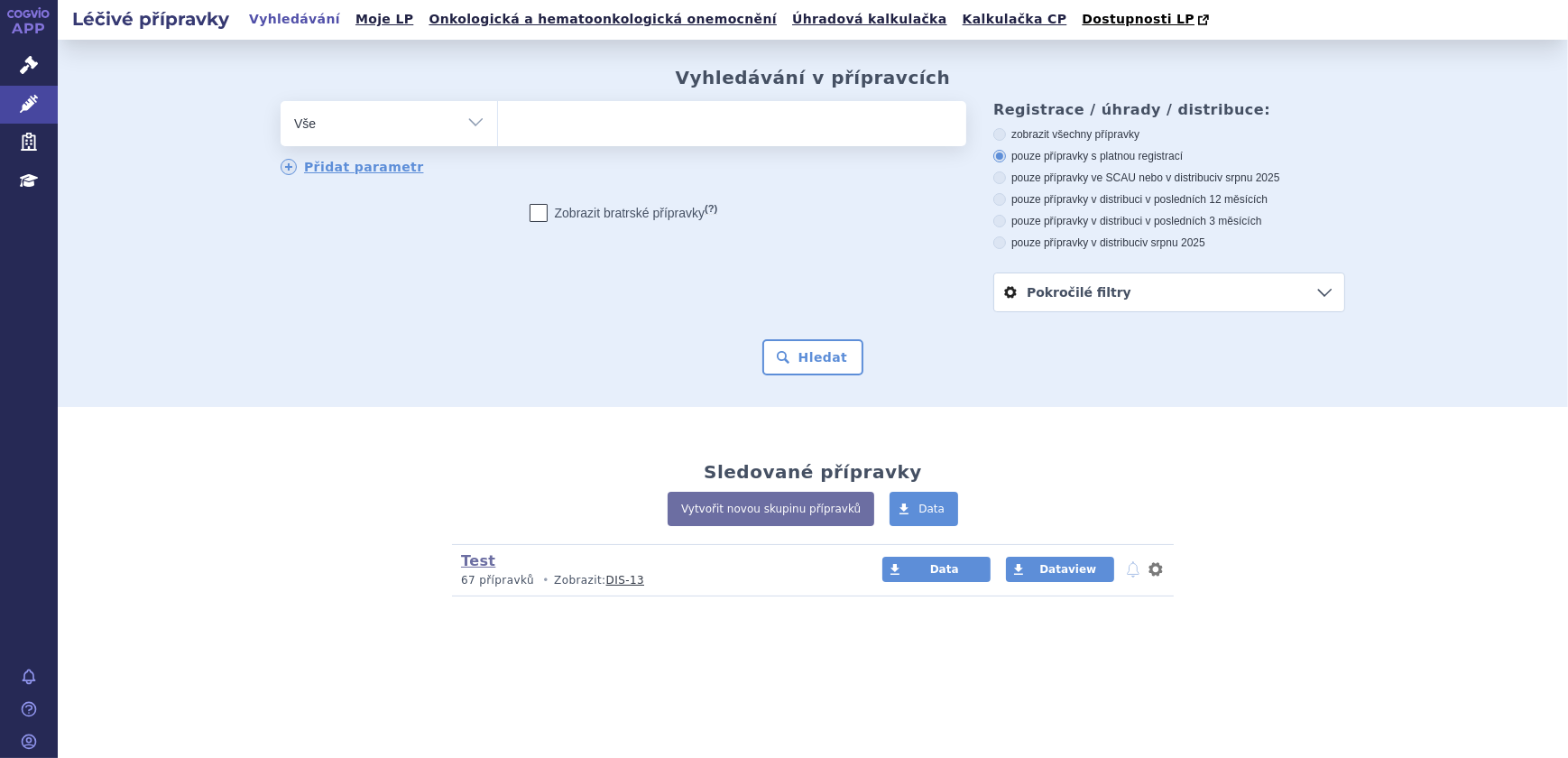
type input "ACC INJEKT"
select select "ACC INJEKT"
click at [815, 371] on button "Hledat" at bounding box center [814, 357] width 102 height 36
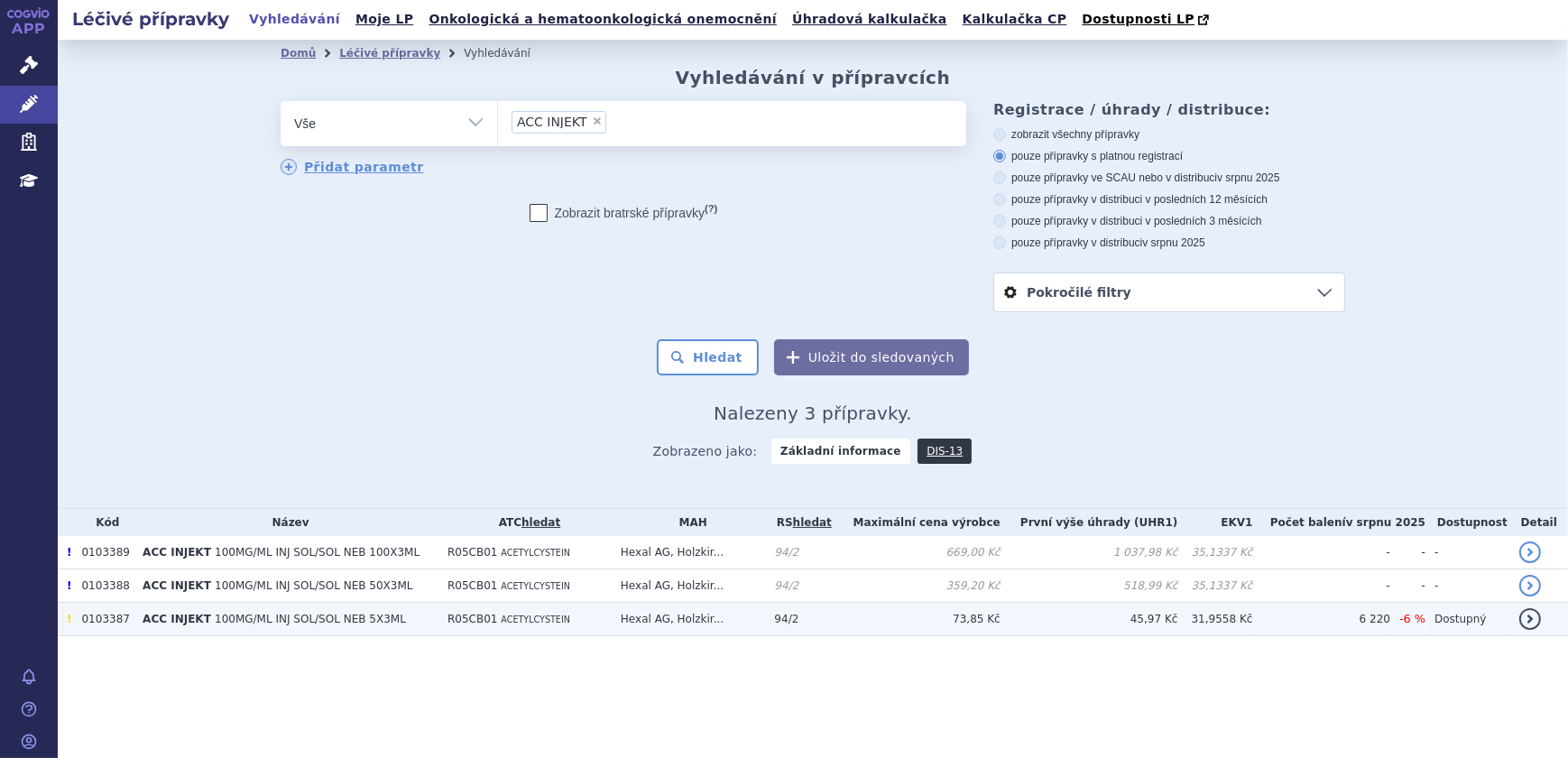
click at [67, 621] on span "!" at bounding box center [69, 619] width 5 height 13
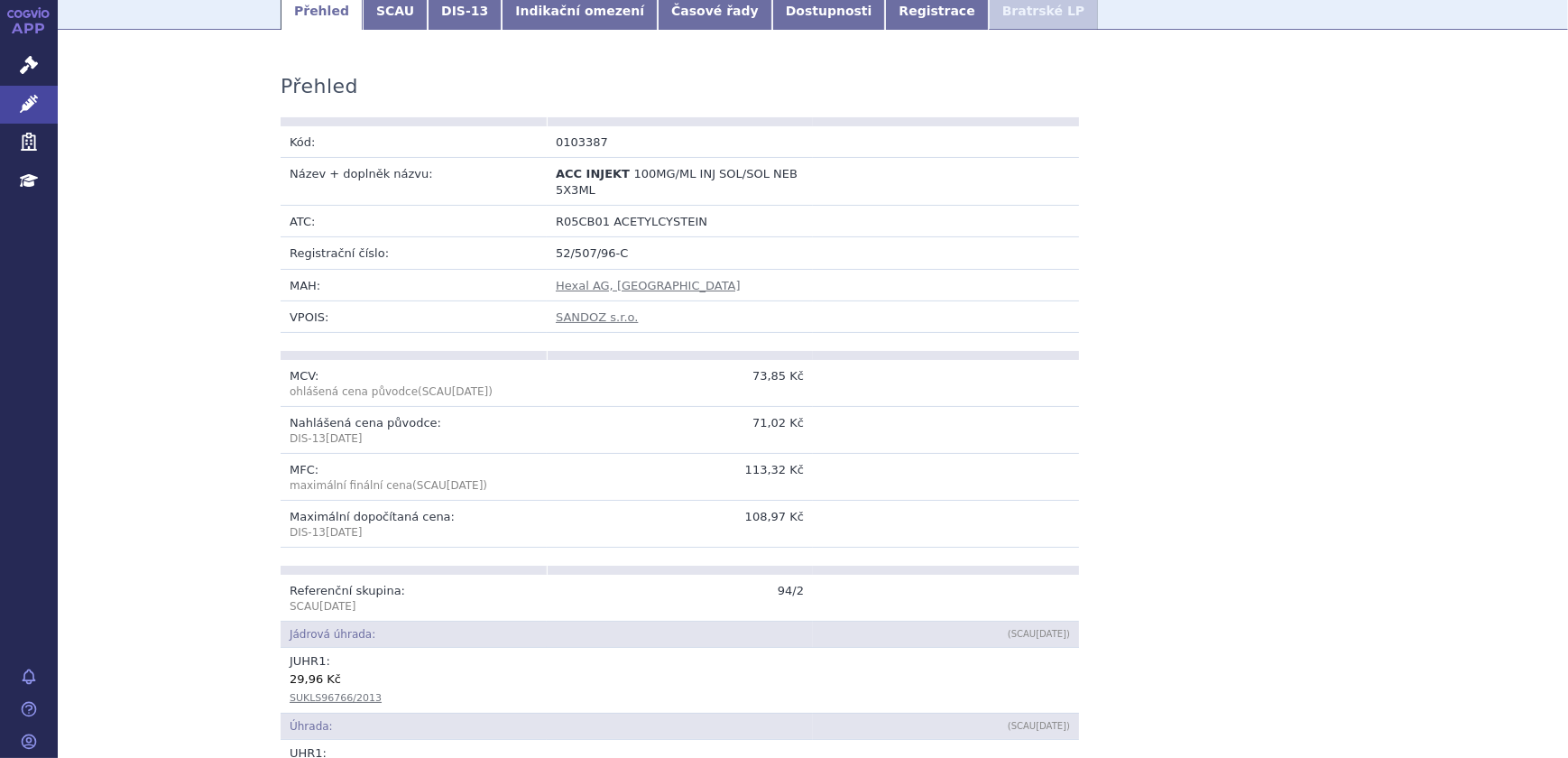
scroll to position [245, 0]
